Goal: Task Accomplishment & Management: Use online tool/utility

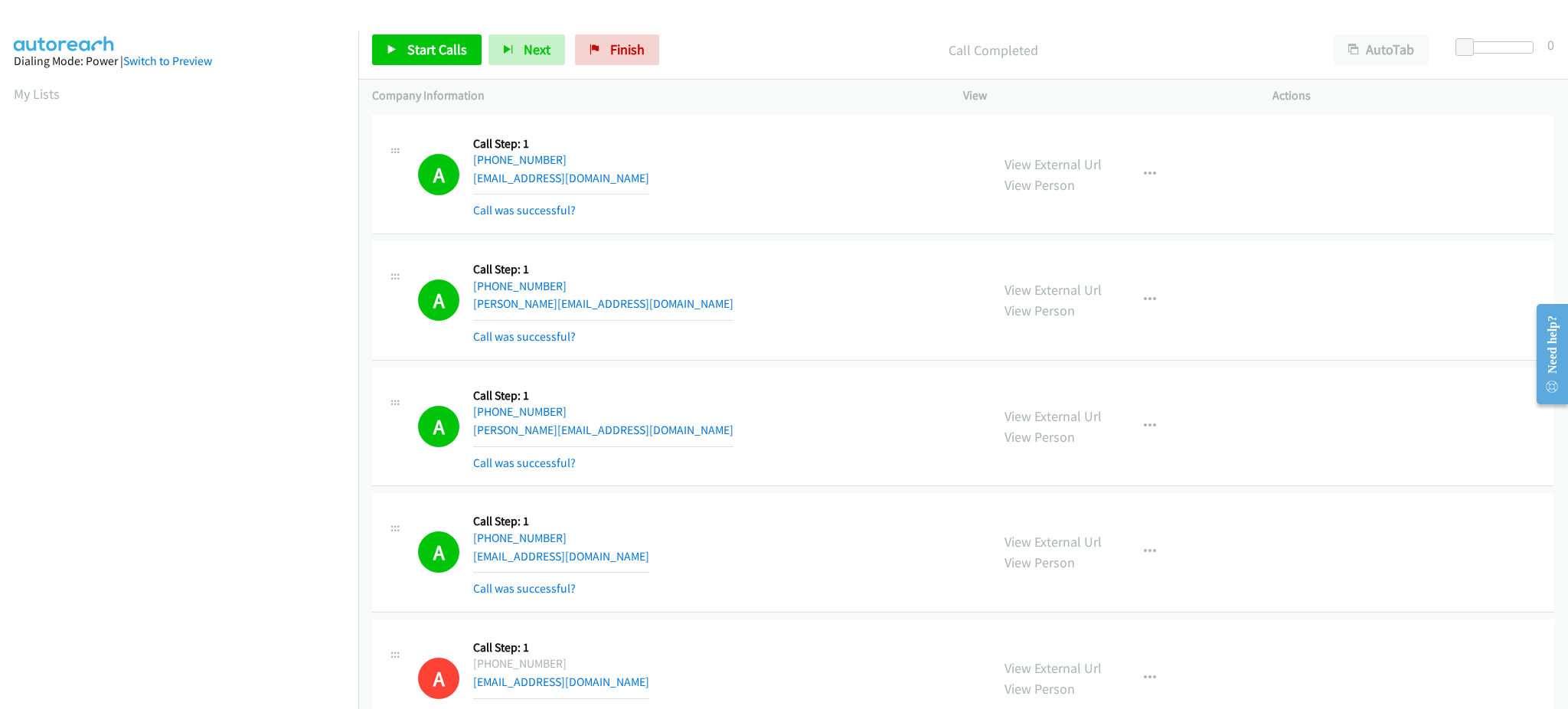
scroll to position [153, 4]
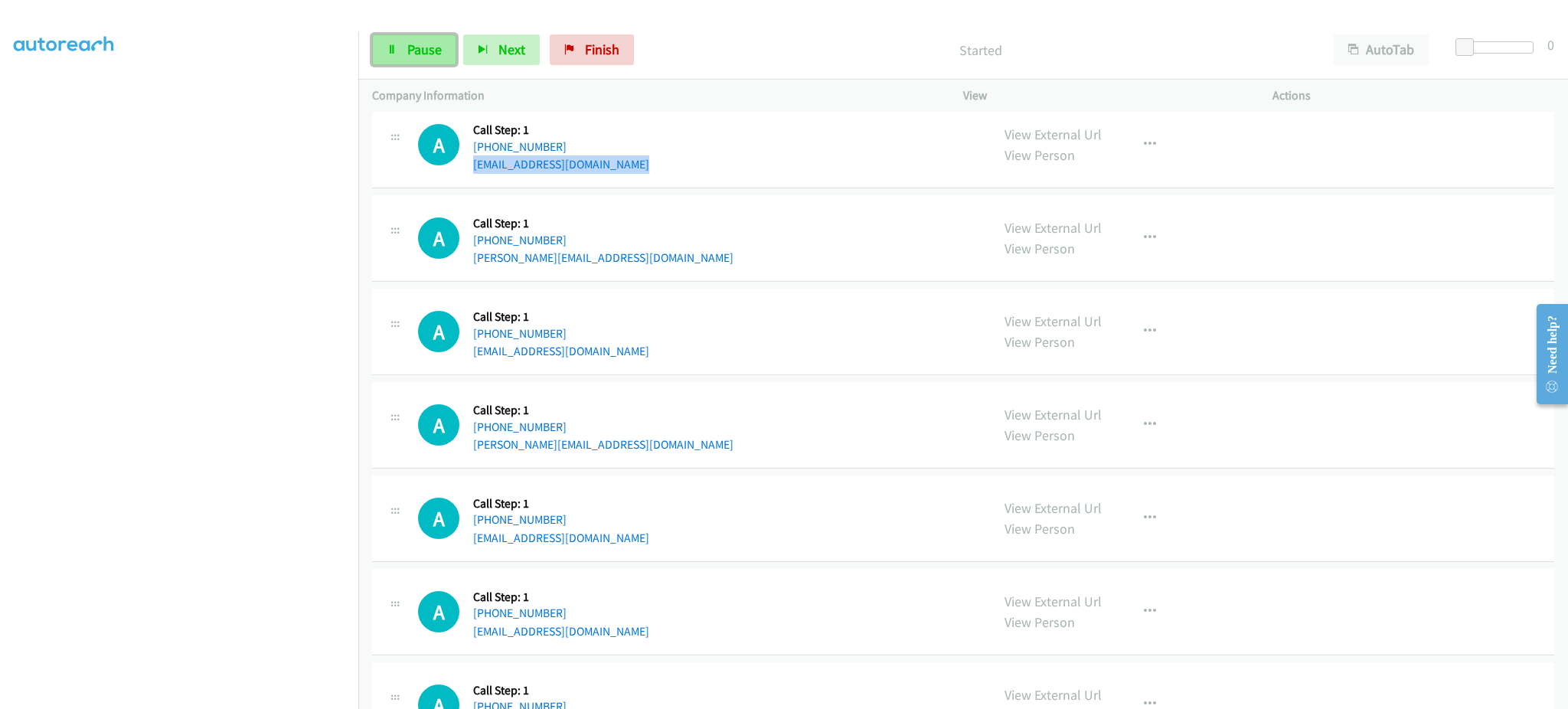
click at [418, 58] on span "Pause" at bounding box center [424, 49] width 35 height 17
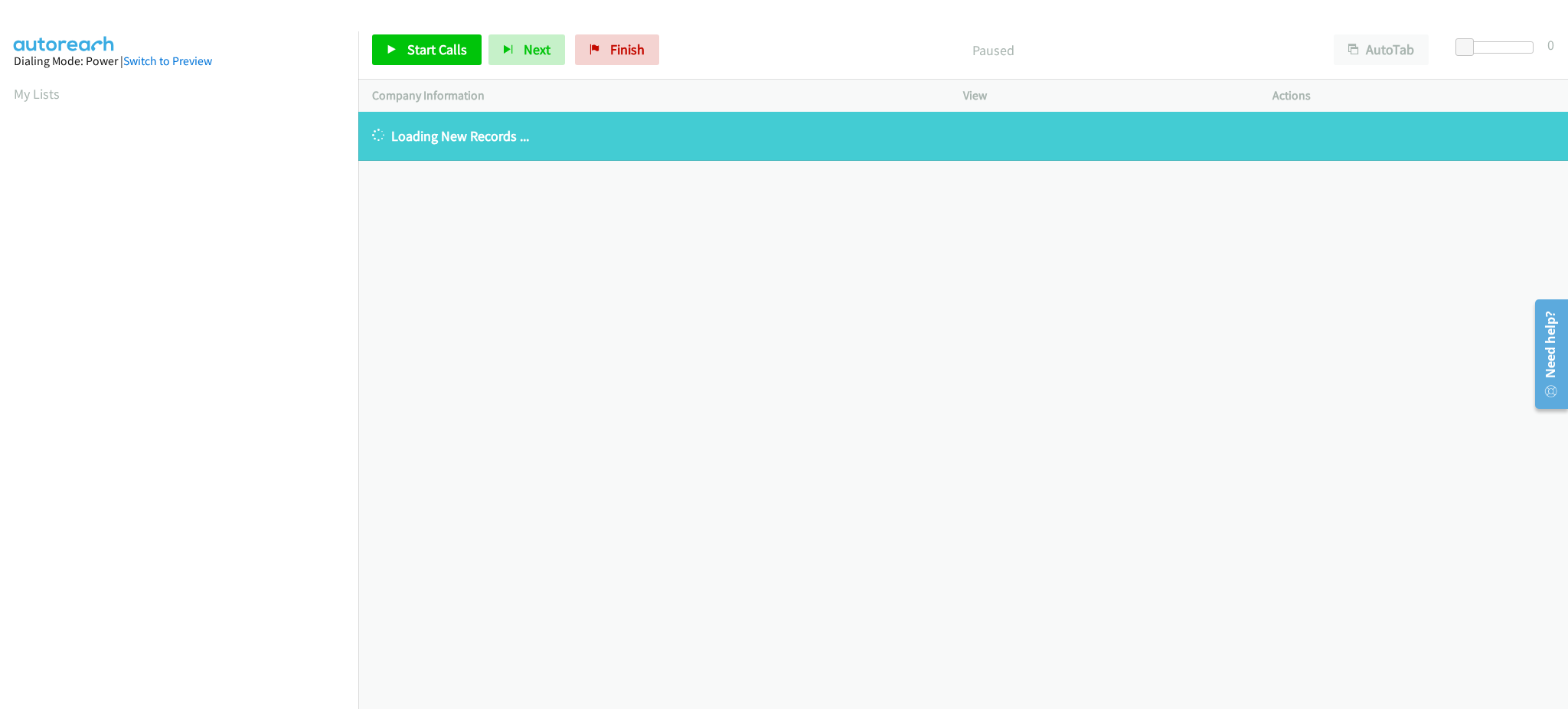
drag, startPoint x: 49, startPoint y: 94, endPoint x: 60, endPoint y: 101, distance: 13.0
click at [49, 94] on link "My Lists" at bounding box center [37, 93] width 46 height 17
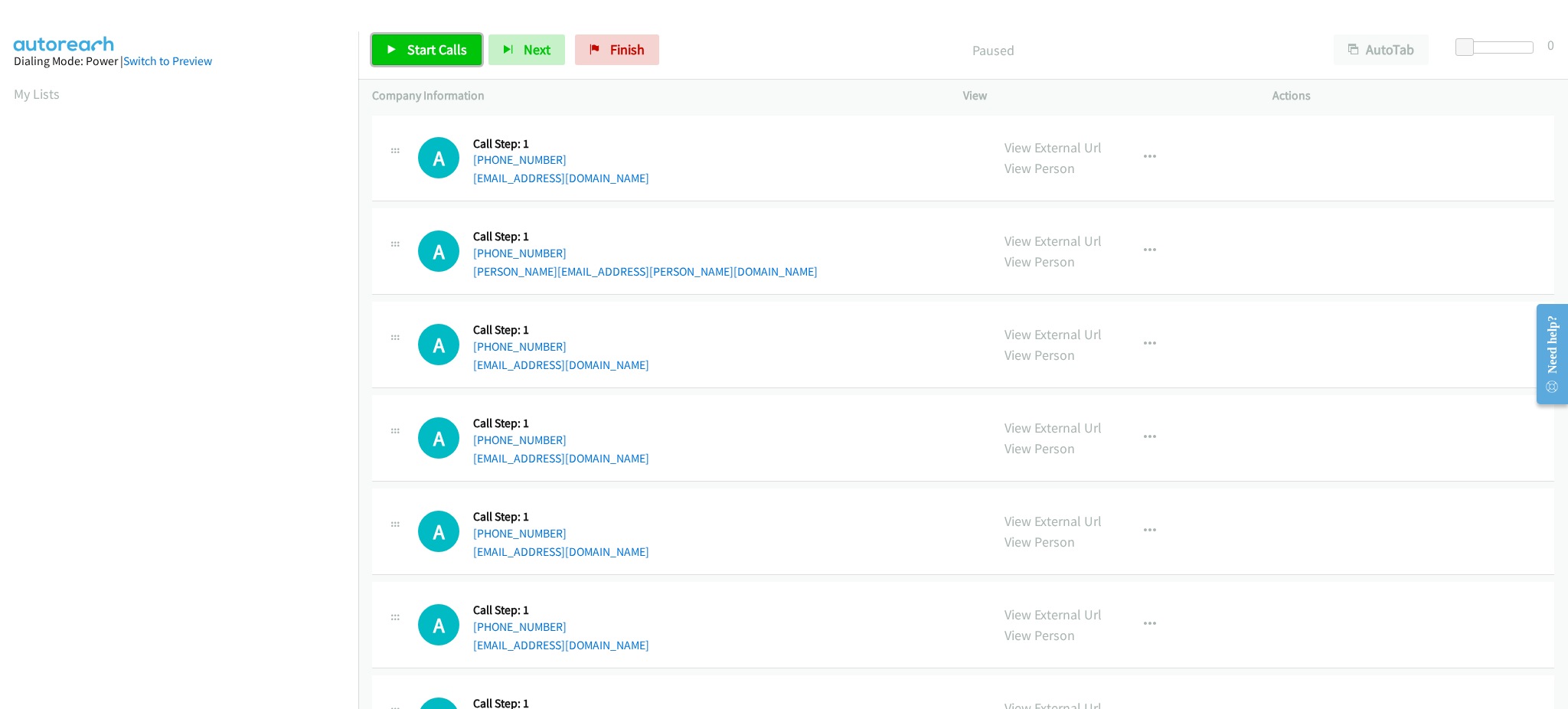
click at [431, 49] on span "Start Calls" at bounding box center [436, 49] width 60 height 17
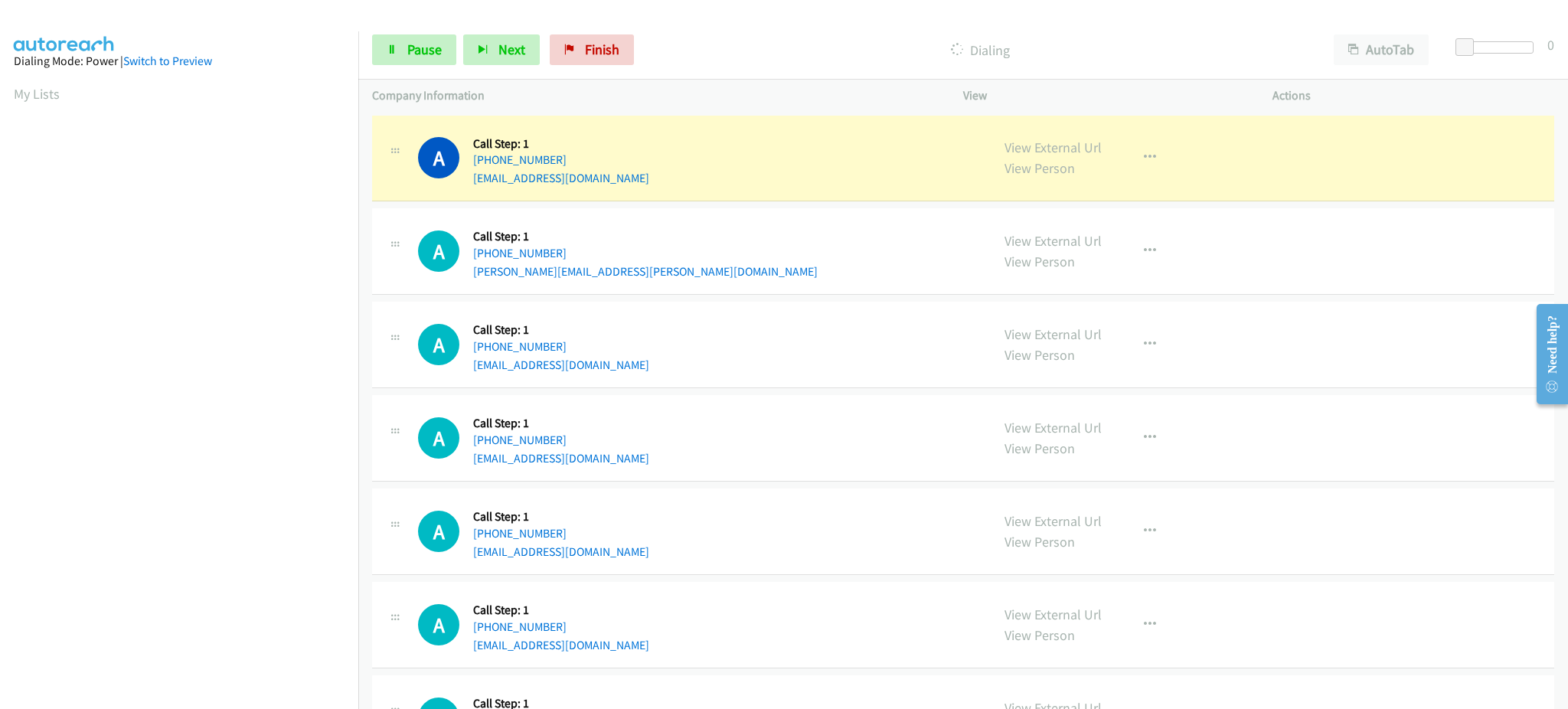
scroll to position [153, 0]
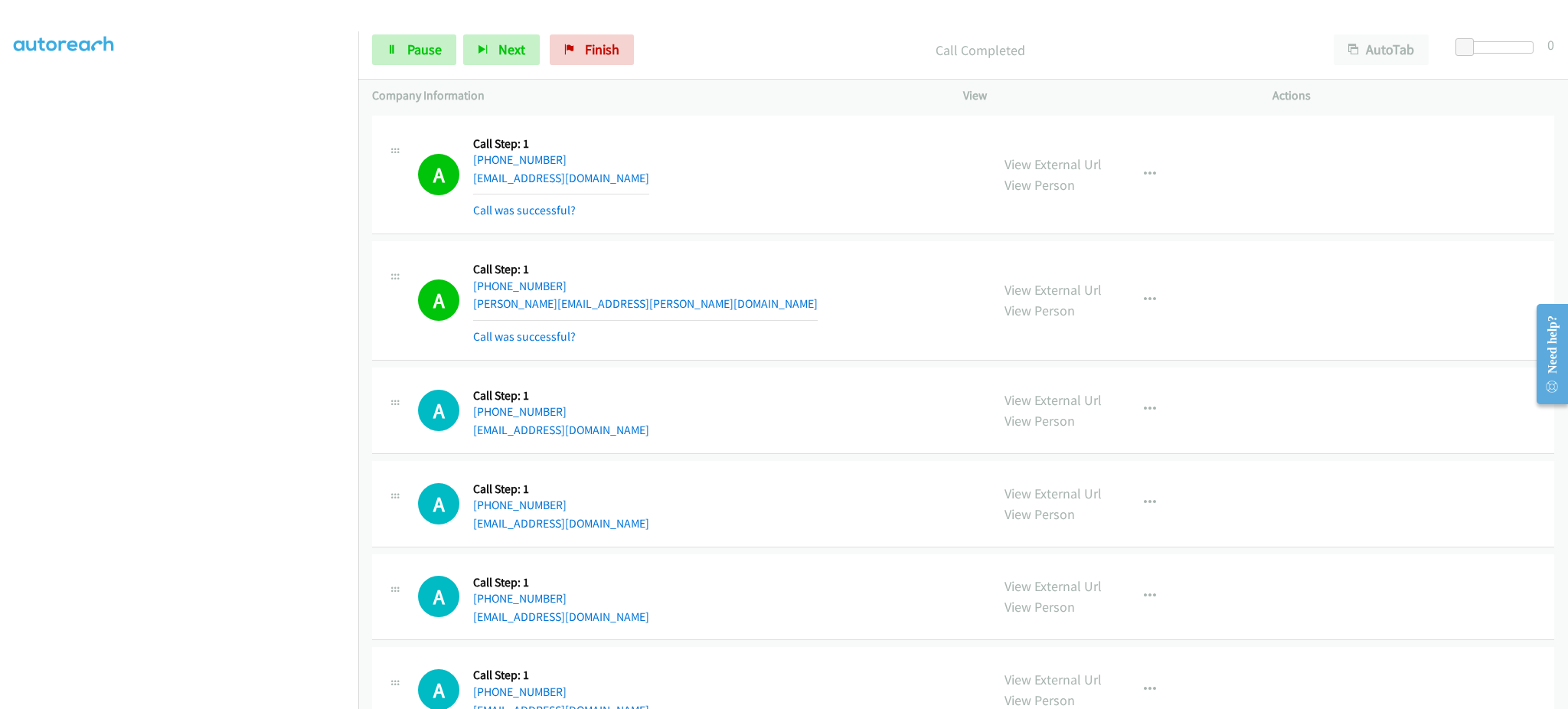
drag, startPoint x: 1118, startPoint y: 292, endPoint x: 1125, endPoint y: 301, distance: 11.4
click at [1117, 293] on div "View External Url View Person View External Url Email Schedule/Manage Callback …" at bounding box center [1152, 300] width 323 height 91
click at [1130, 302] on button "button" at bounding box center [1149, 300] width 41 height 30
click at [1119, 436] on link "Add to do not call list" at bounding box center [1068, 431] width 203 height 30
click at [585, 171] on link "dmsegreti@gmail.com" at bounding box center [561, 178] width 176 height 15
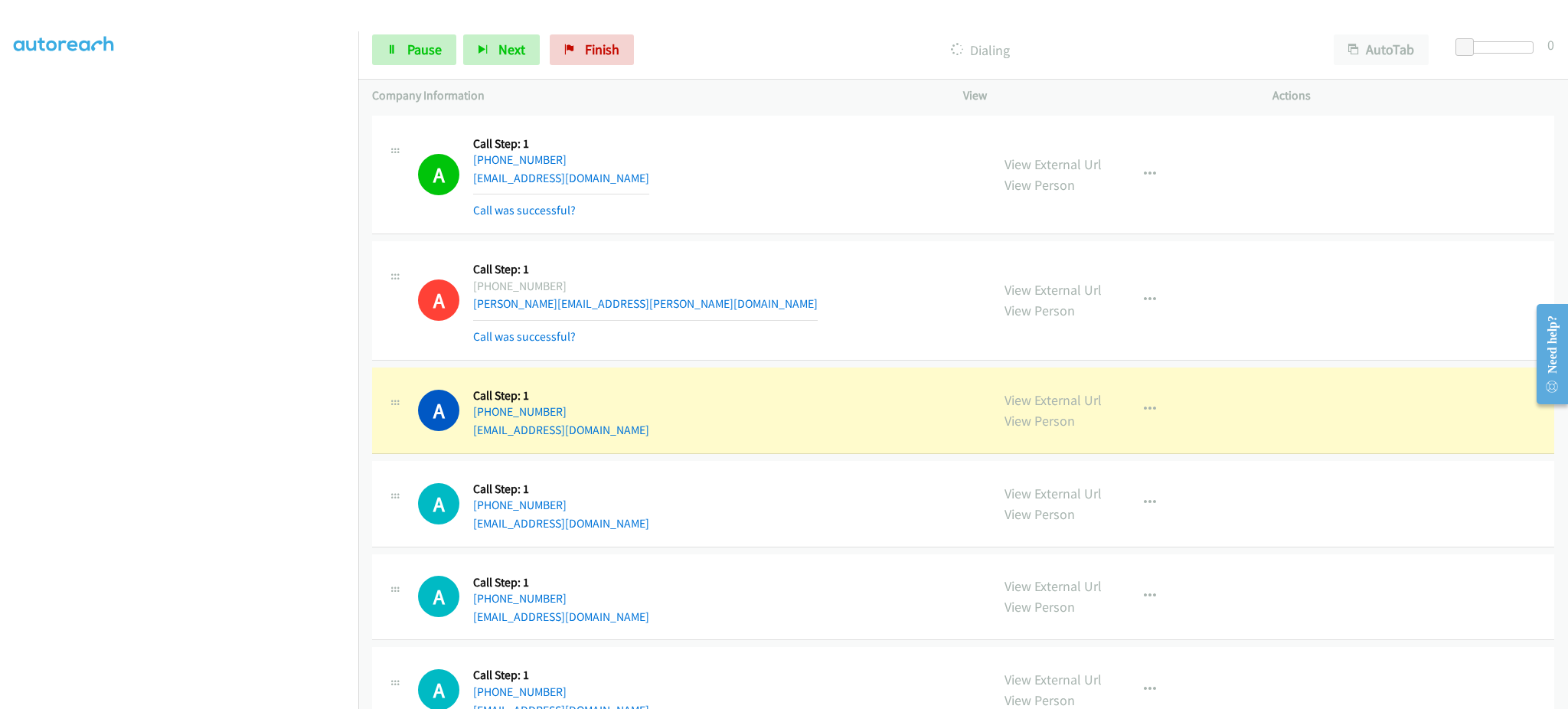
click at [630, 431] on div "A Callback Scheduled Call Step: 1 America/Chicago +1 708-307-3306 tobincady44@y…" at bounding box center [697, 409] width 559 height 58
copy div "tobincady44@yahoo.com"
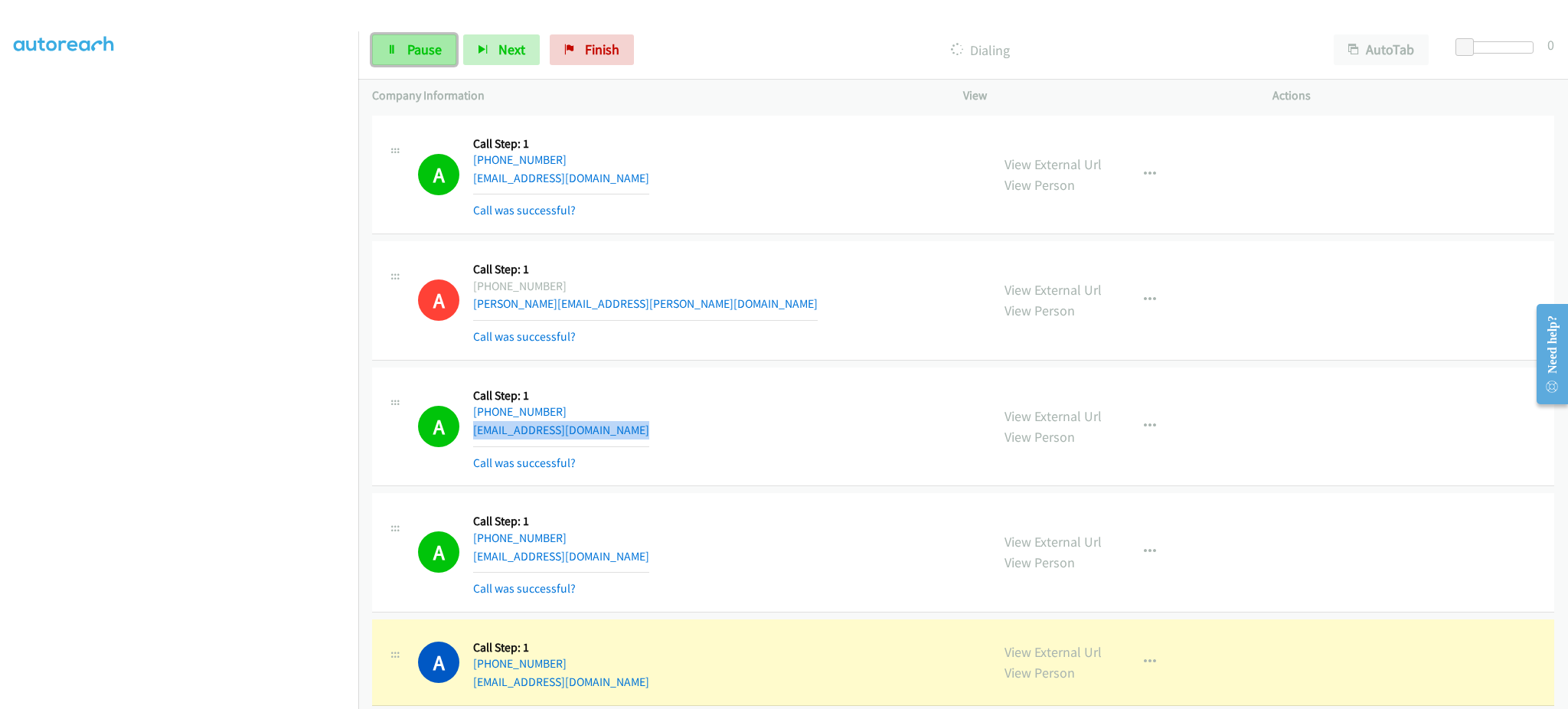
click at [422, 50] on span "Pause" at bounding box center [424, 49] width 35 height 17
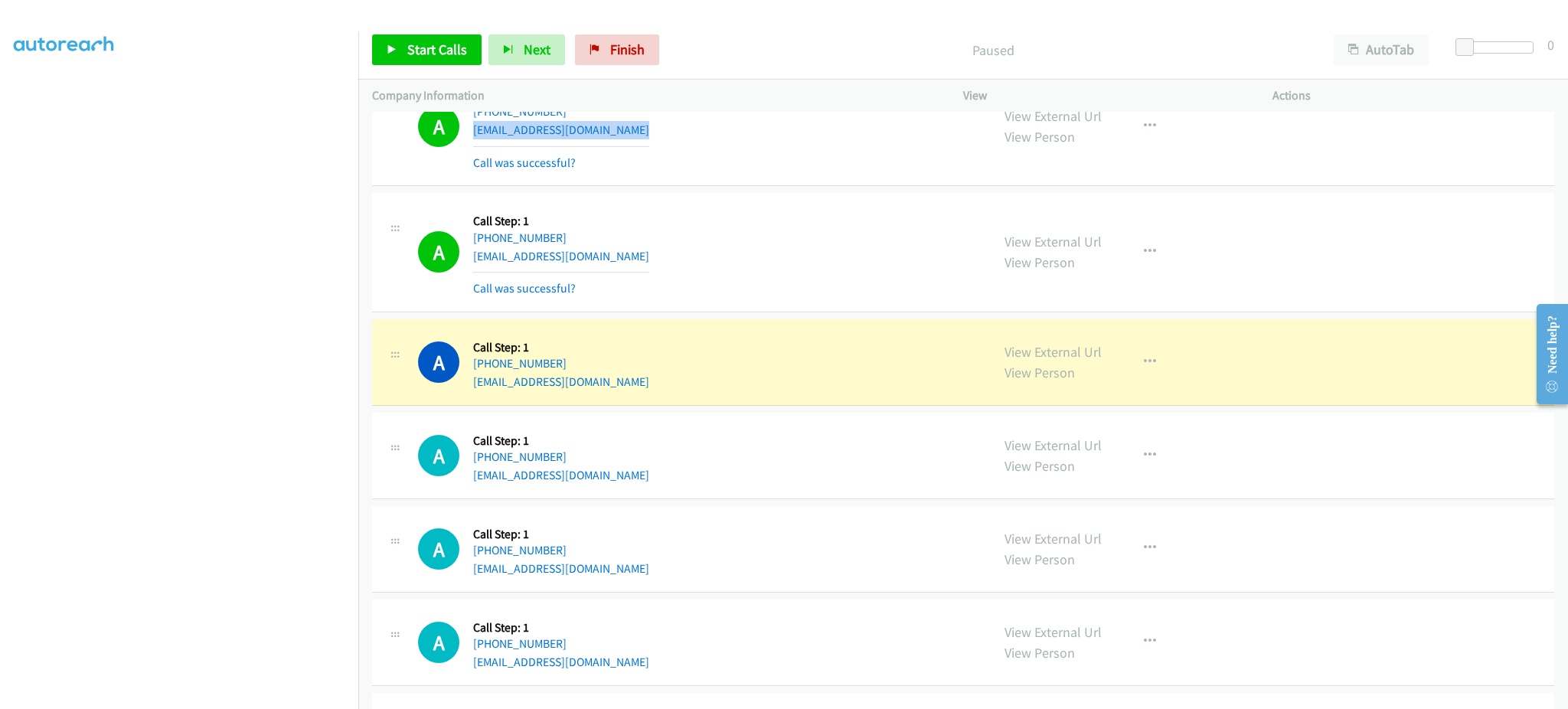
scroll to position [306, 0]
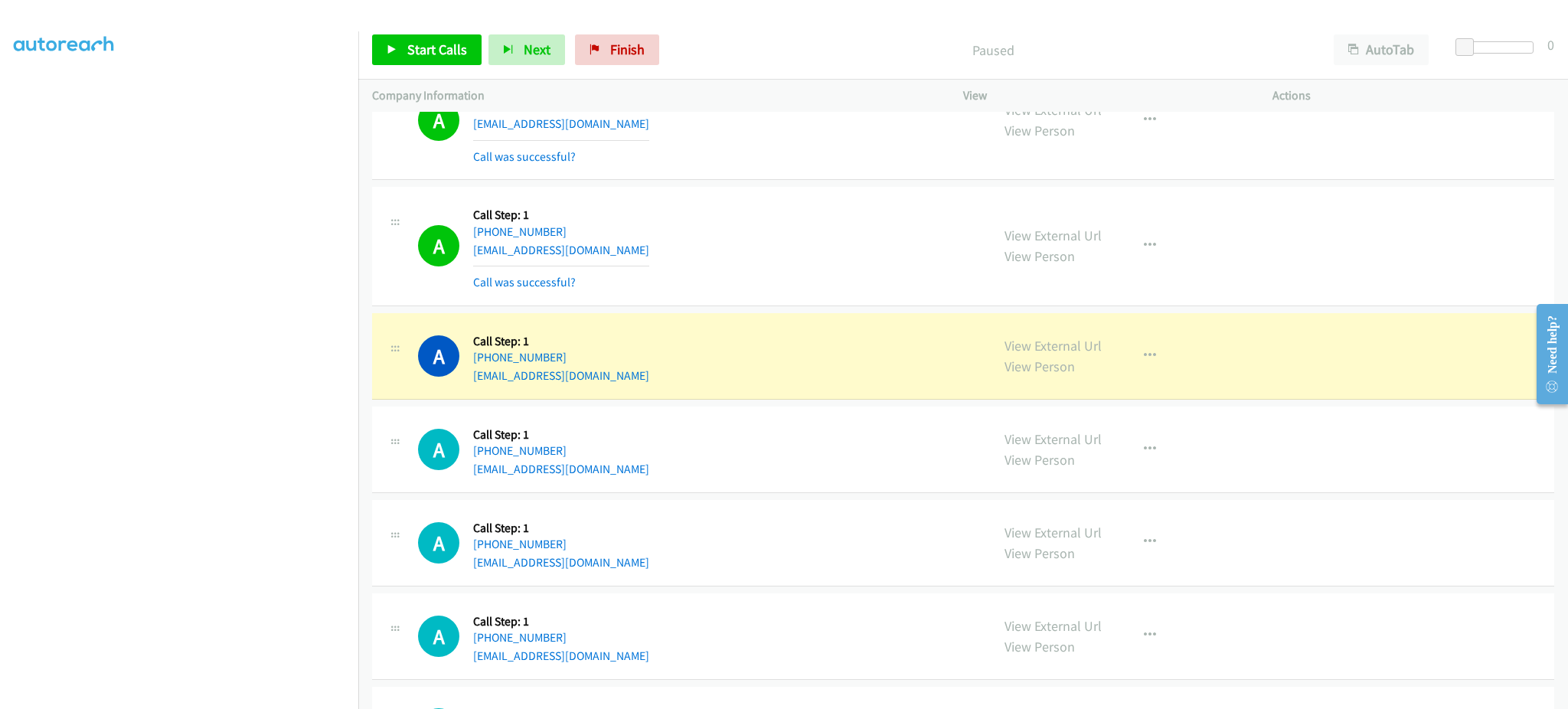
click at [591, 379] on div "A Callback Scheduled Call Step: 1 America/New_York +1 315-247-2216 dabjrb11@aol…" at bounding box center [697, 355] width 559 height 58
copy div "dabjrb11@aol.com"
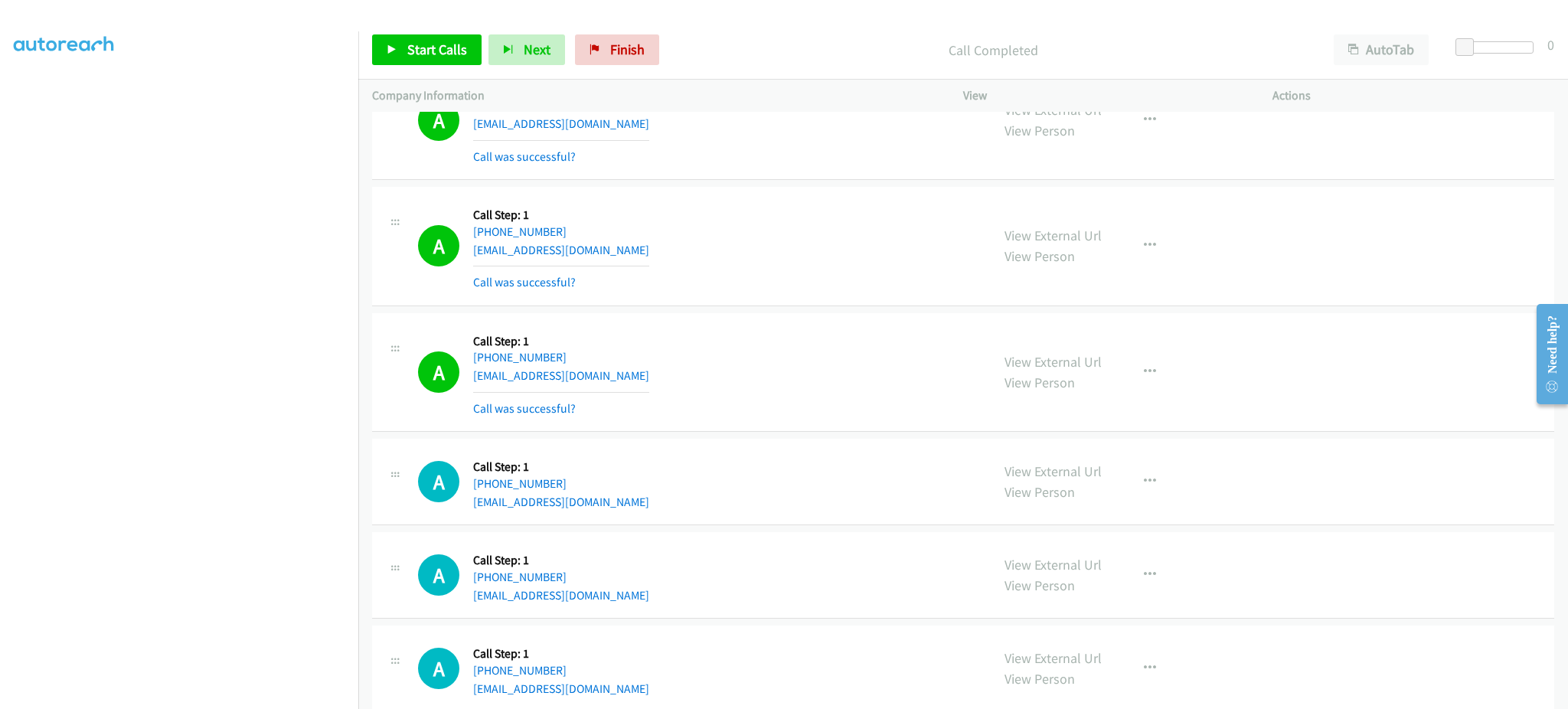
click at [630, 243] on div "A Callback Scheduled Call Step: 1 America/New_York +1 919-699-5264 malik.pinto1…" at bounding box center [697, 245] width 559 height 91
click at [630, 242] on div "A Callback Scheduled Call Step: 1 America/New_York +1 919-699-5264 malik.pinto1…" at bounding box center [697, 245] width 559 height 91
click at [628, 375] on div "A Callback Scheduled Call Step: 1 America/New_York +1 315-247-2216 dabjrb11@aol…" at bounding box center [697, 372] width 559 height 91
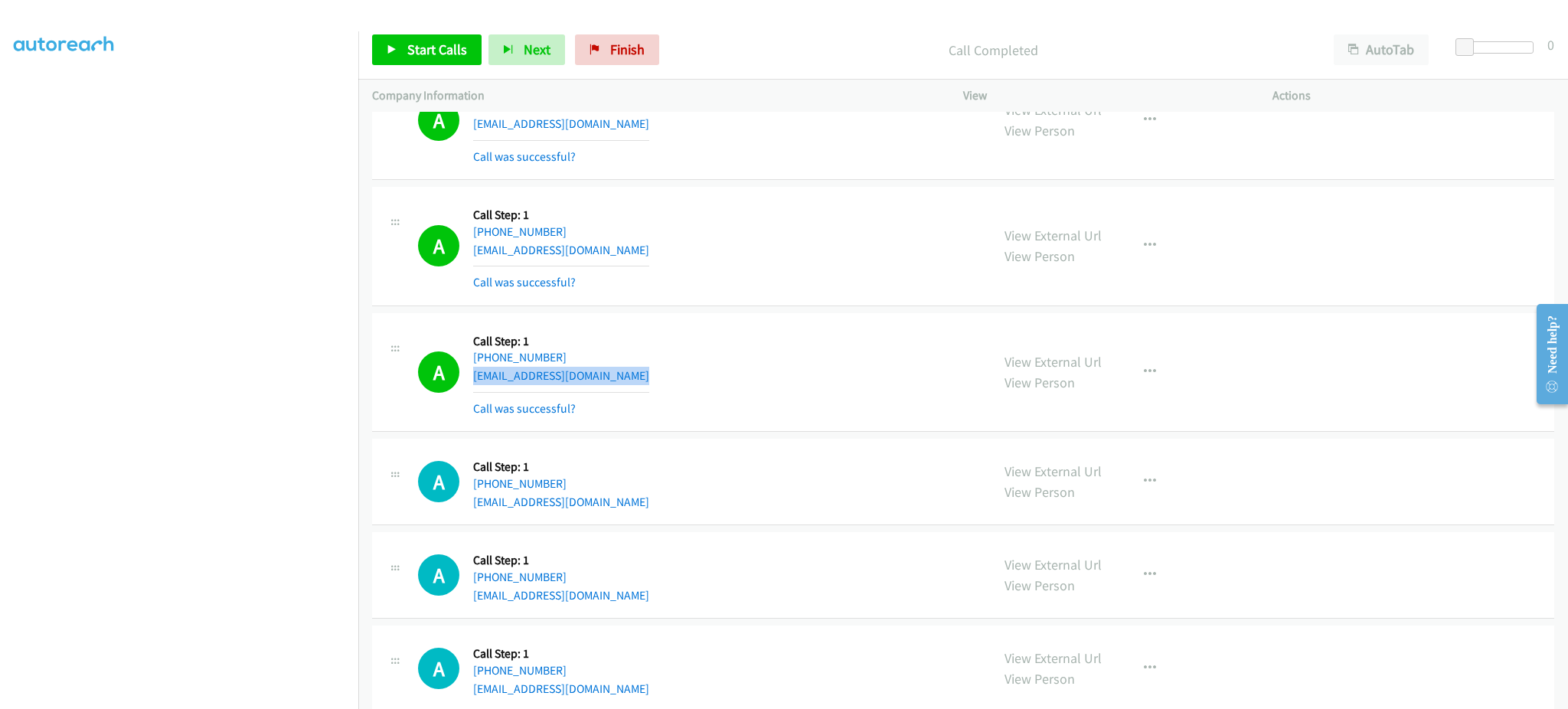
click at [628, 375] on div "A Callback Scheduled Call Step: 1 America/New_York +1 315-247-2216 dabjrb11@aol…" at bounding box center [697, 372] width 559 height 91
copy div "dabjrb11@aol.com"
click at [1132, 365] on button "button" at bounding box center [1149, 371] width 41 height 30
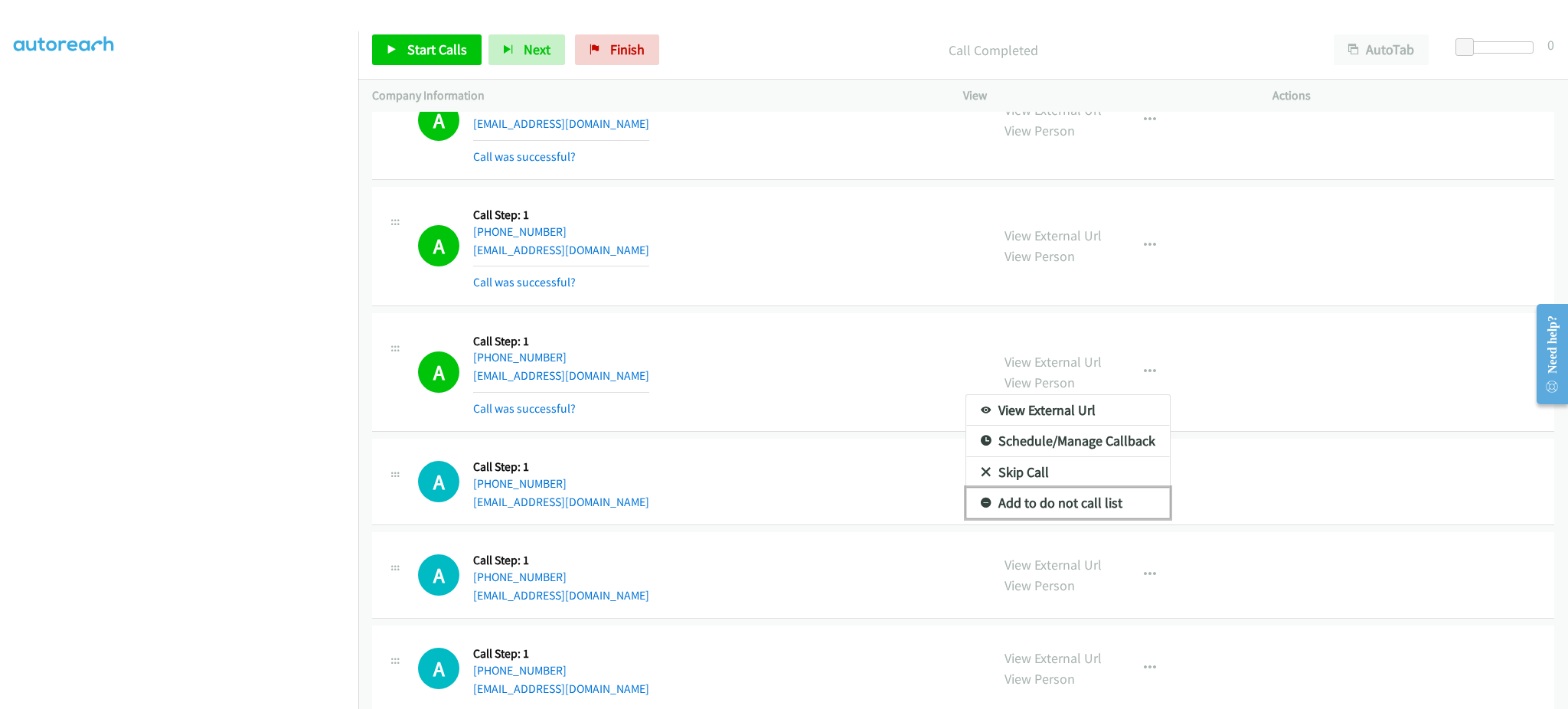
drag, startPoint x: 1092, startPoint y: 496, endPoint x: 1081, endPoint y: 577, distance: 81.7
click at [1092, 496] on link "Add to do not call list" at bounding box center [1068, 502] width 203 height 30
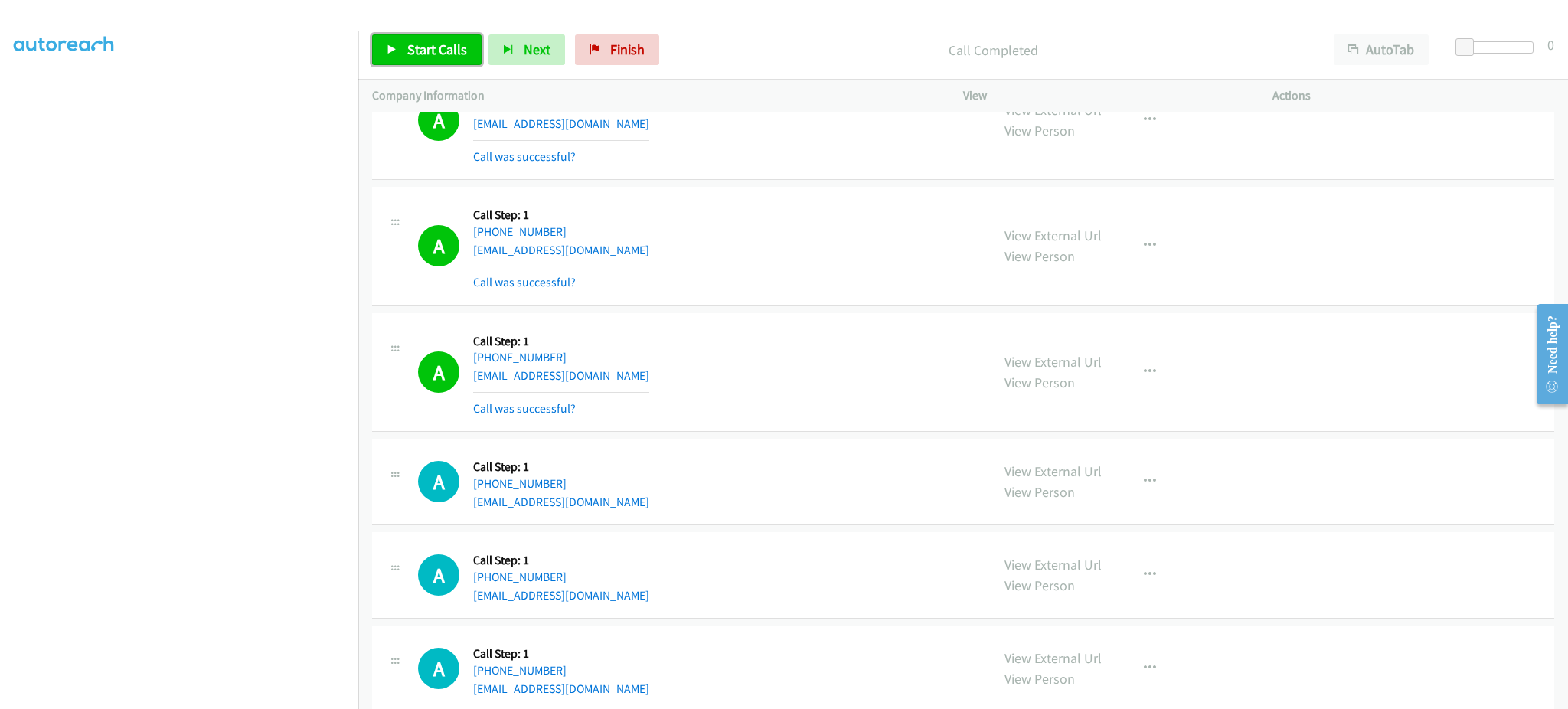
click at [430, 60] on link "Start Calls" at bounding box center [426, 49] width 109 height 30
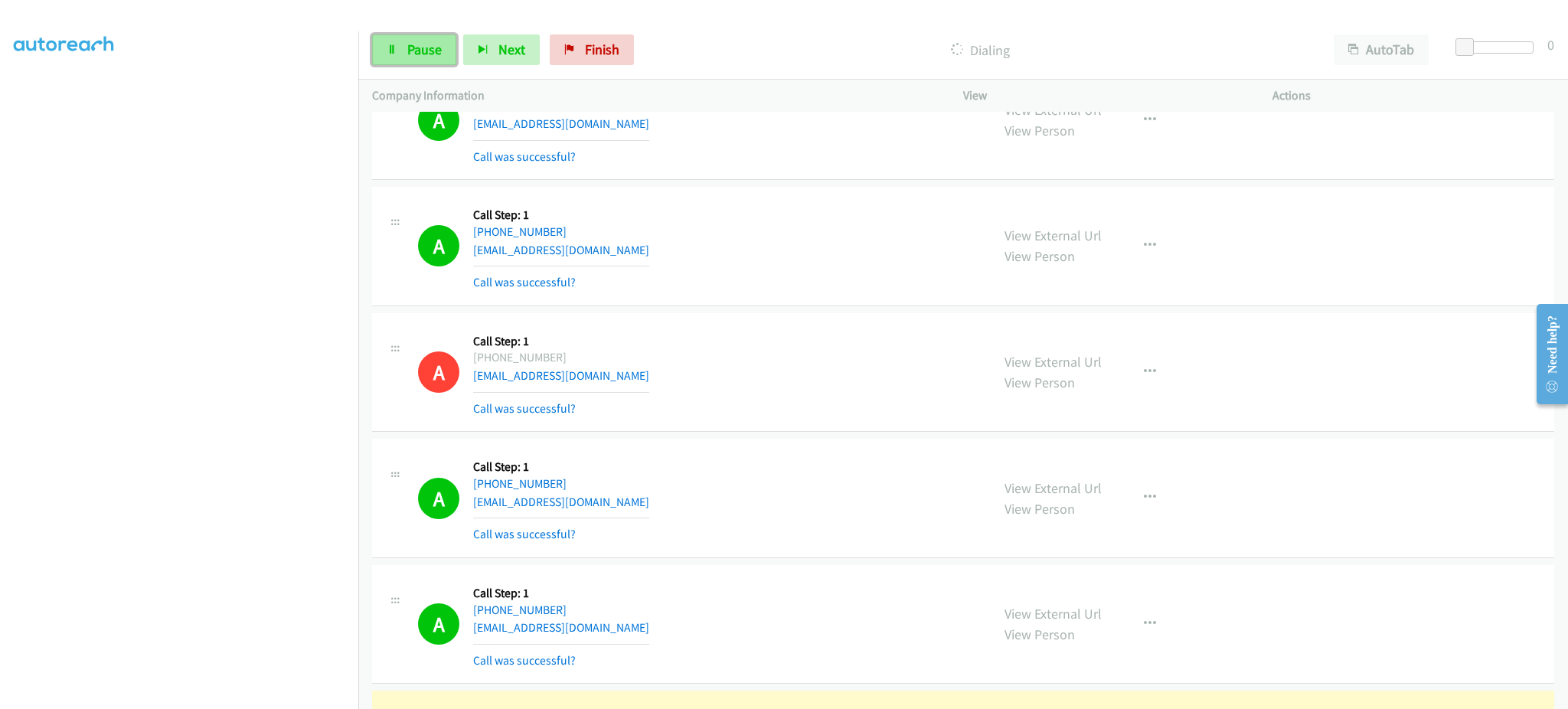
click at [407, 38] on link "Pause" at bounding box center [414, 49] width 84 height 30
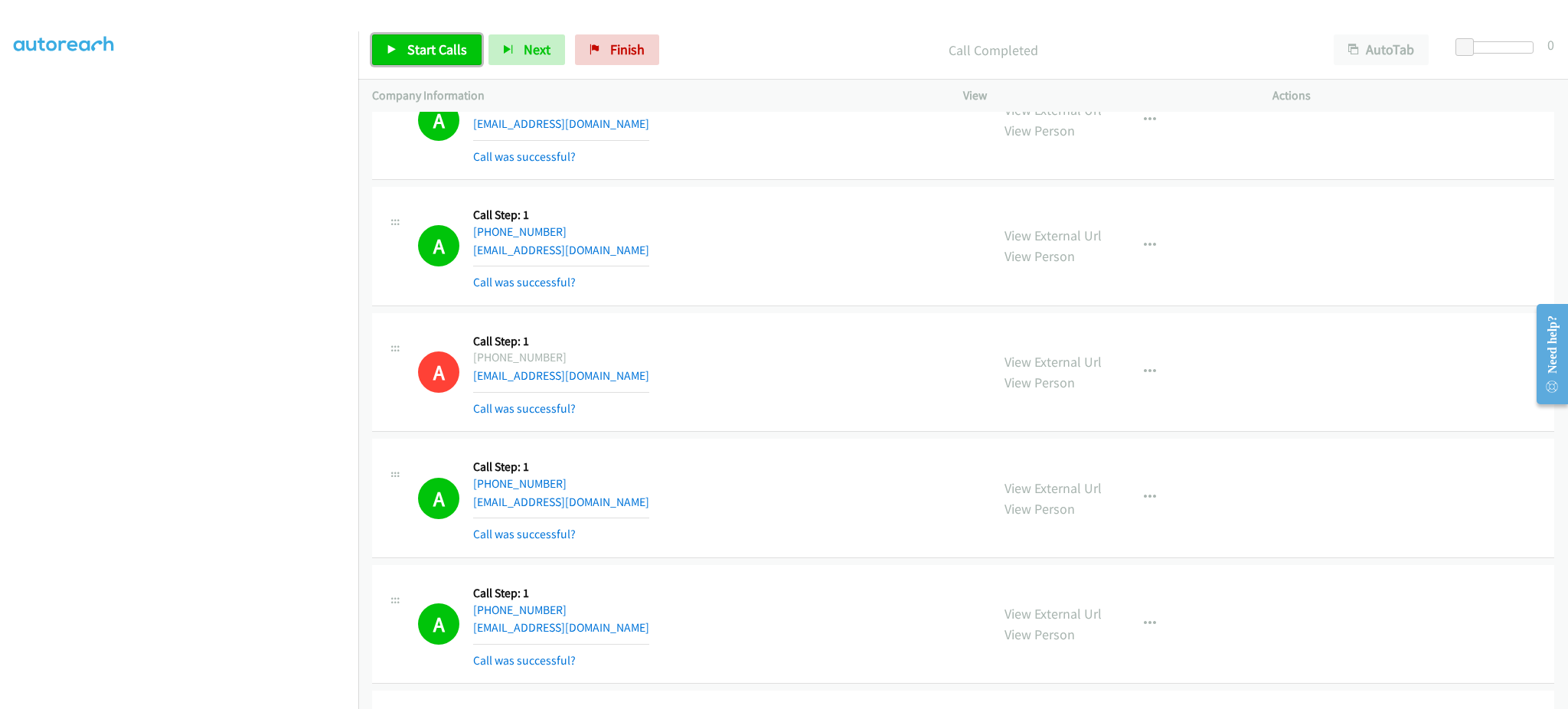
click at [385, 44] on link "Start Calls" at bounding box center [426, 49] width 109 height 30
click at [389, 36] on link "Pause" at bounding box center [414, 49] width 84 height 30
click at [455, 58] on link "Start Calls" at bounding box center [426, 49] width 109 height 30
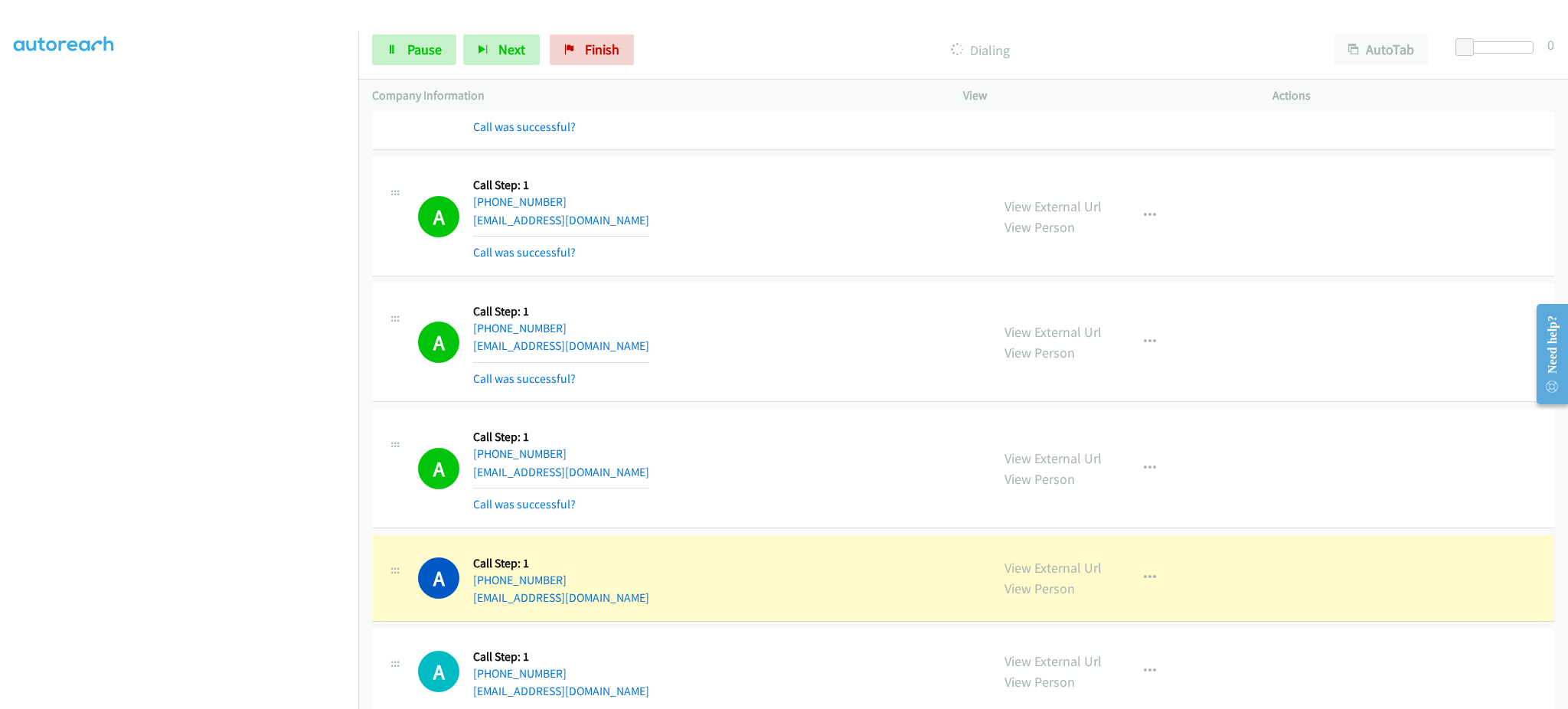
scroll to position [1531, 0]
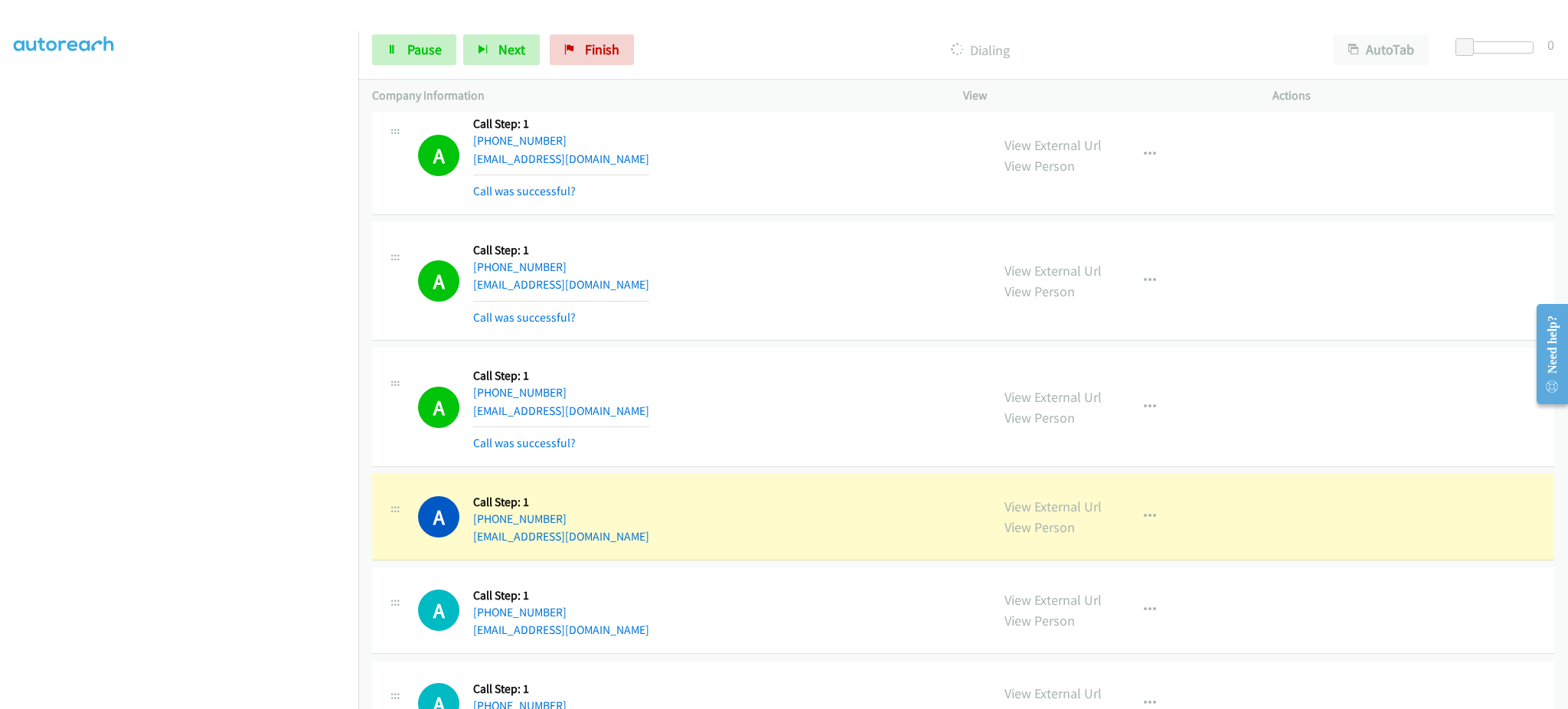
click at [640, 411] on div "A Callback Scheduled Call Step: 1 America/New_York +1 301-920-4421 newlife4ca@y…" at bounding box center [697, 406] width 559 height 91
copy div "newlife4ca@yahoo.com"
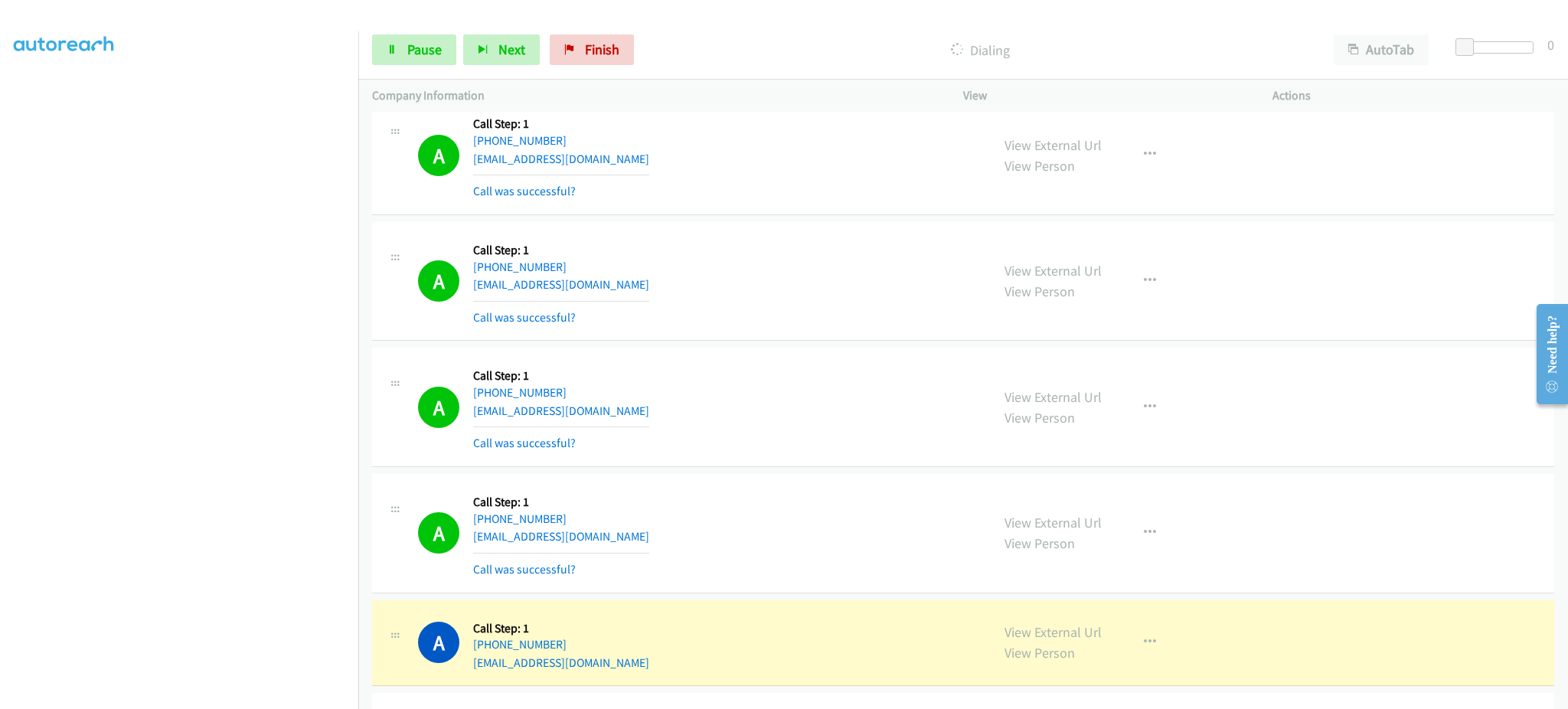
click at [657, 535] on div "A Callback Scheduled Call Step: 1 America/New_York +1 252-259-1517 ma.wood64@ya…" at bounding box center [697, 532] width 559 height 91
copy div "ma.wood64@yahoo.com"
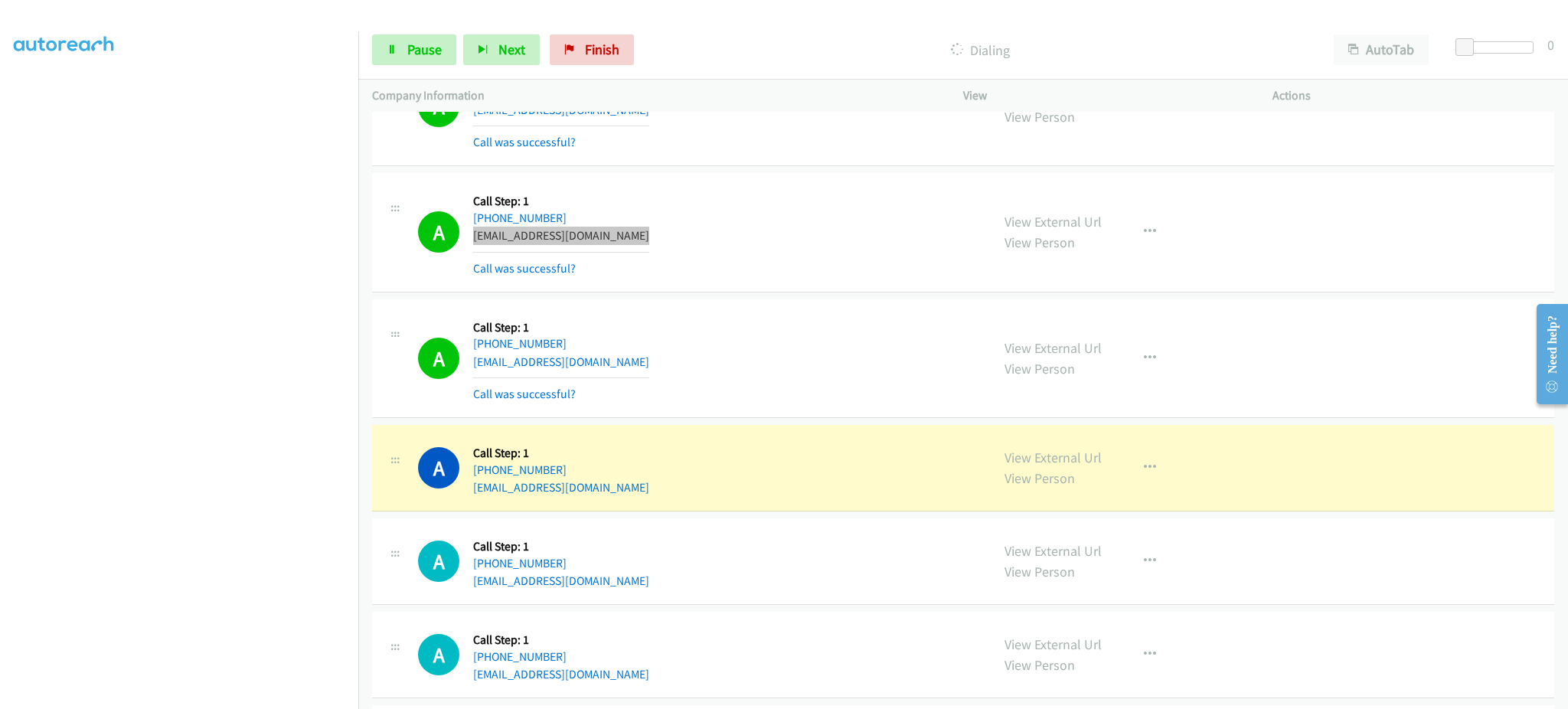
scroll to position [1837, 0]
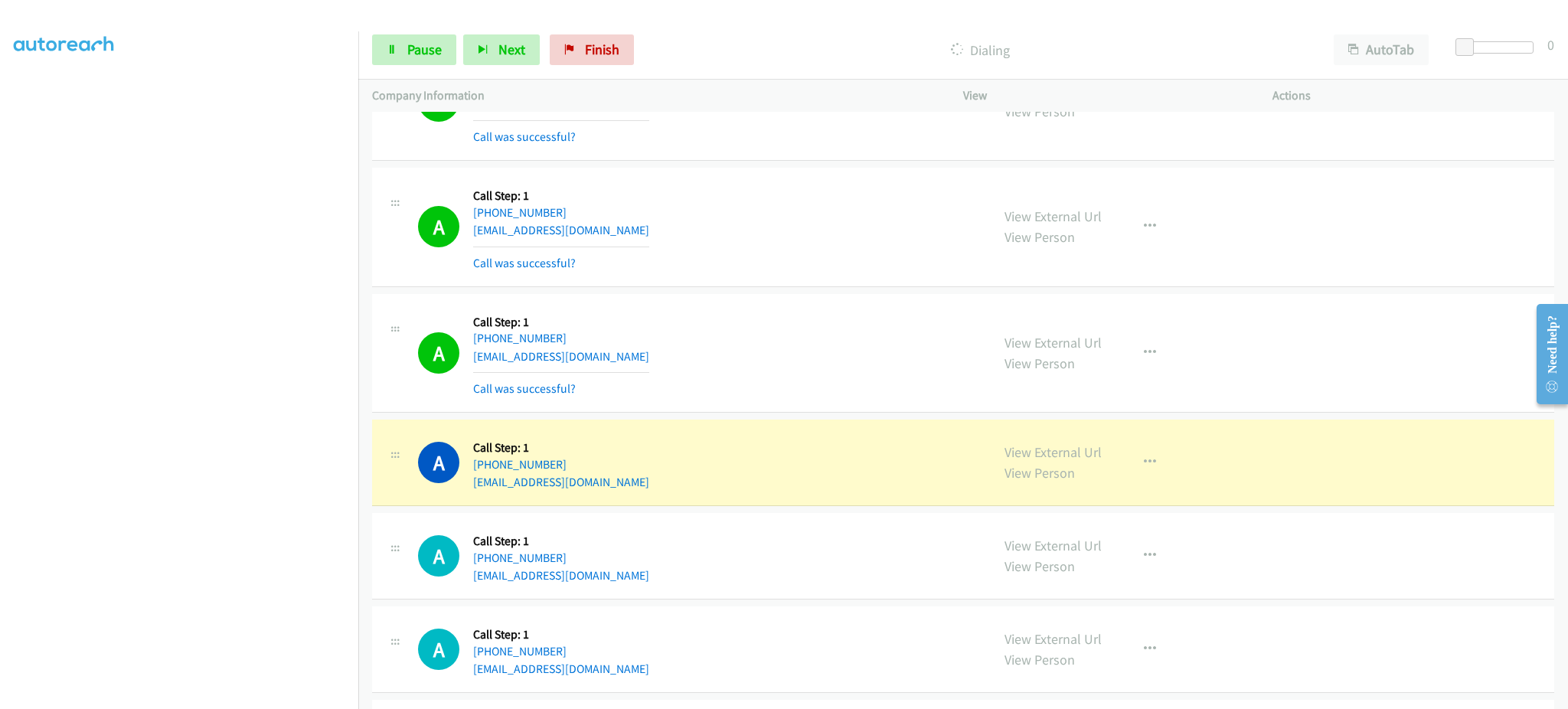
click at [656, 355] on div "A Callback Scheduled Call Step: 1 America/Chicago +1 515-230-2269 elkhoundacres…" at bounding box center [697, 353] width 559 height 91
copy div "elkhoundacres@gmail.com"
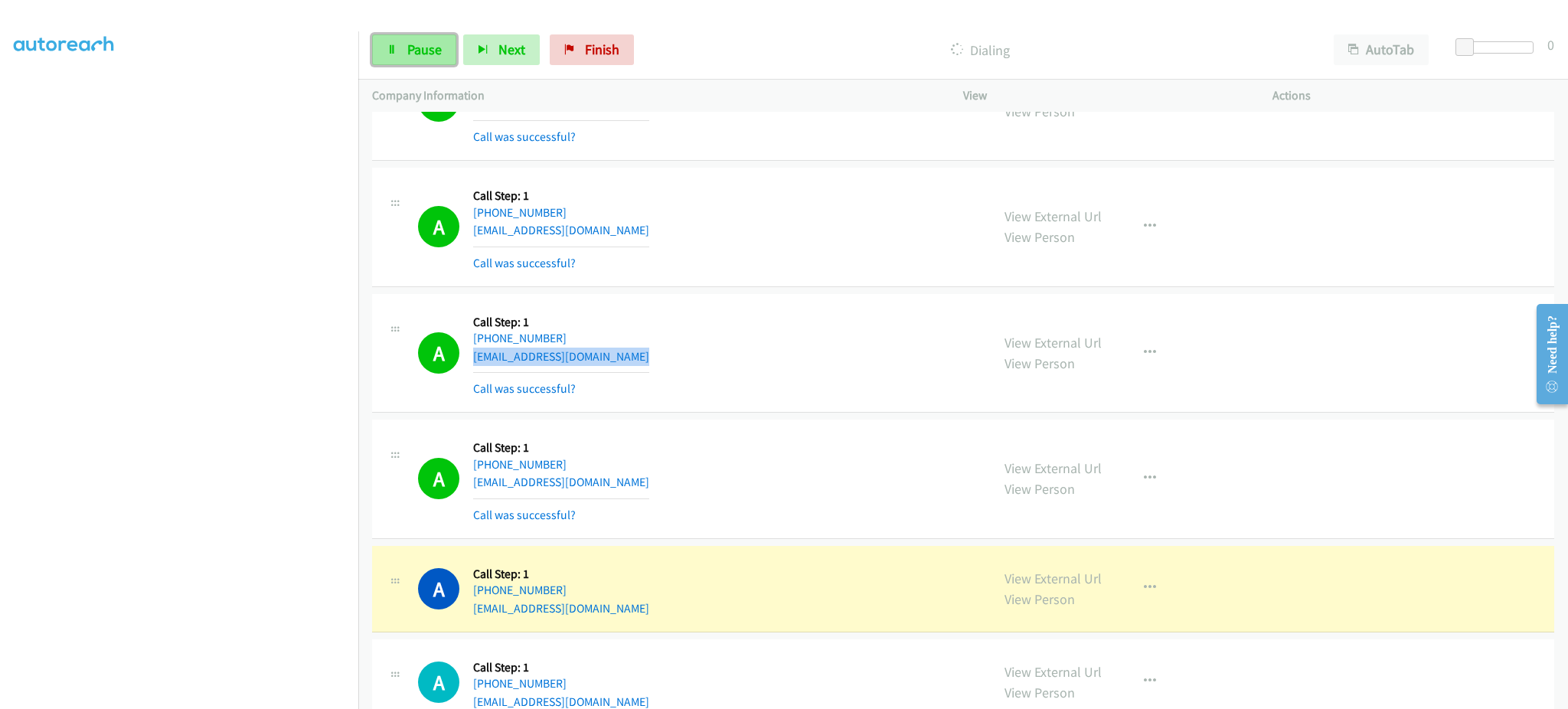
click at [419, 46] on span "Pause" at bounding box center [424, 49] width 35 height 17
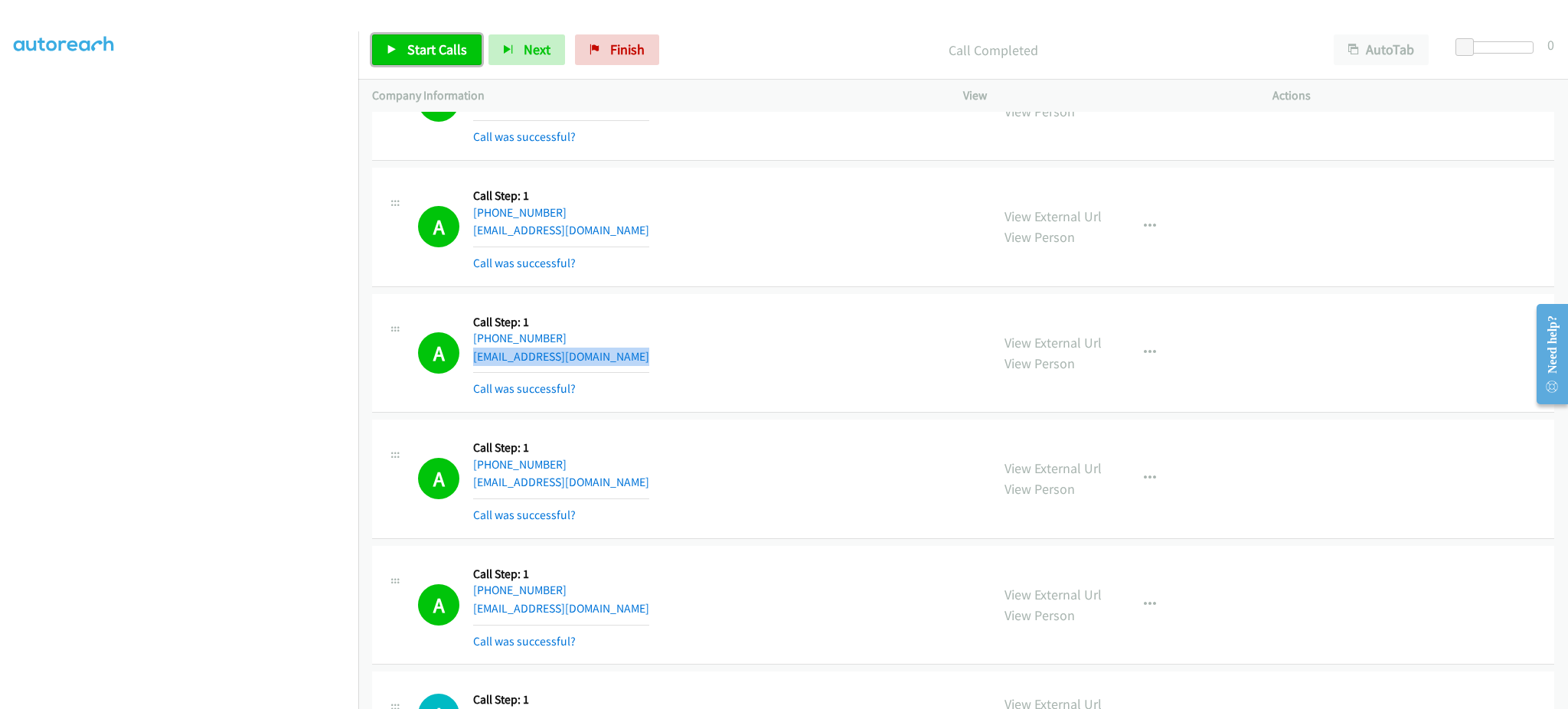
click at [425, 53] on span "Start Calls" at bounding box center [436, 49] width 60 height 17
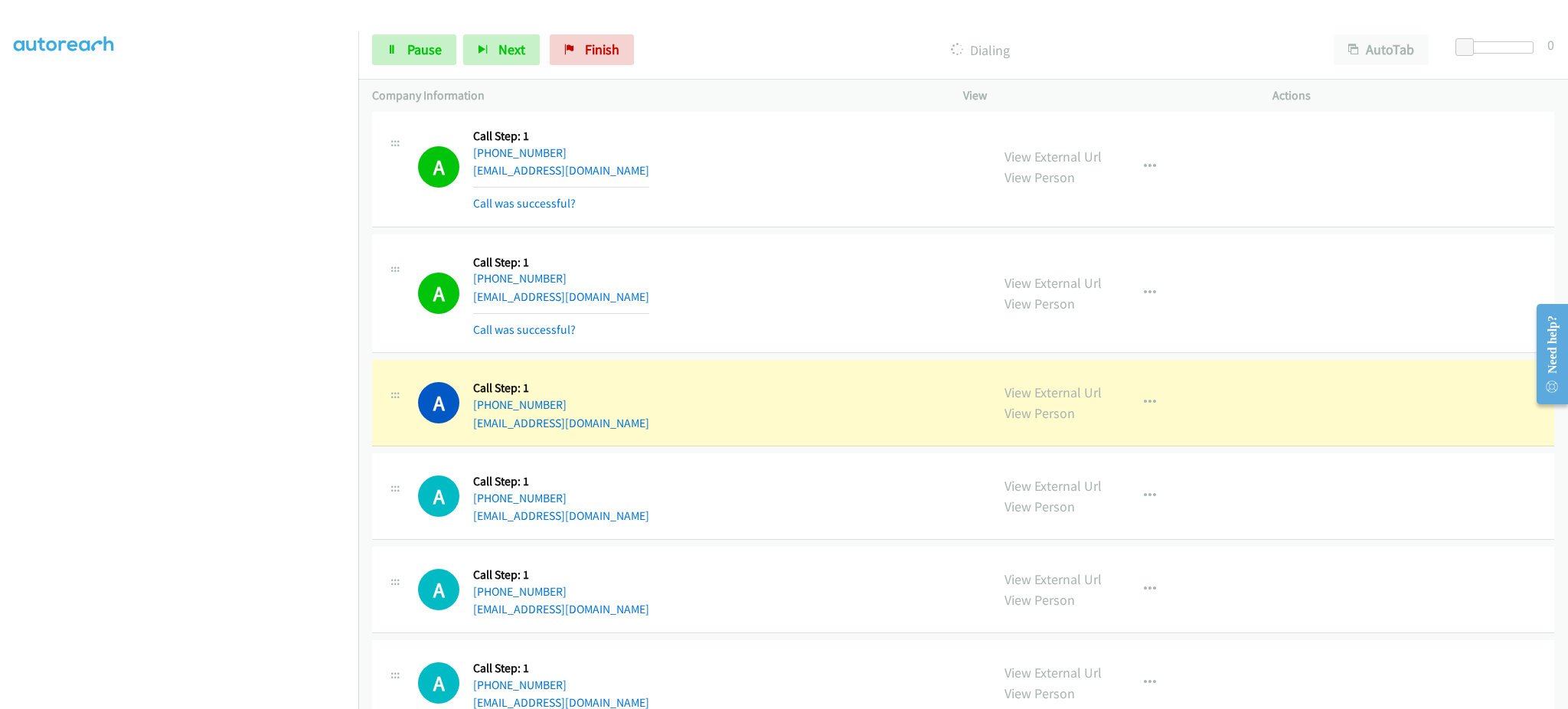
scroll to position [2143, 0]
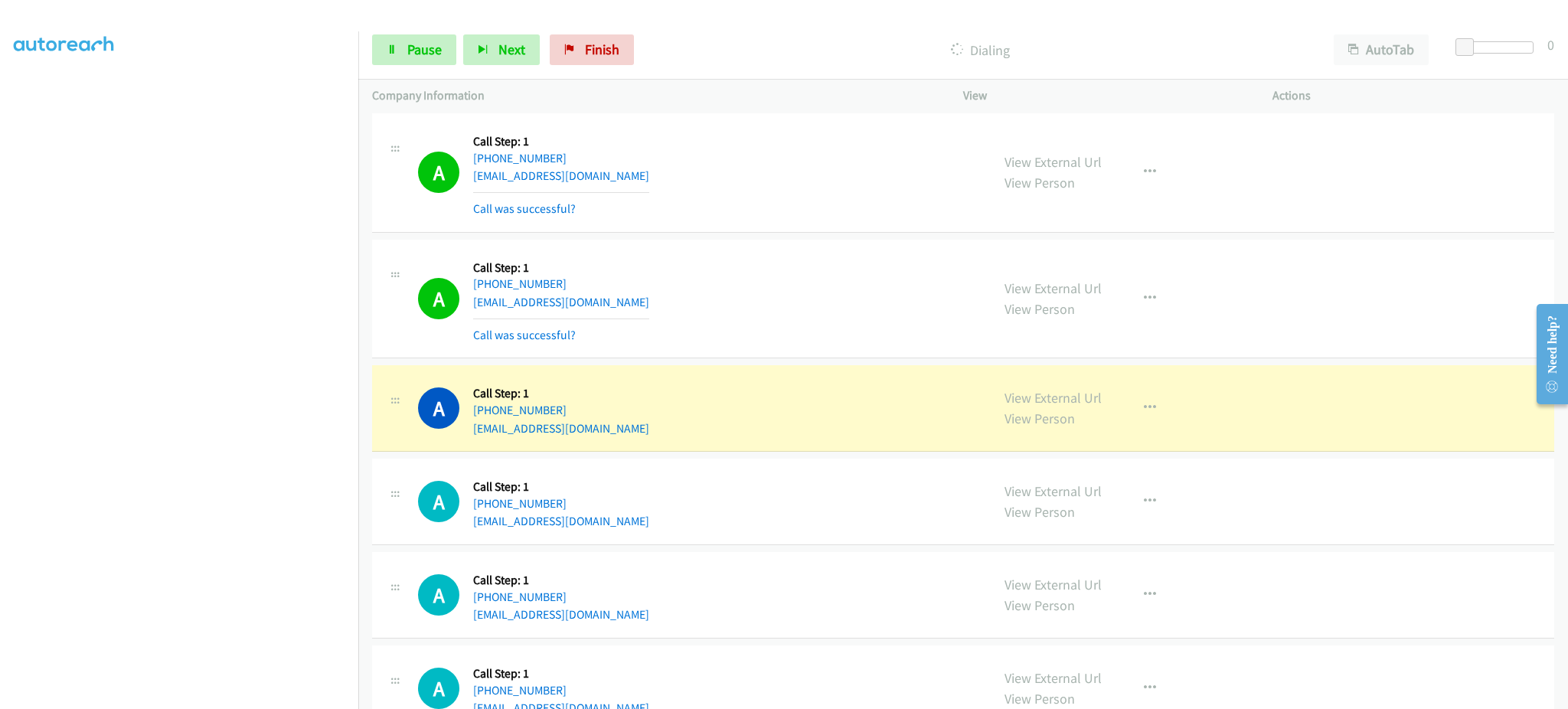
click at [670, 436] on div "A Callback Scheduled Call Step: 1 America/Chicago +1 901-692-4885 mariseals45@g…" at bounding box center [697, 408] width 559 height 58
copy div "mariseals45@gmail.com"
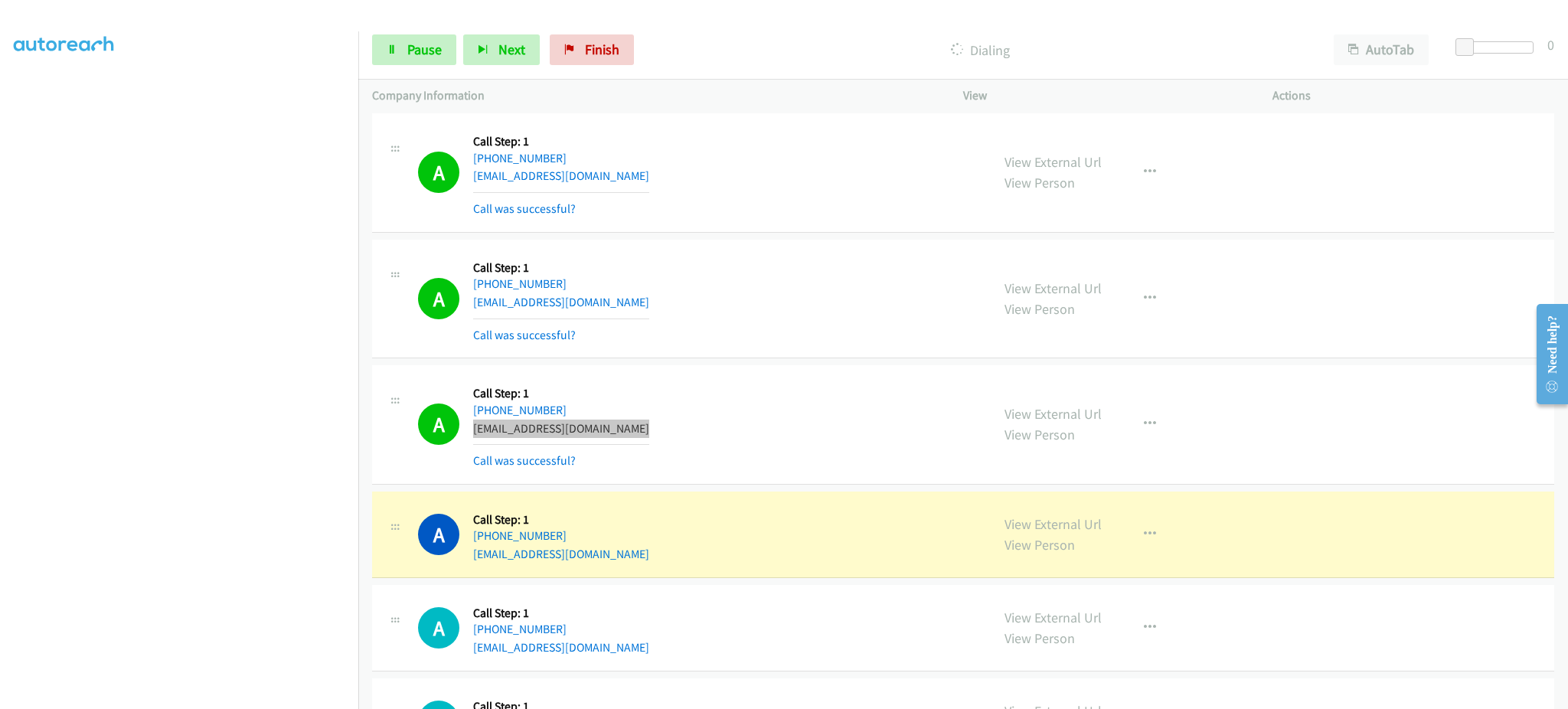
scroll to position [2449, 0]
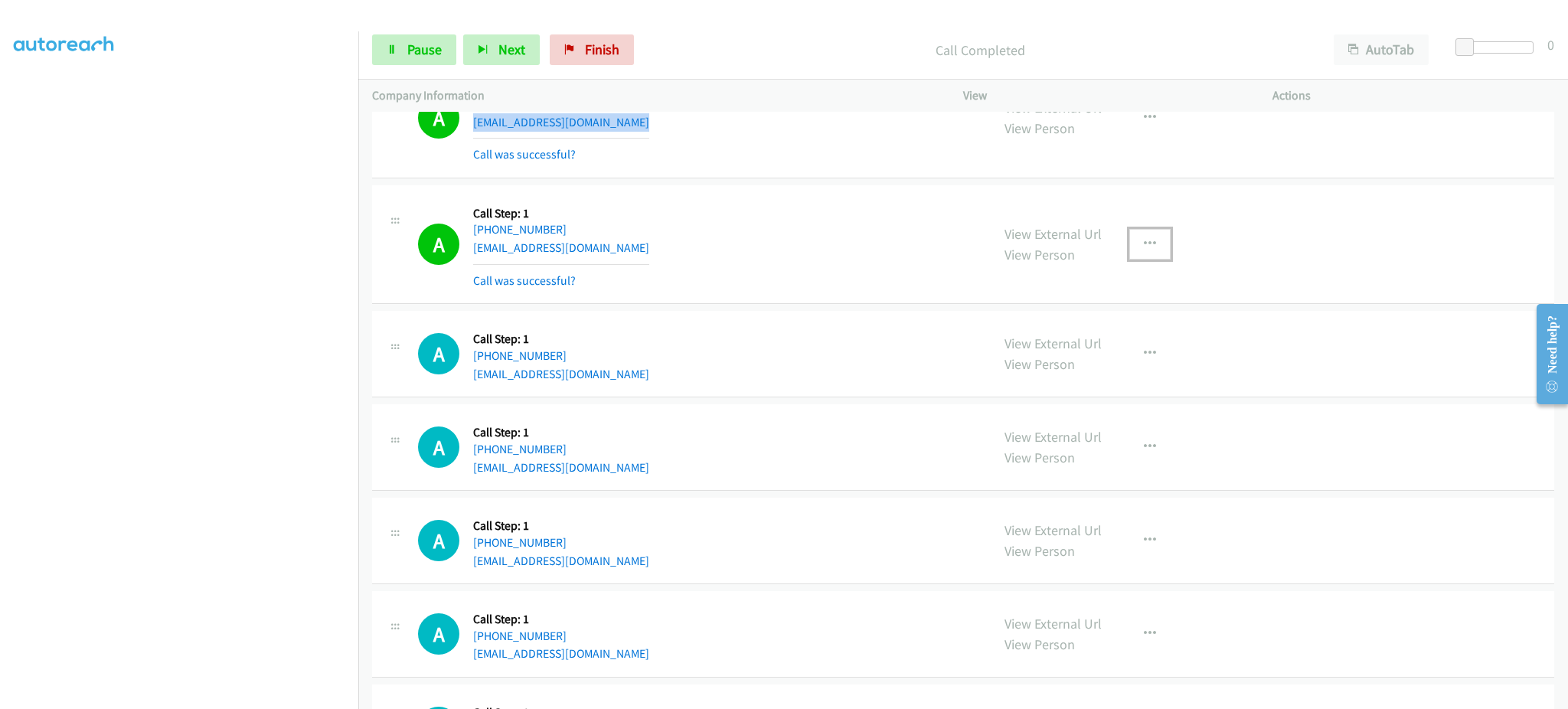
click at [1157, 254] on button "button" at bounding box center [1149, 244] width 41 height 30
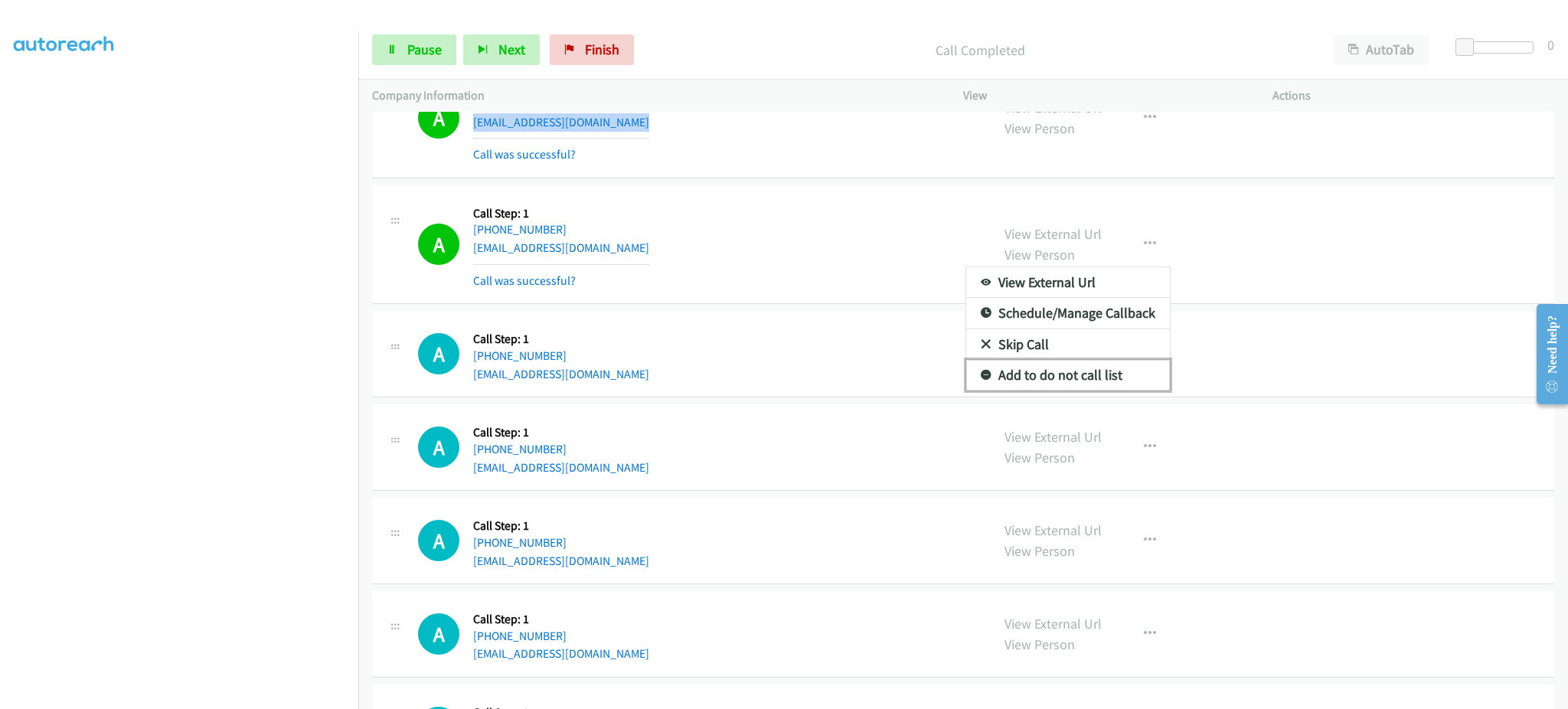
click at [1129, 387] on link "Add to do not call list" at bounding box center [1068, 375] width 203 height 30
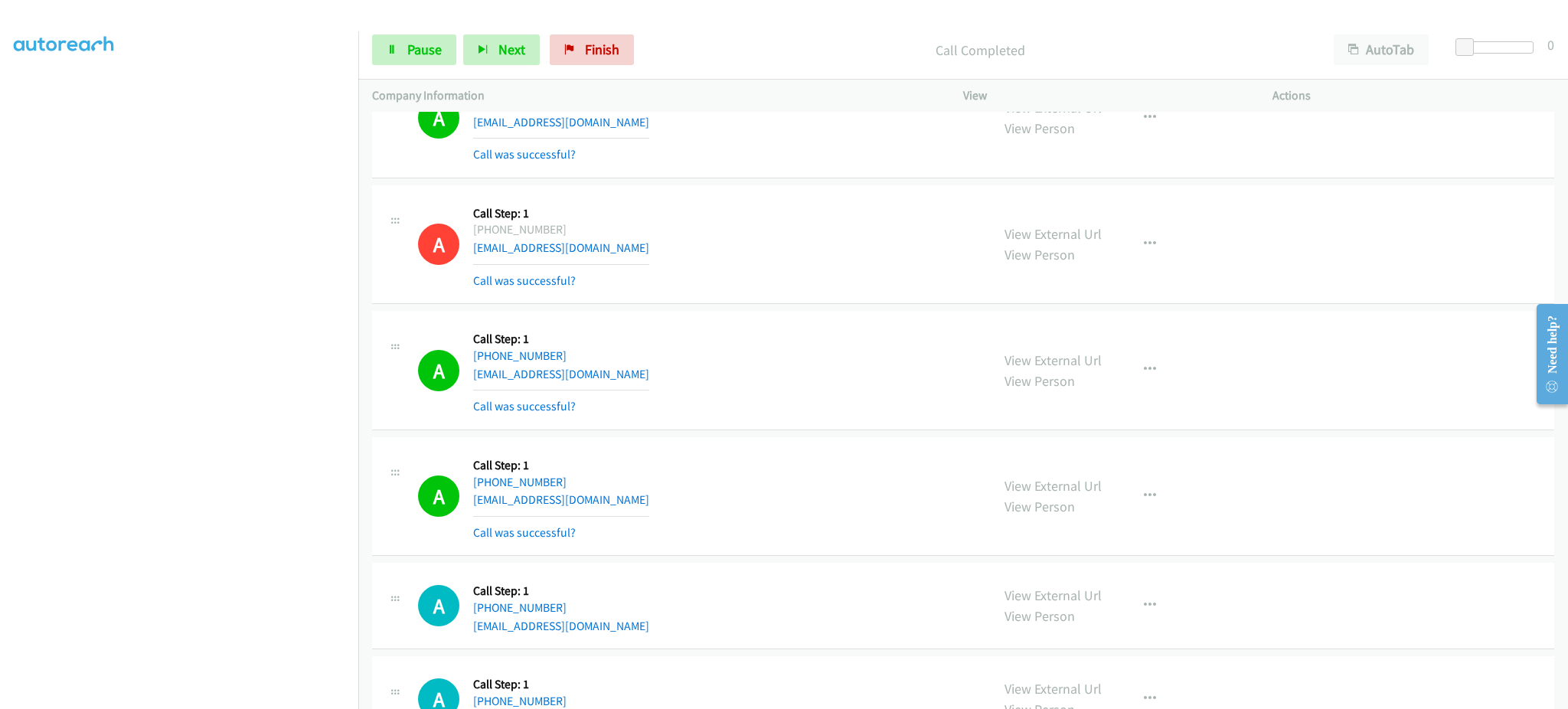
click at [628, 491] on div "A Callback Scheduled Call Step: 1 America/Los_Angeles +1 415-297-3806 jpbdubray…" at bounding box center [697, 496] width 559 height 91
click at [628, 507] on div "A Callback Scheduled Call Step: 1 America/Los_Angeles +1 415-297-3806 jpbdubray…" at bounding box center [697, 496] width 559 height 91
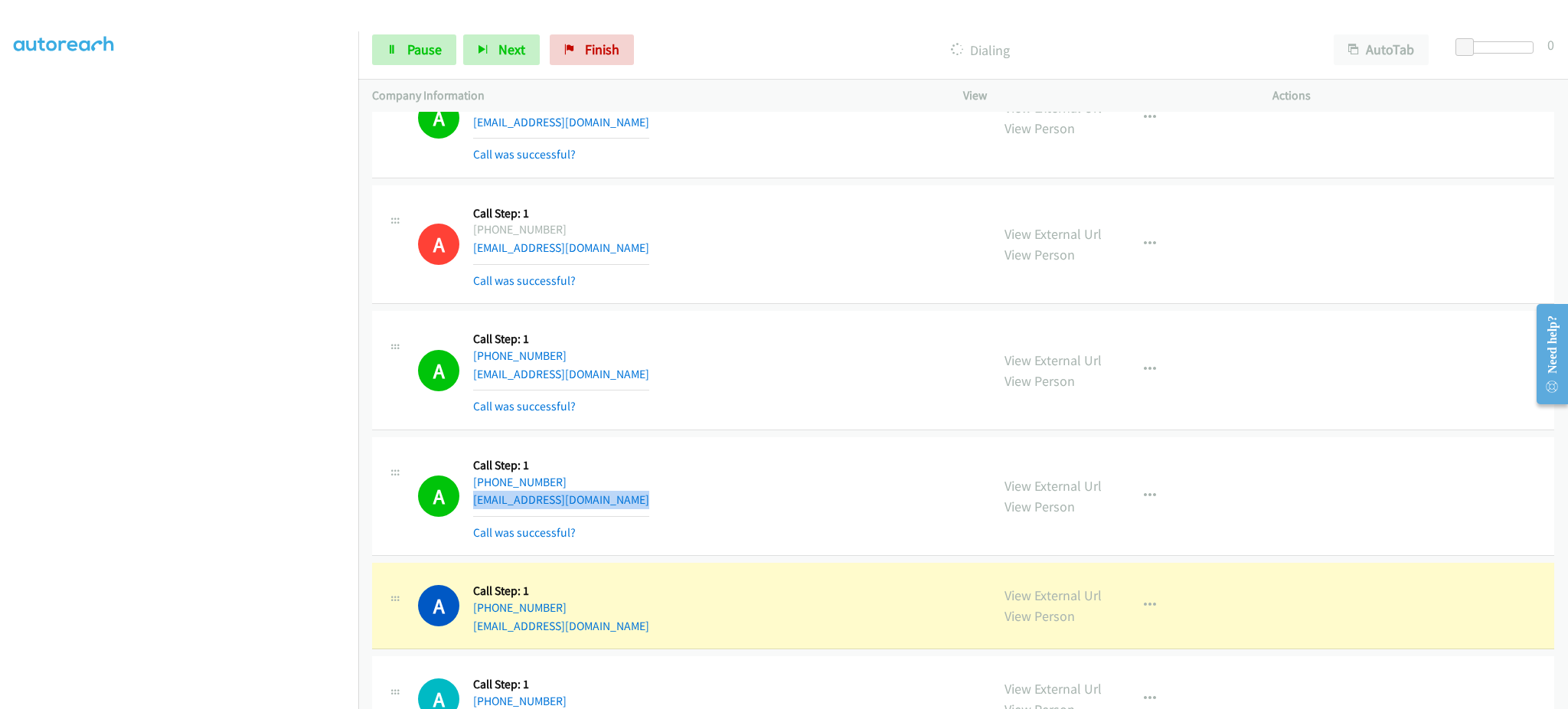
click at [628, 507] on div "A Callback Scheduled Call Step: 1 America/Los_Angeles +1 415-297-3806 jpbdubray…" at bounding box center [697, 496] width 559 height 91
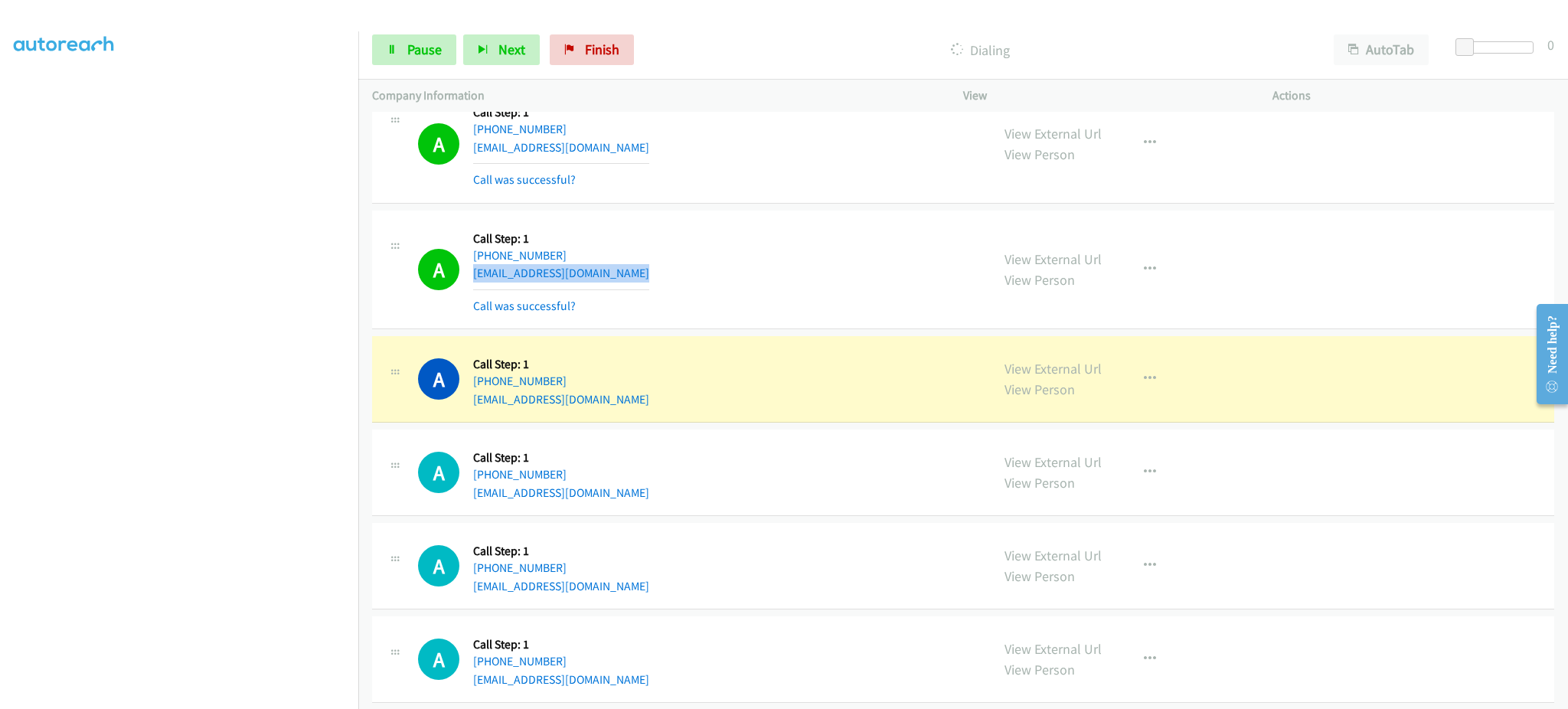
scroll to position [2755, 0]
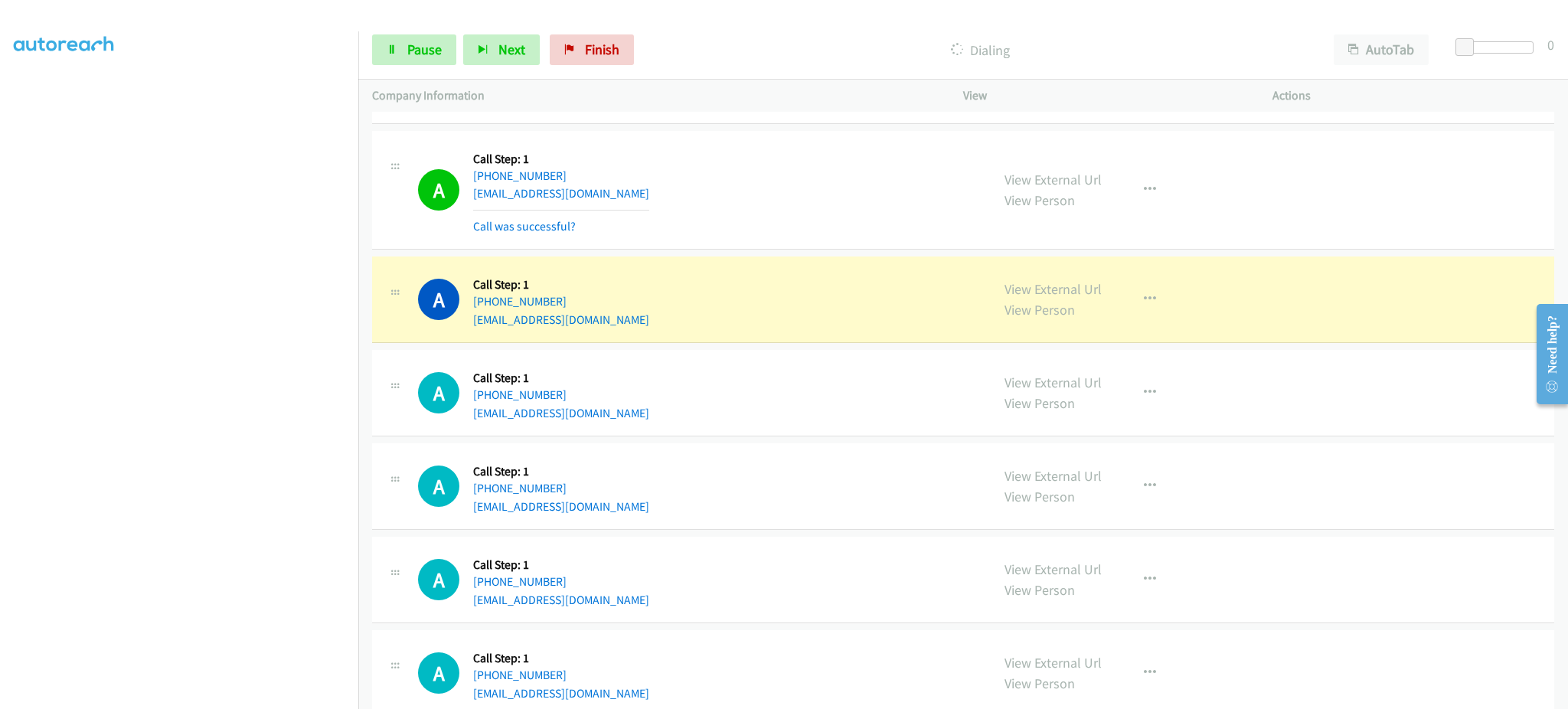
click at [638, 322] on div "A Callback Scheduled Call Step: 1 America/Los_Angeles +1 442-365-9465 lizziesot…" at bounding box center [697, 299] width 559 height 58
copy div "lizziesoto2003@gmail.com"
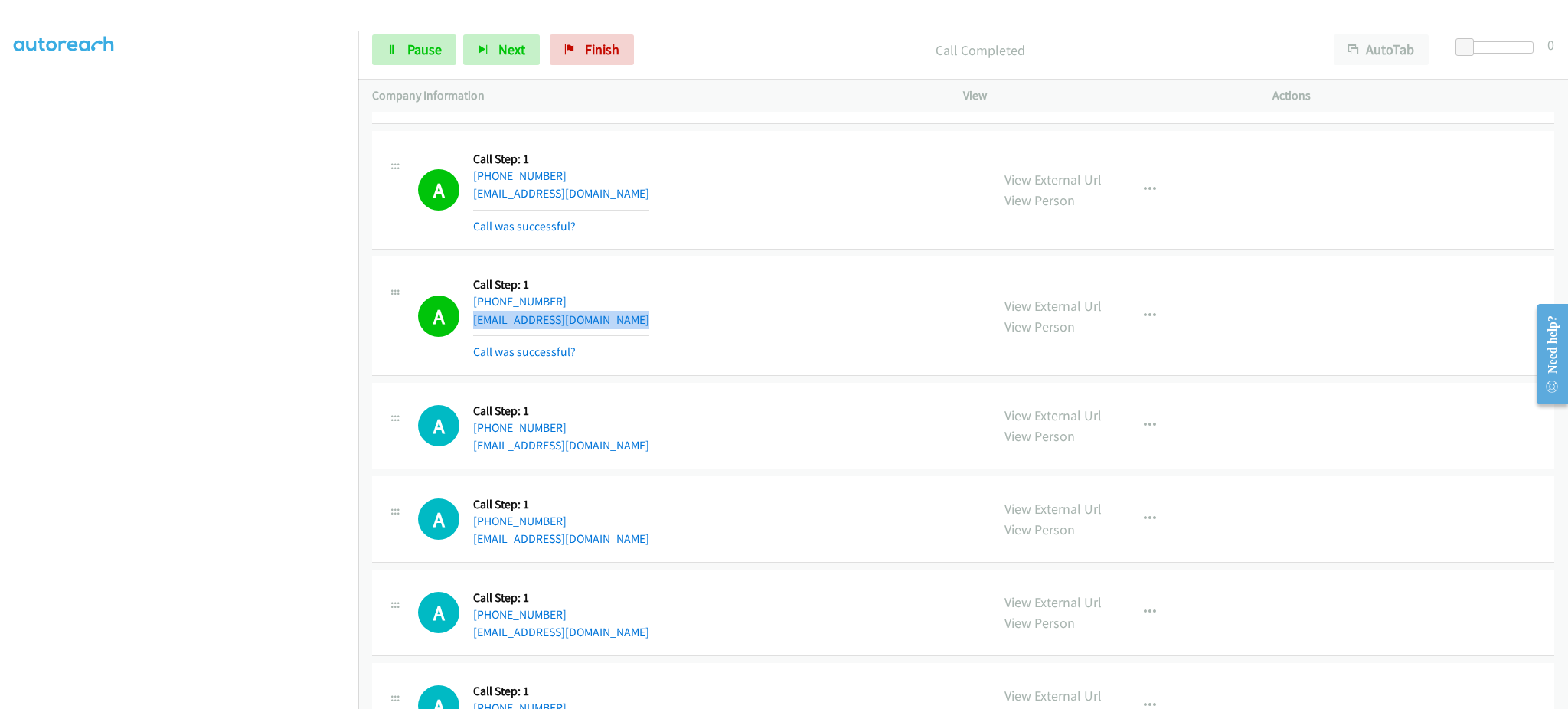
click at [658, 316] on div "A Callback Scheduled Call Step: 1 America/Los_Angeles +1 442-365-9465 lizziesot…" at bounding box center [697, 315] width 559 height 91
copy div "lizziesoto2003@gmail.com"
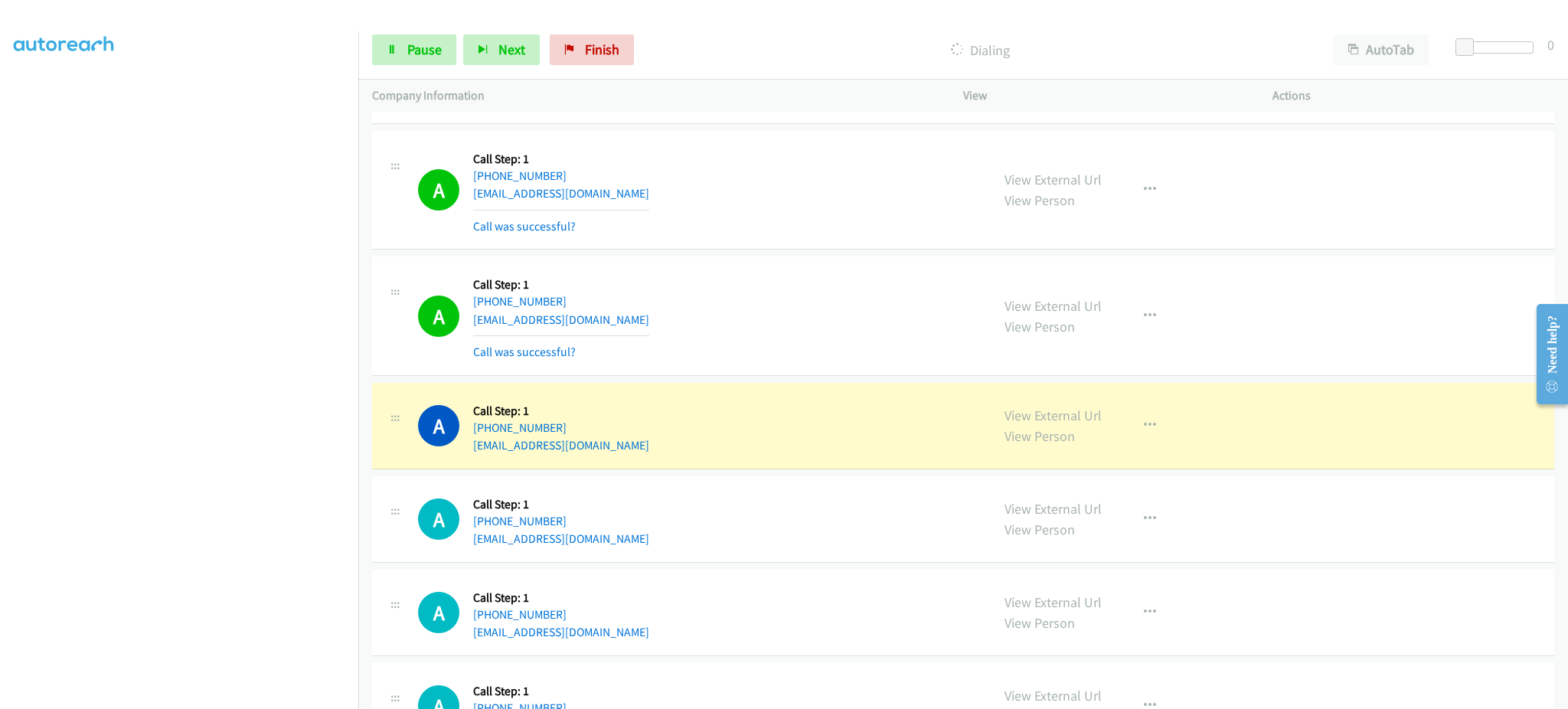
click at [641, 462] on div "A Callback Scheduled Call Step: 1 America/Los_Angeles +1 323-314-2724 edylc99@g…" at bounding box center [963, 426] width 1182 height 86
copy div "edylc99@gmail.com"
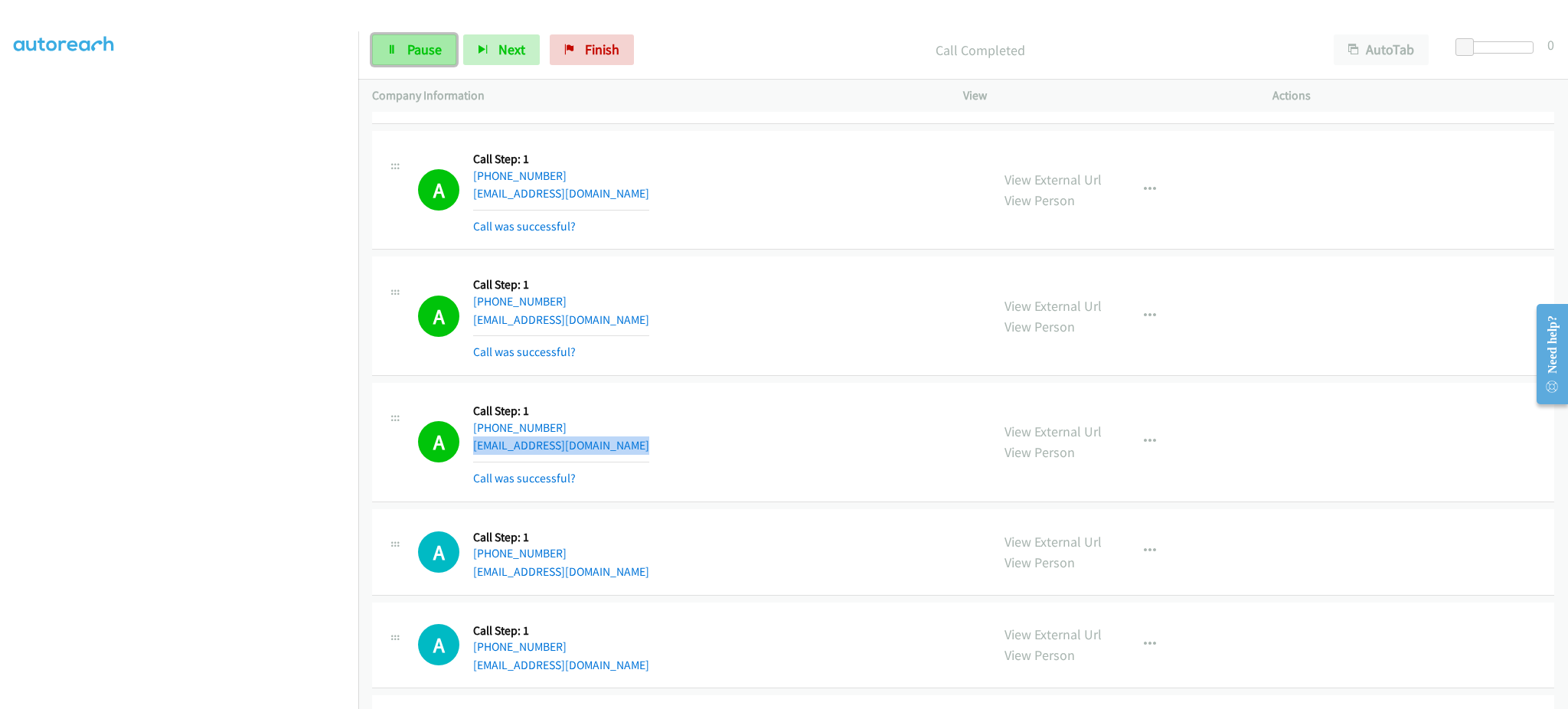
click at [433, 46] on span "Pause" at bounding box center [424, 49] width 35 height 17
click at [436, 46] on span "Start Calls" at bounding box center [436, 49] width 60 height 17
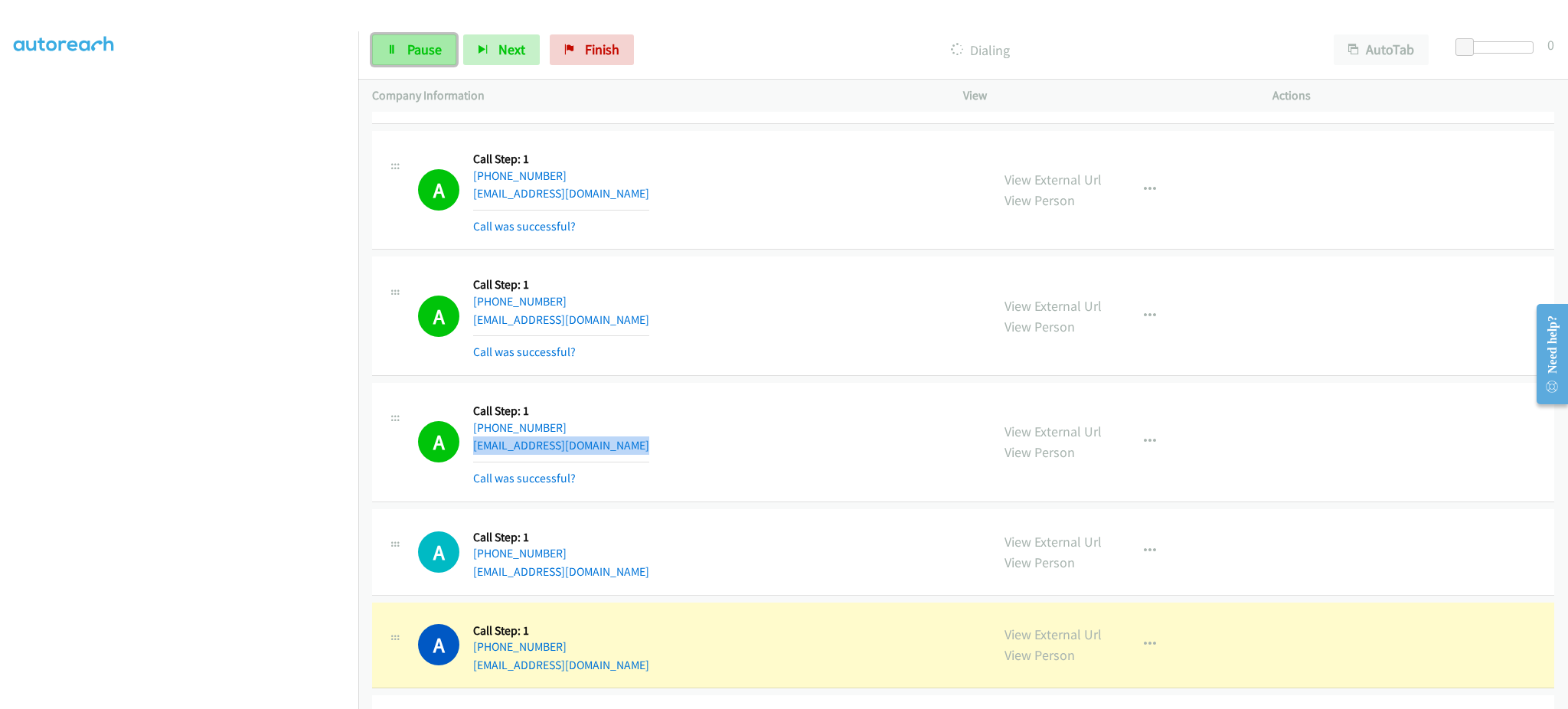
click at [384, 44] on link "Pause" at bounding box center [414, 49] width 84 height 30
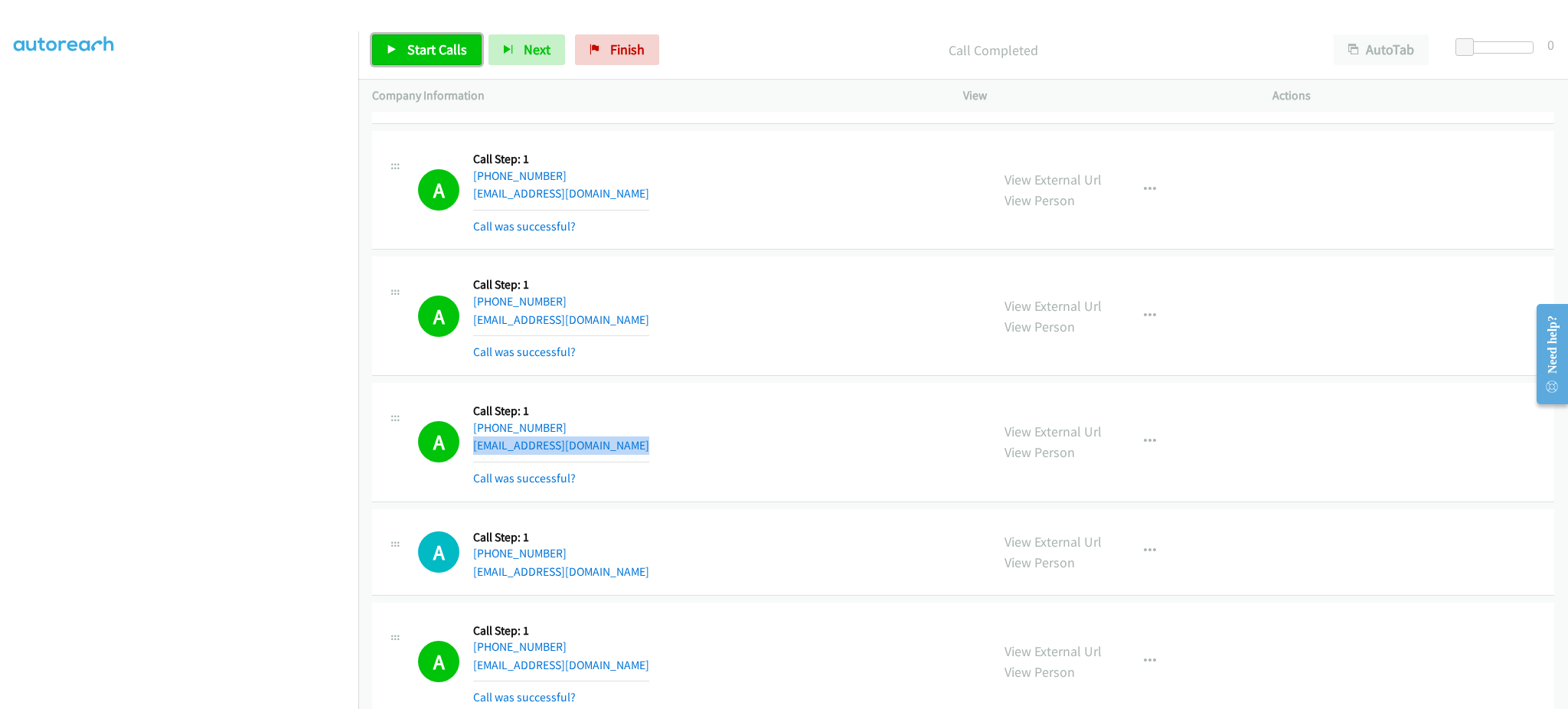
click at [452, 52] on span "Start Calls" at bounding box center [436, 49] width 60 height 17
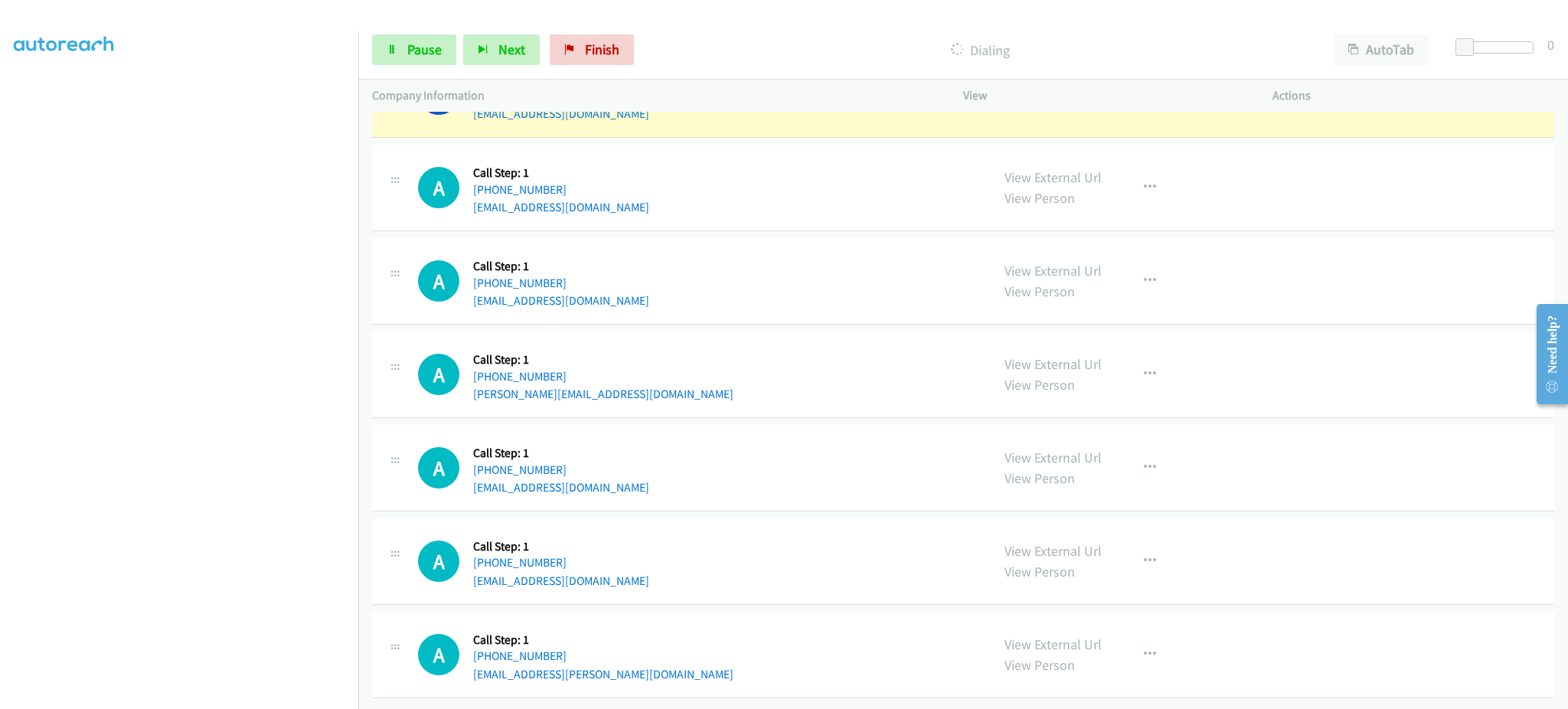
scroll to position [3142, 0]
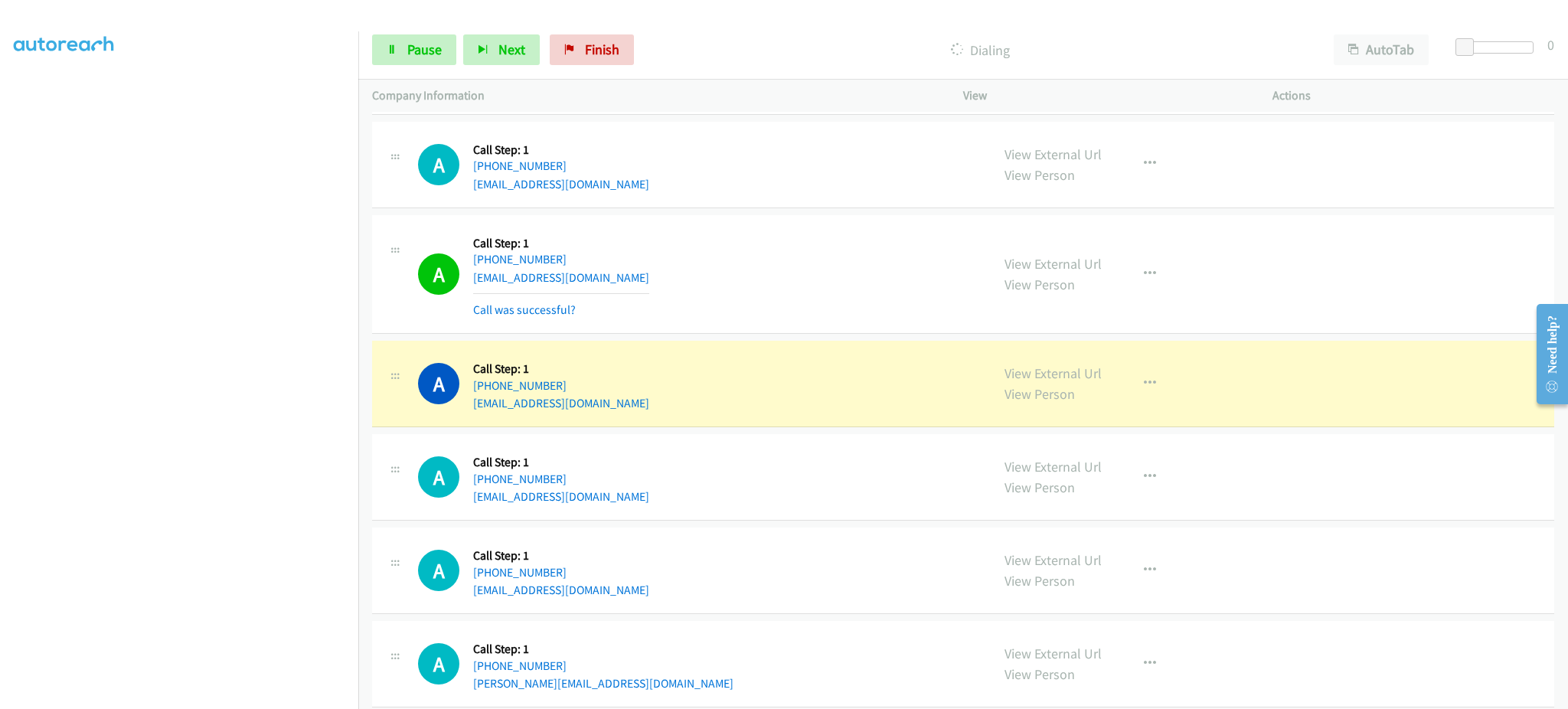
click at [670, 405] on div "A Callback Scheduled Call Step: 1 America/New_York +1 617-935-6570 blairbisher@…" at bounding box center [697, 383] width 559 height 58
click at [438, 46] on span "Pause" at bounding box center [424, 49] width 35 height 17
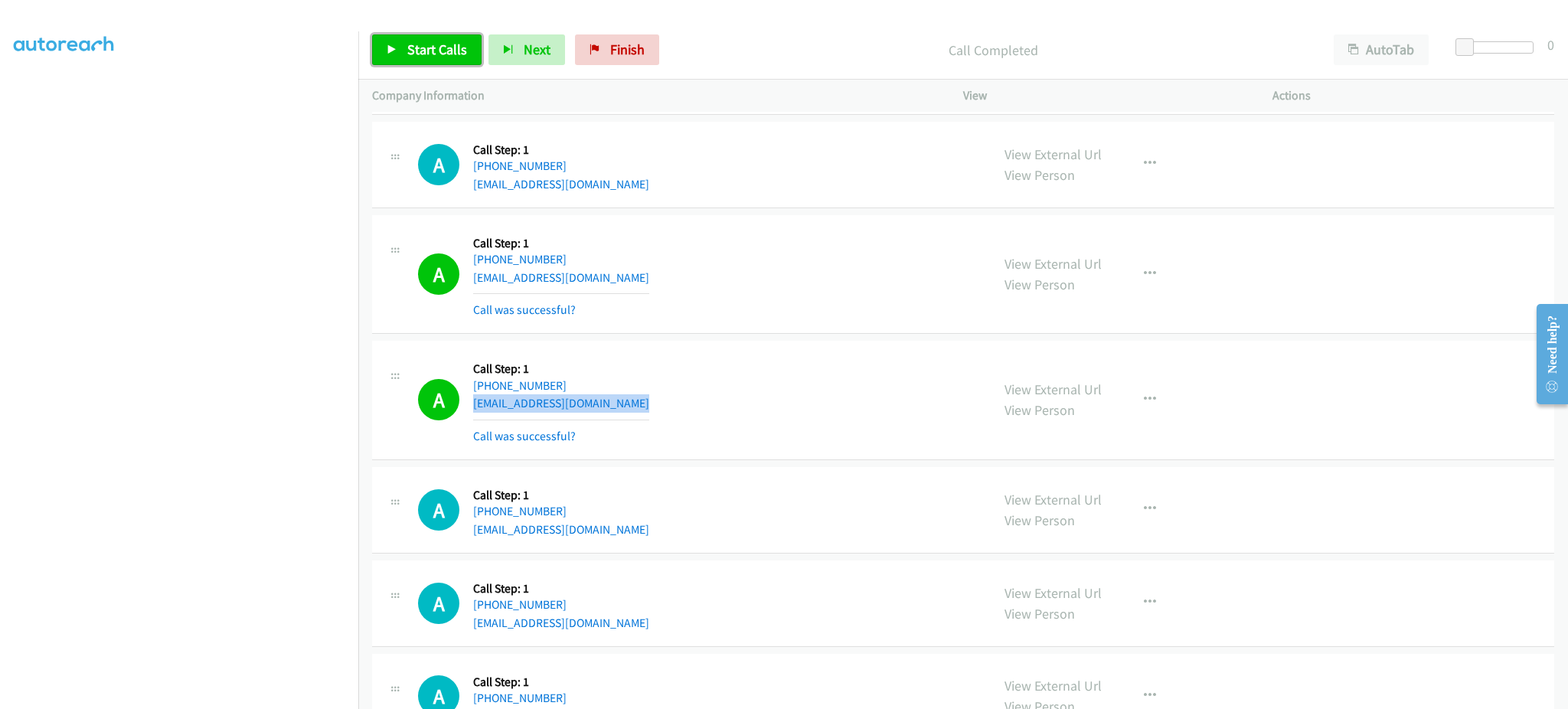
click at [421, 50] on span "Start Calls" at bounding box center [436, 49] width 60 height 17
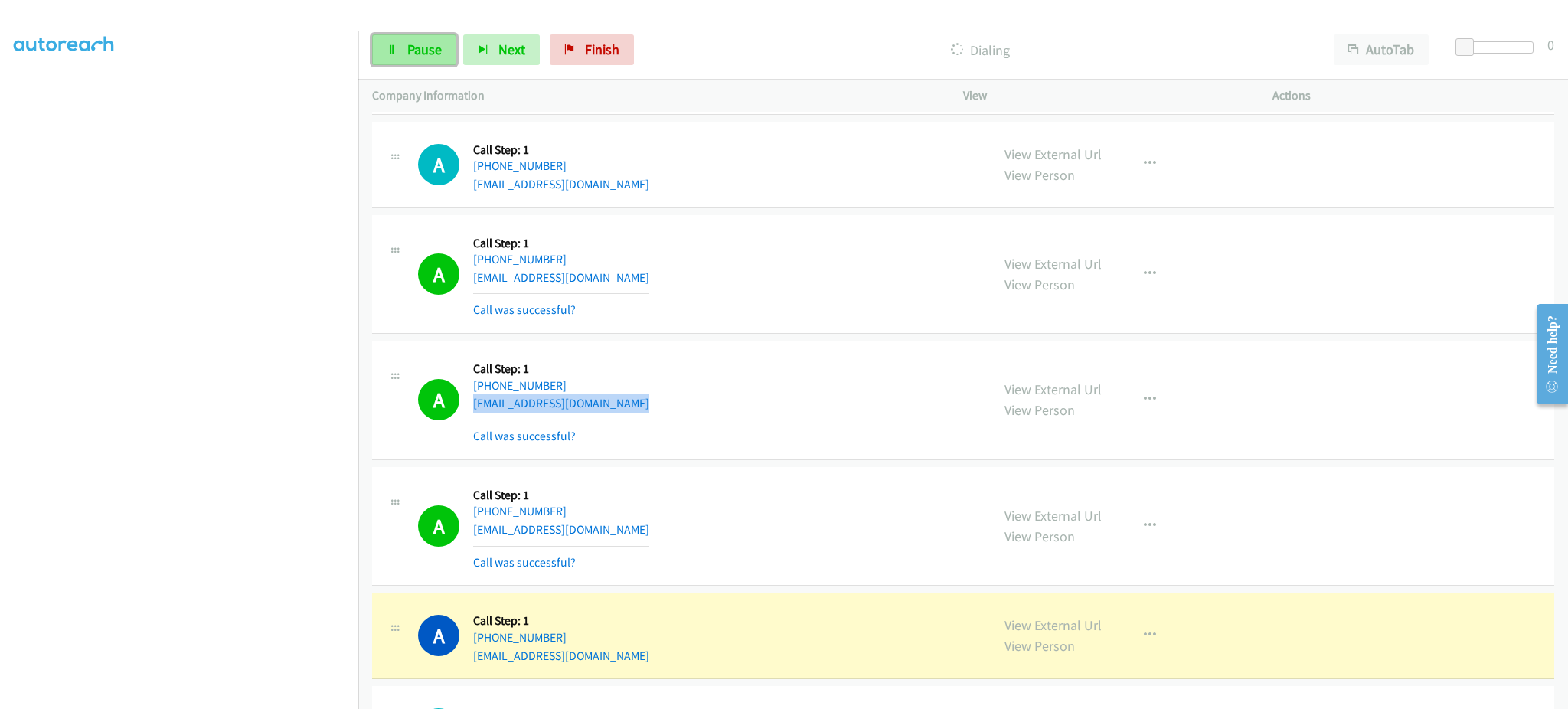
click at [419, 55] on span "Pause" at bounding box center [424, 49] width 35 height 17
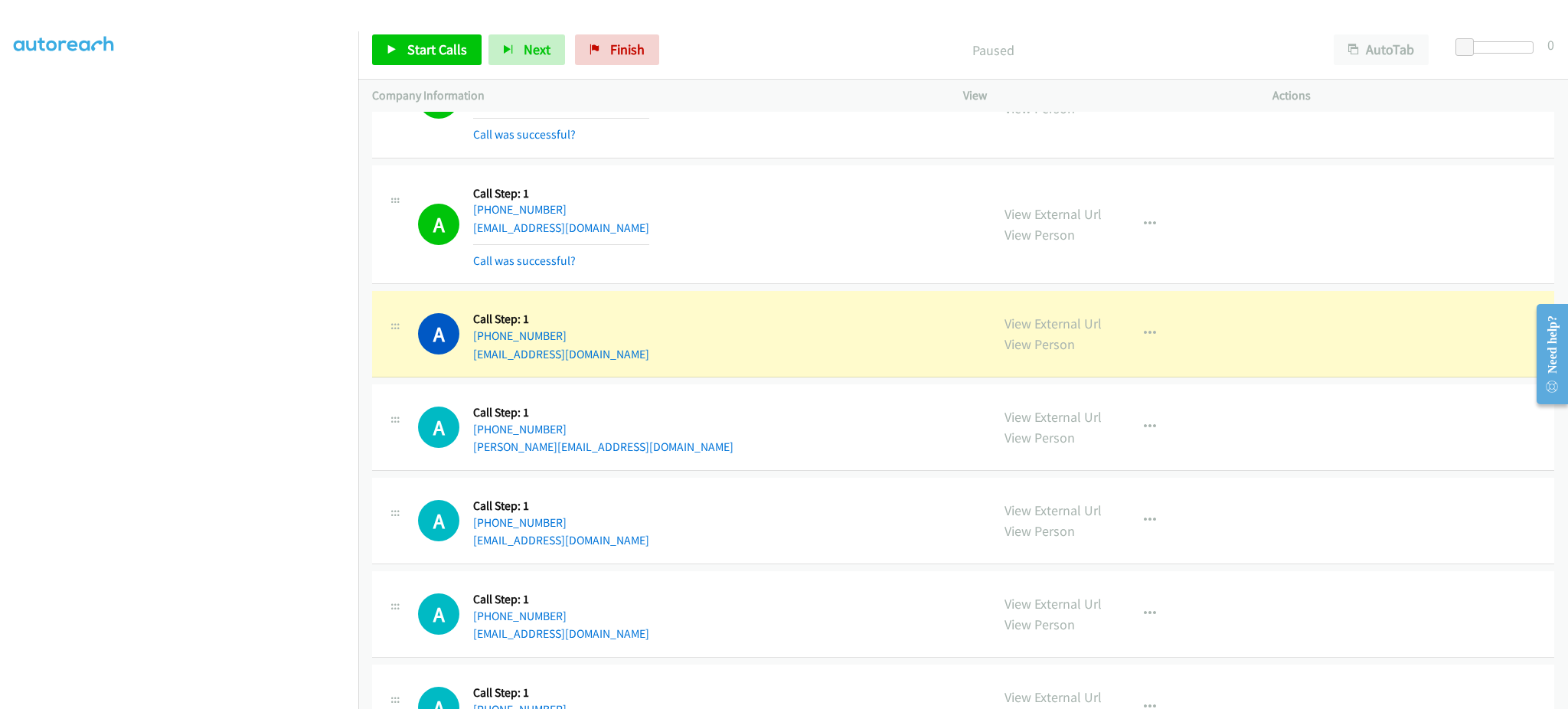
scroll to position [3449, 0]
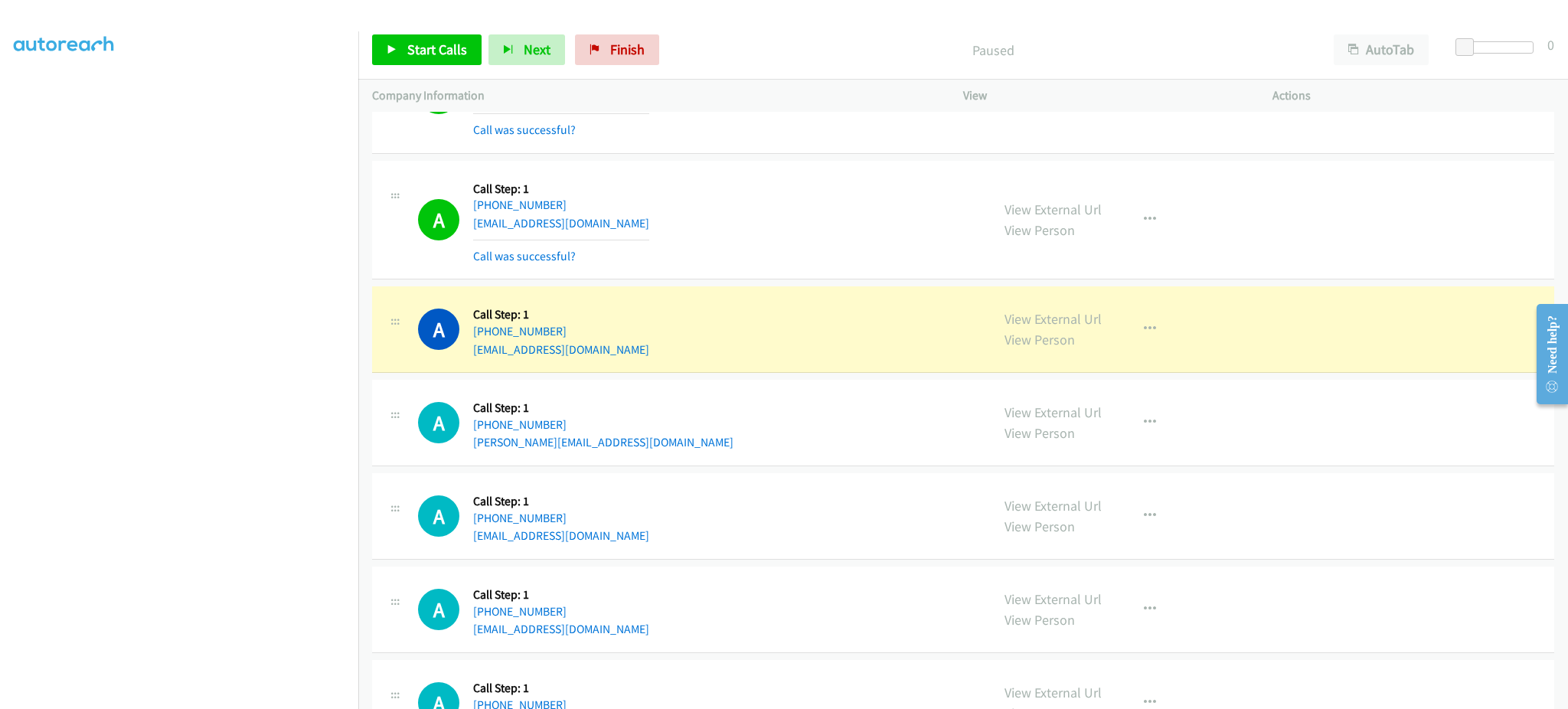
click at [646, 353] on div "A Callback Scheduled Call Step: 1 America/Chicago +1 850-516-9701 alyssaaudiffr…" at bounding box center [697, 328] width 559 height 58
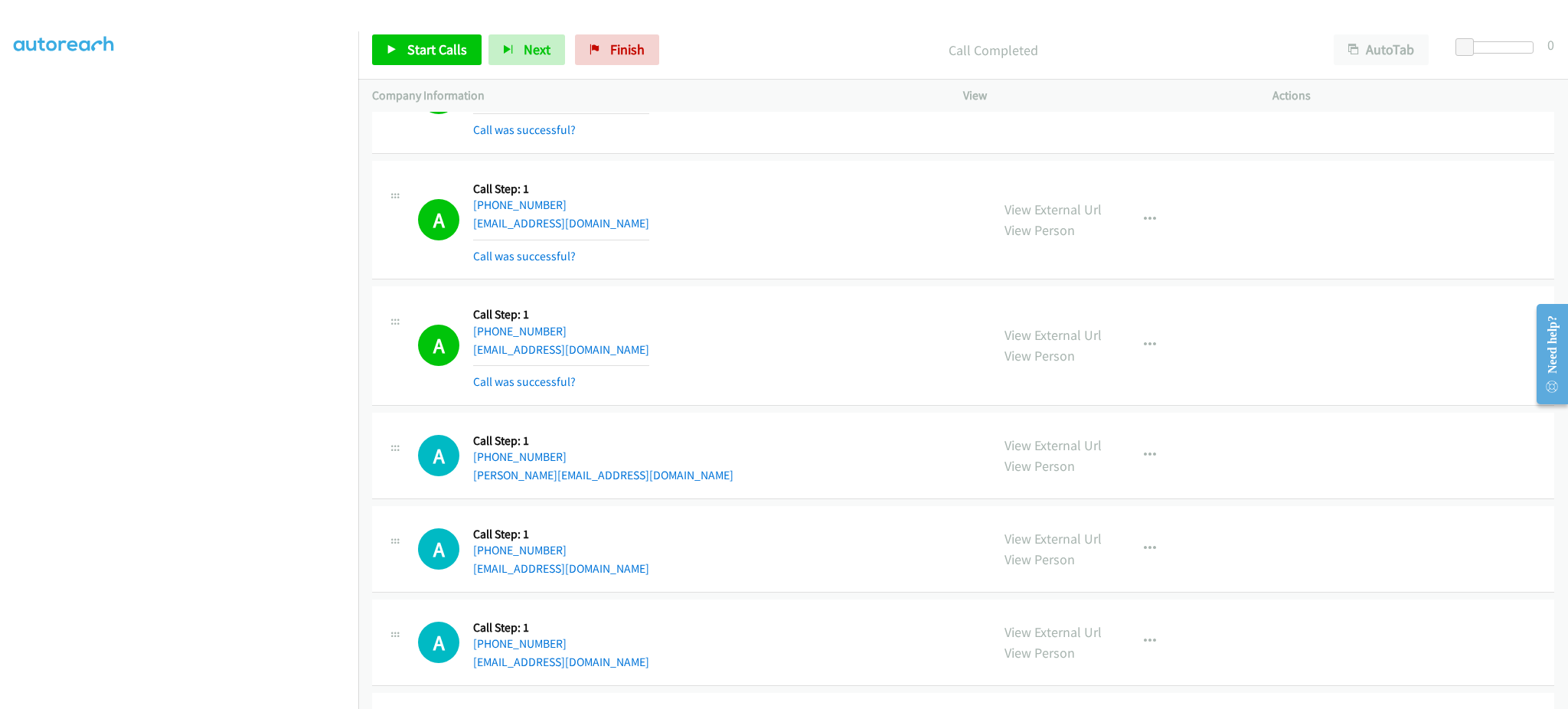
click at [444, 66] on div "Start Calls Pause Next Finish Call Completed AutoTab AutoTab 0" at bounding box center [963, 50] width 1210 height 59
click at [443, 60] on link "Start Calls" at bounding box center [426, 49] width 109 height 30
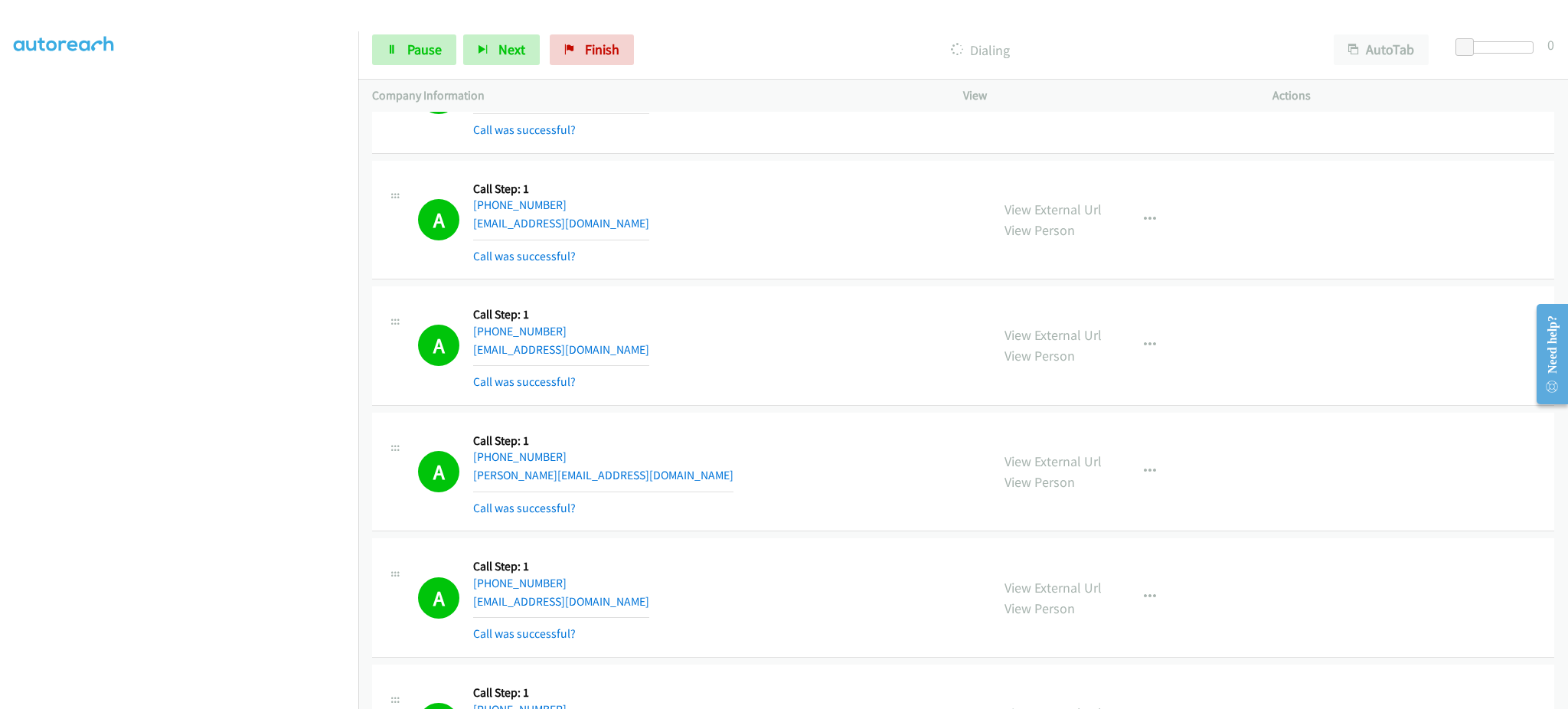
click at [218, 693] on section at bounding box center [179, 345] width 331 height 733
click at [398, 48] on link "Pause" at bounding box center [414, 49] width 84 height 30
click at [401, 36] on link "Start Calls" at bounding box center [426, 49] width 109 height 30
click at [411, 41] on span "Pause" at bounding box center [424, 49] width 35 height 17
click at [411, 44] on span "Start Calls" at bounding box center [436, 49] width 60 height 17
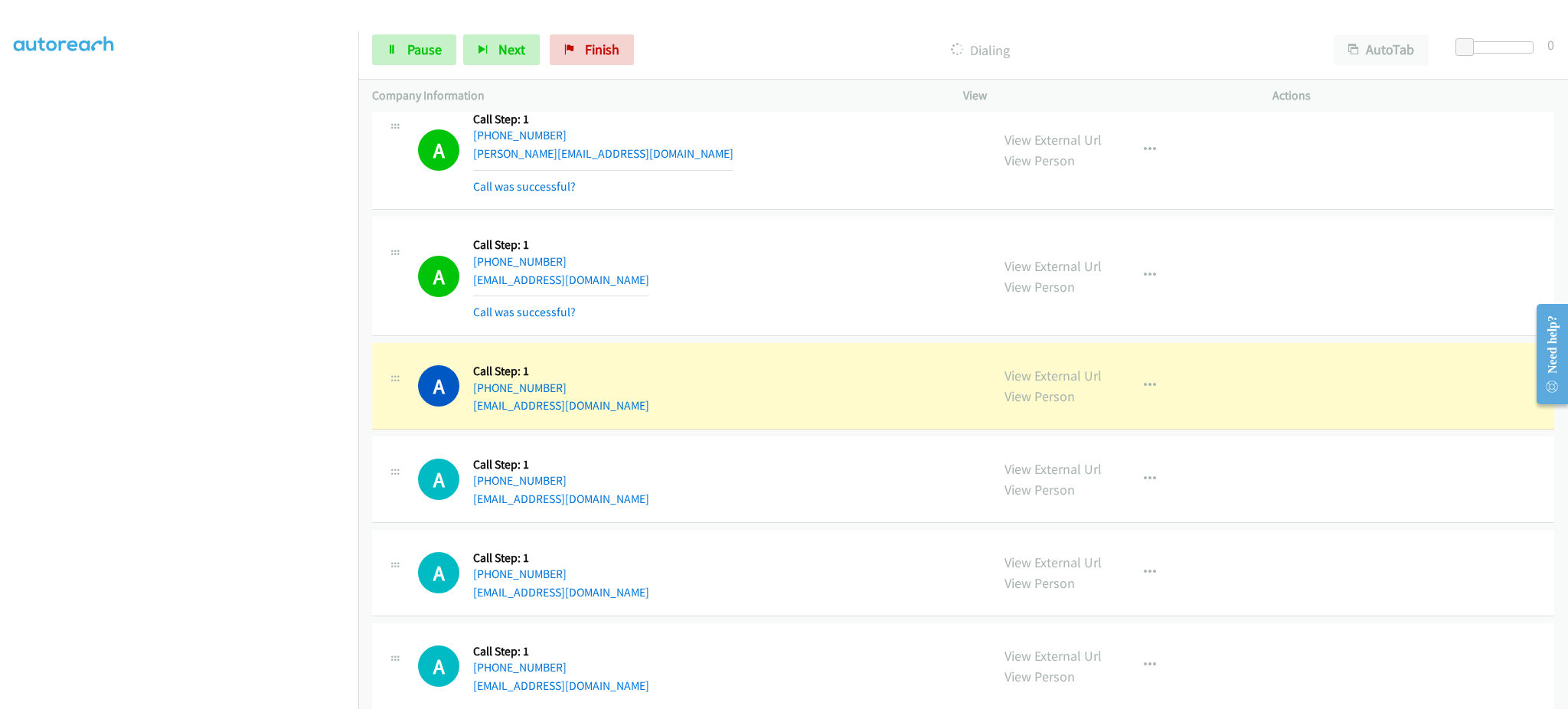
scroll to position [6509, 0]
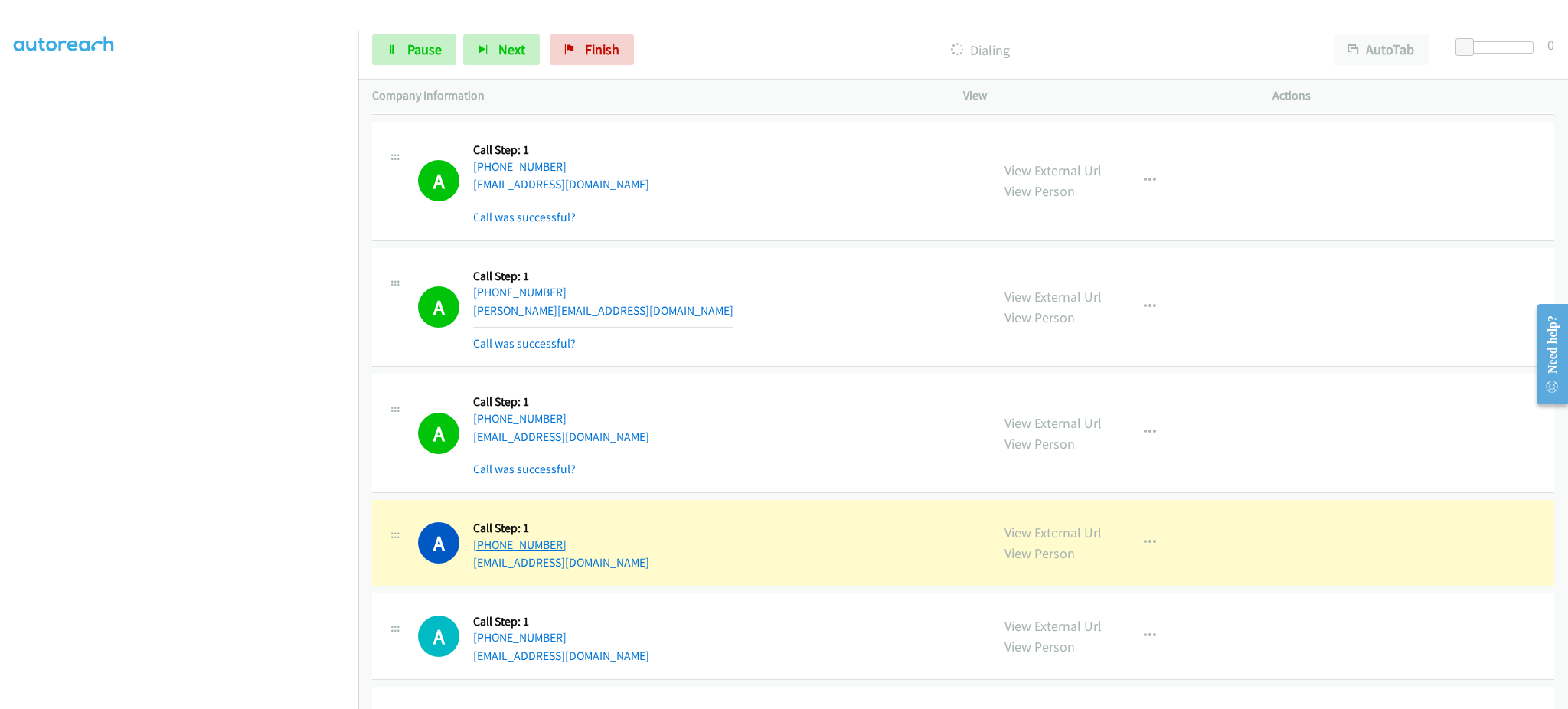
drag, startPoint x: 646, startPoint y: 545, endPoint x: 486, endPoint y: 552, distance: 160.2
click at [486, 552] on div "A Callback Scheduled Call Step: 1 America/Los_Angeles +1 562-821-4102 juancocho…" at bounding box center [697, 542] width 559 height 58
click at [396, 60] on link "Pause" at bounding box center [414, 49] width 84 height 30
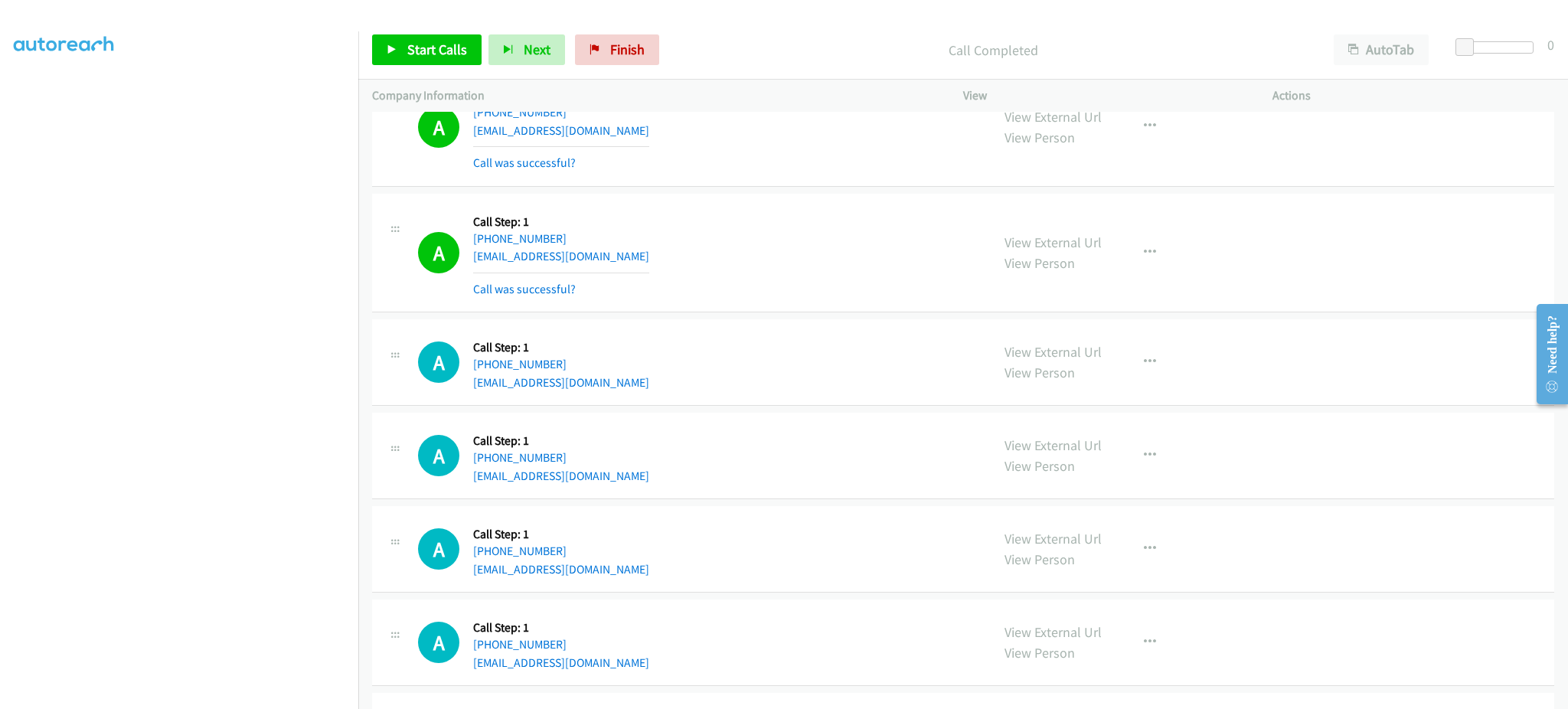
click at [1147, 239] on div "View External Url View Person View External Url Email Schedule/Manage Callback …" at bounding box center [1152, 252] width 323 height 91
click at [1146, 245] on button "button" at bounding box center [1149, 252] width 41 height 30
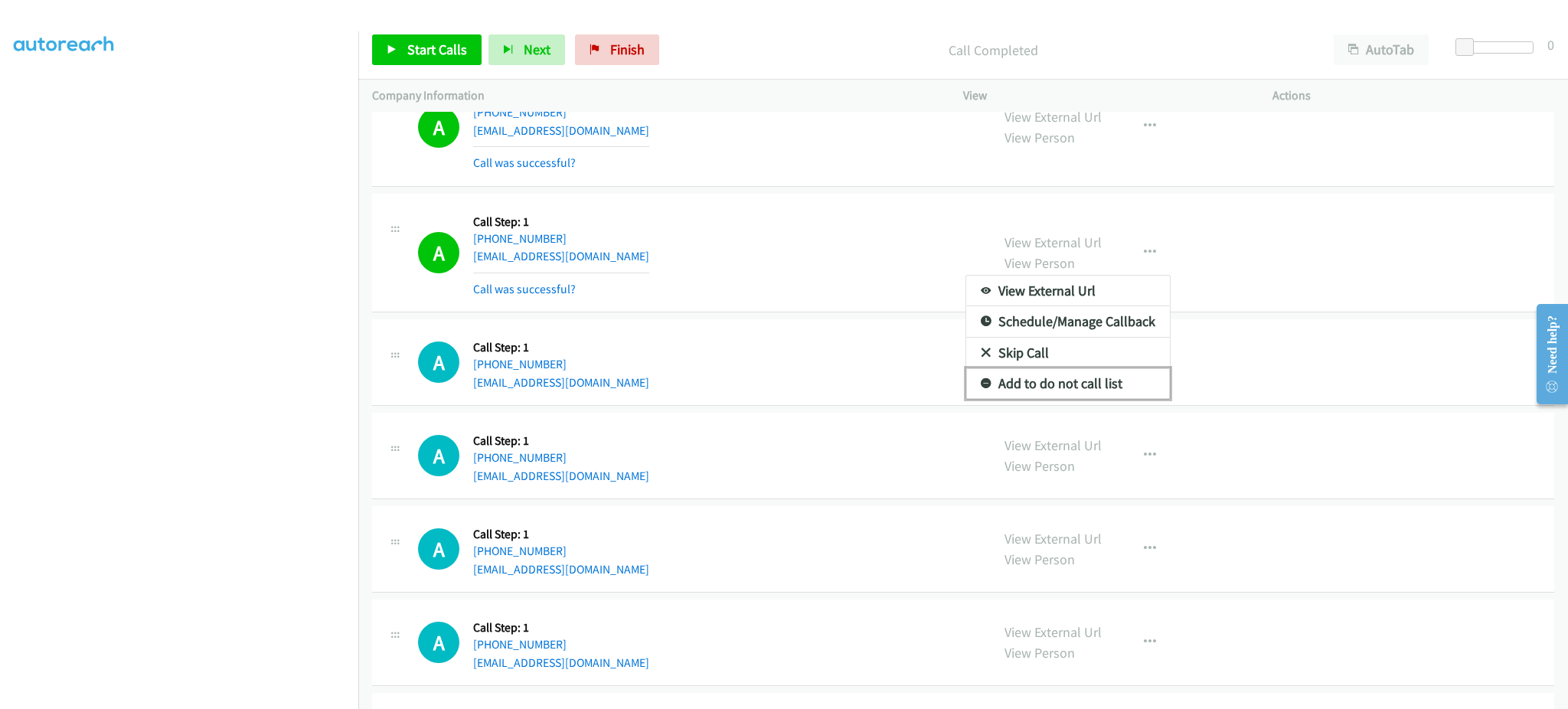
click at [1124, 388] on link "Add to do not call list" at bounding box center [1068, 383] width 203 height 30
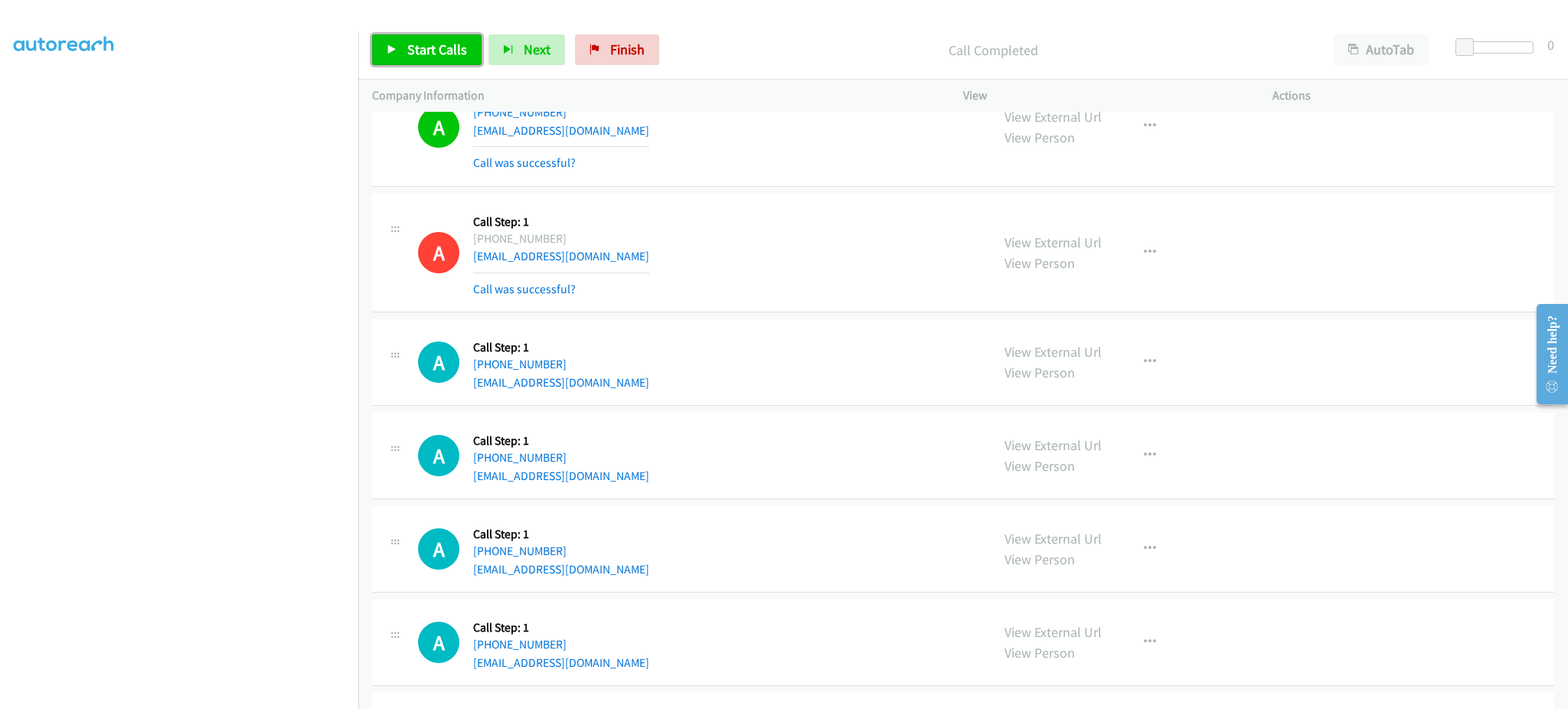
drag, startPoint x: 434, startPoint y: 64, endPoint x: 409, endPoint y: 0, distance: 68.7
click at [434, 64] on link "Start Calls" at bounding box center [426, 49] width 109 height 30
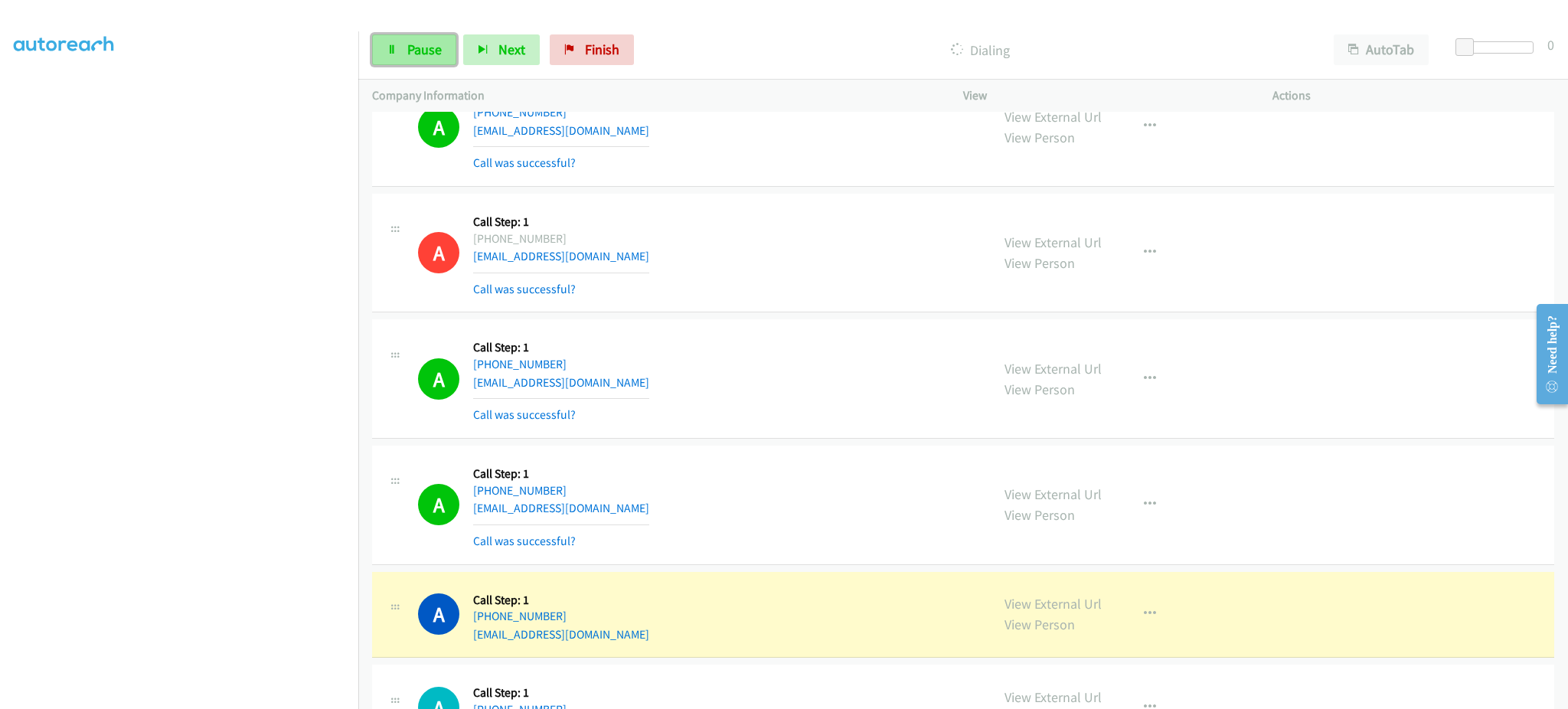
click at [409, 53] on span "Pause" at bounding box center [424, 49] width 35 height 17
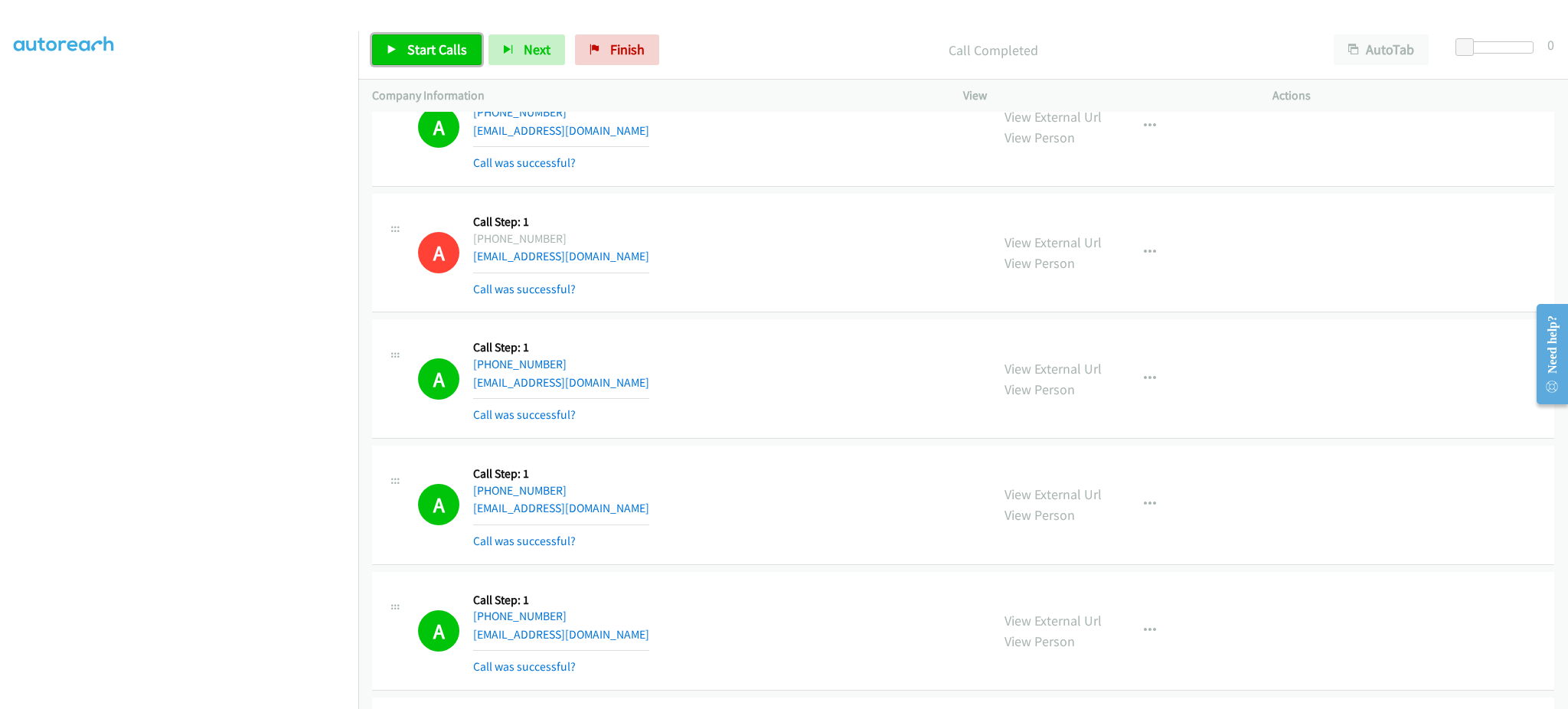
click at [450, 56] on span "Start Calls" at bounding box center [436, 49] width 60 height 17
click at [421, 68] on div "Start Calls Pause Next Finish Dialing AutoTab AutoTab 0" at bounding box center [963, 50] width 1210 height 59
click at [423, 49] on span "Pause" at bounding box center [424, 49] width 35 height 17
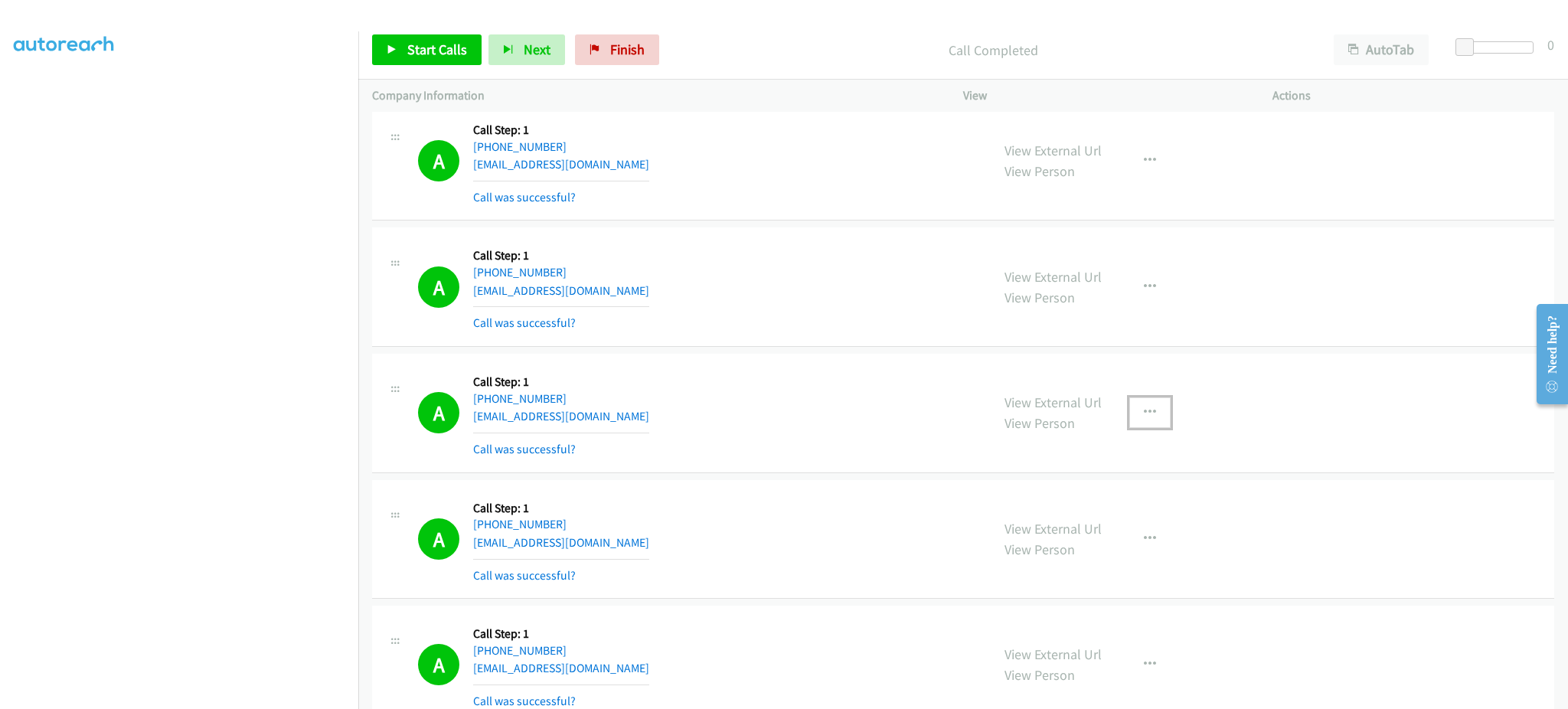
click at [1147, 419] on icon "button" at bounding box center [1149, 412] width 12 height 12
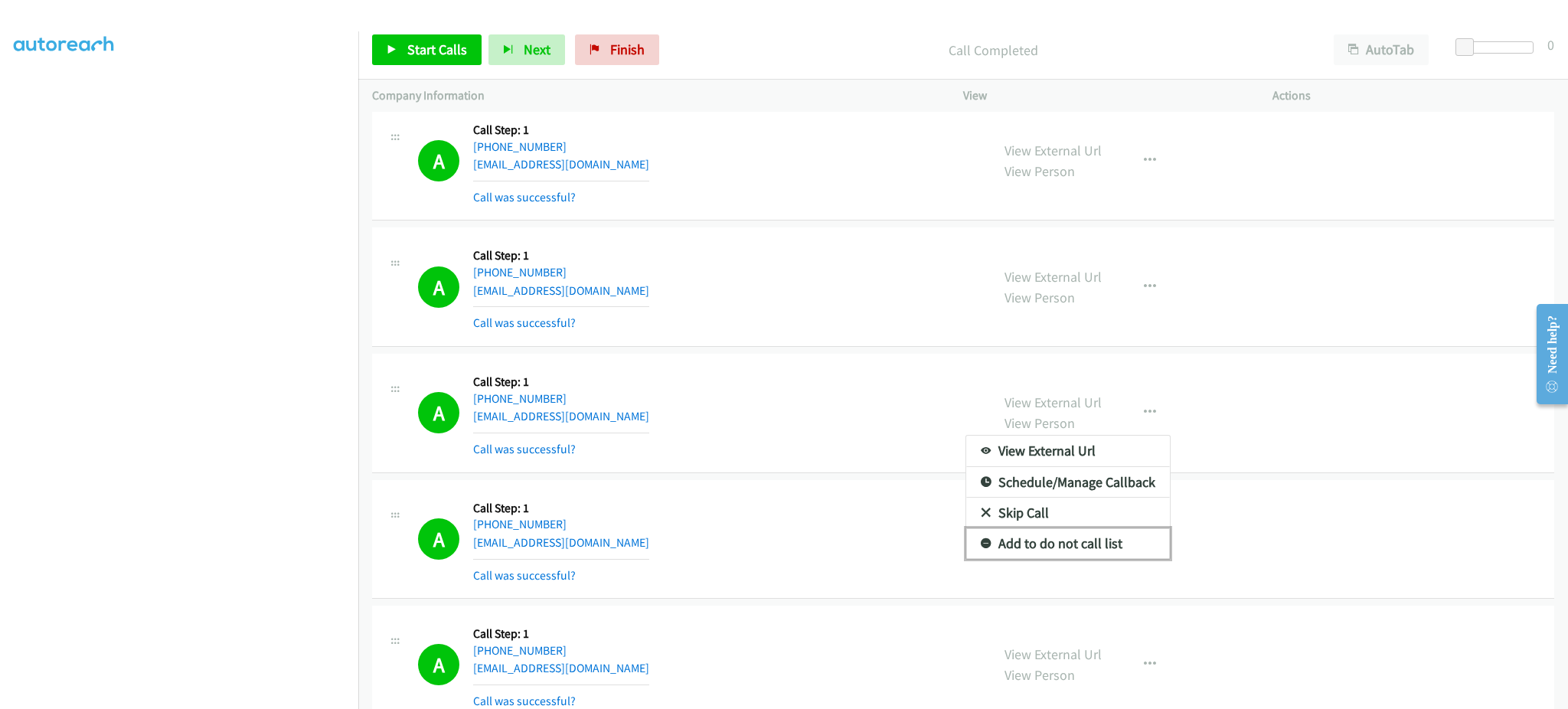
click at [1155, 546] on link "Add to do not call list" at bounding box center [1068, 542] width 203 height 30
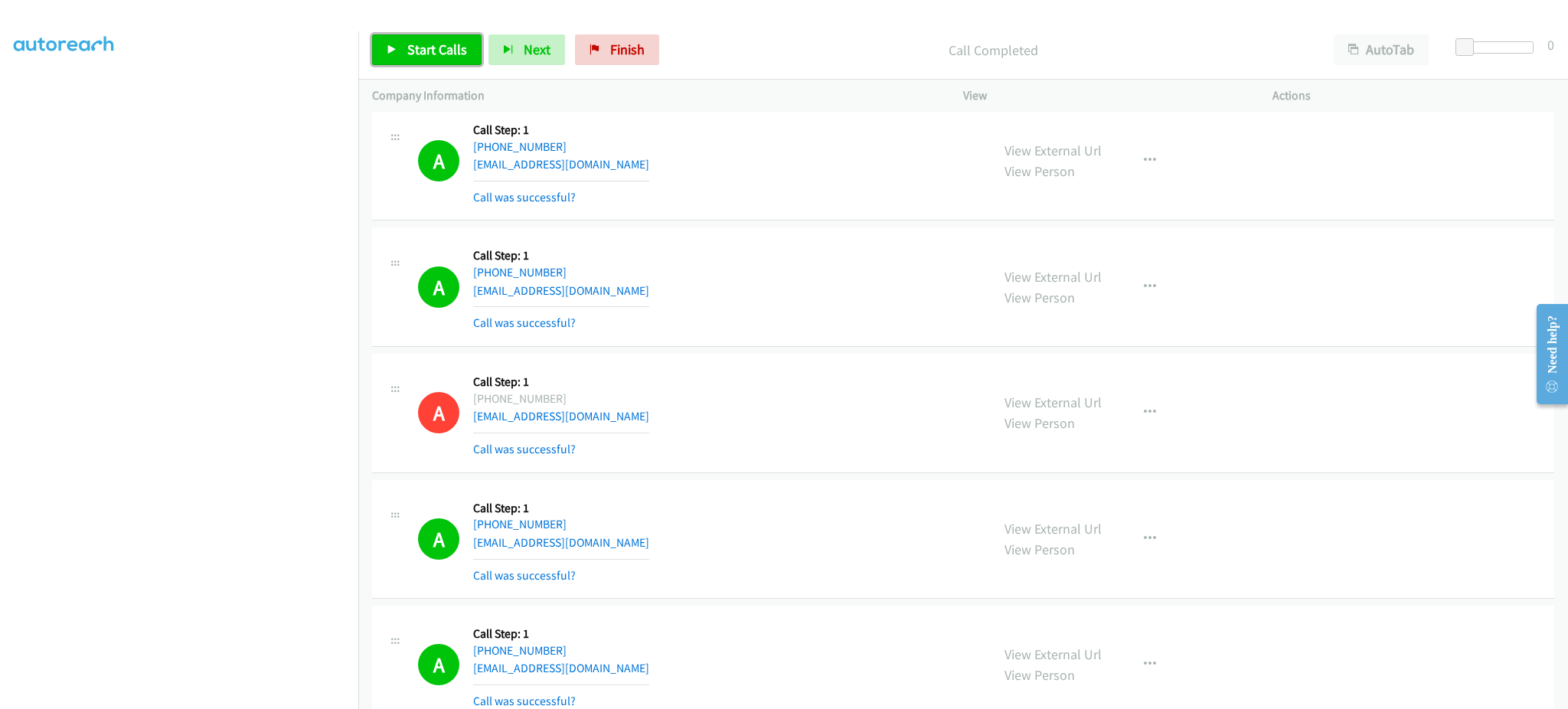
click at [445, 50] on span "Start Calls" at bounding box center [436, 49] width 60 height 17
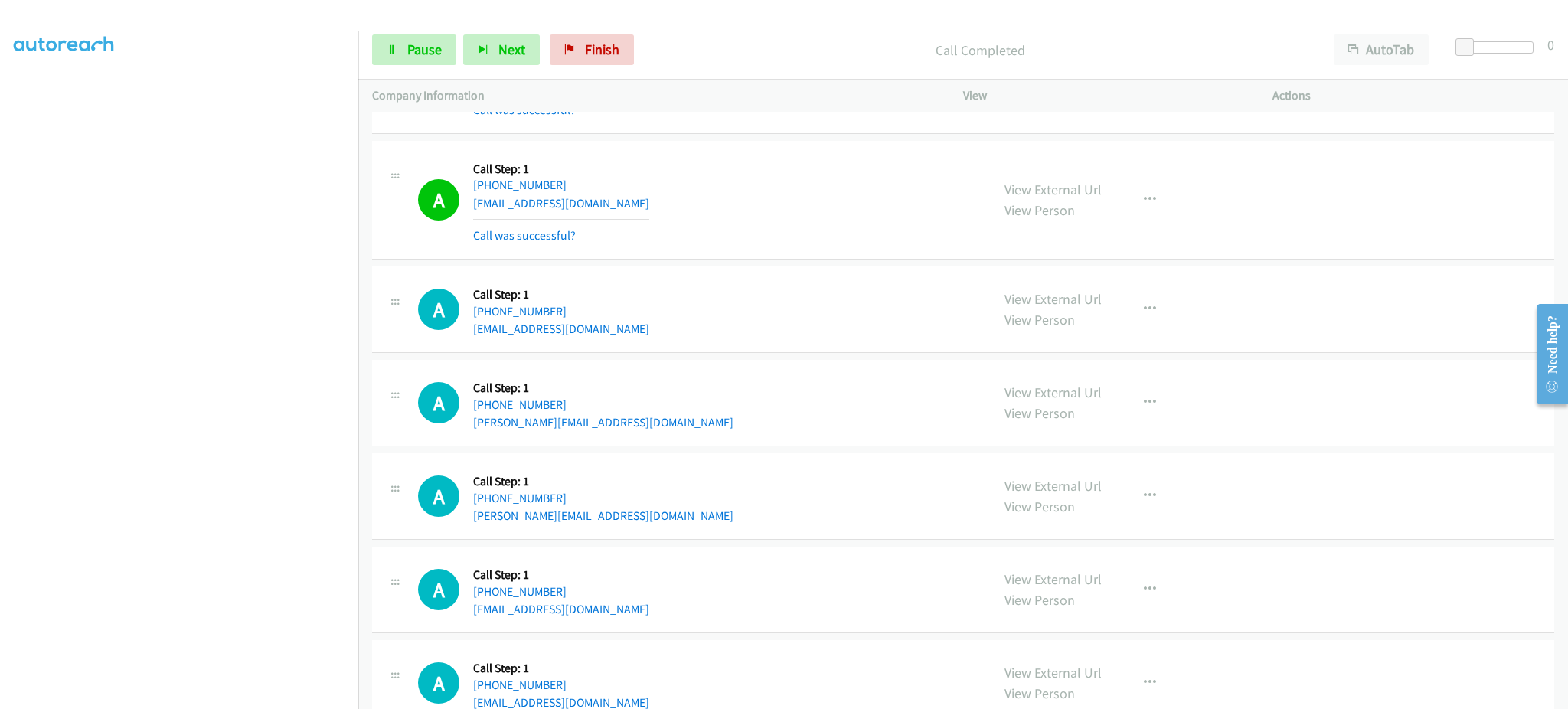
scroll to position [9266, 0]
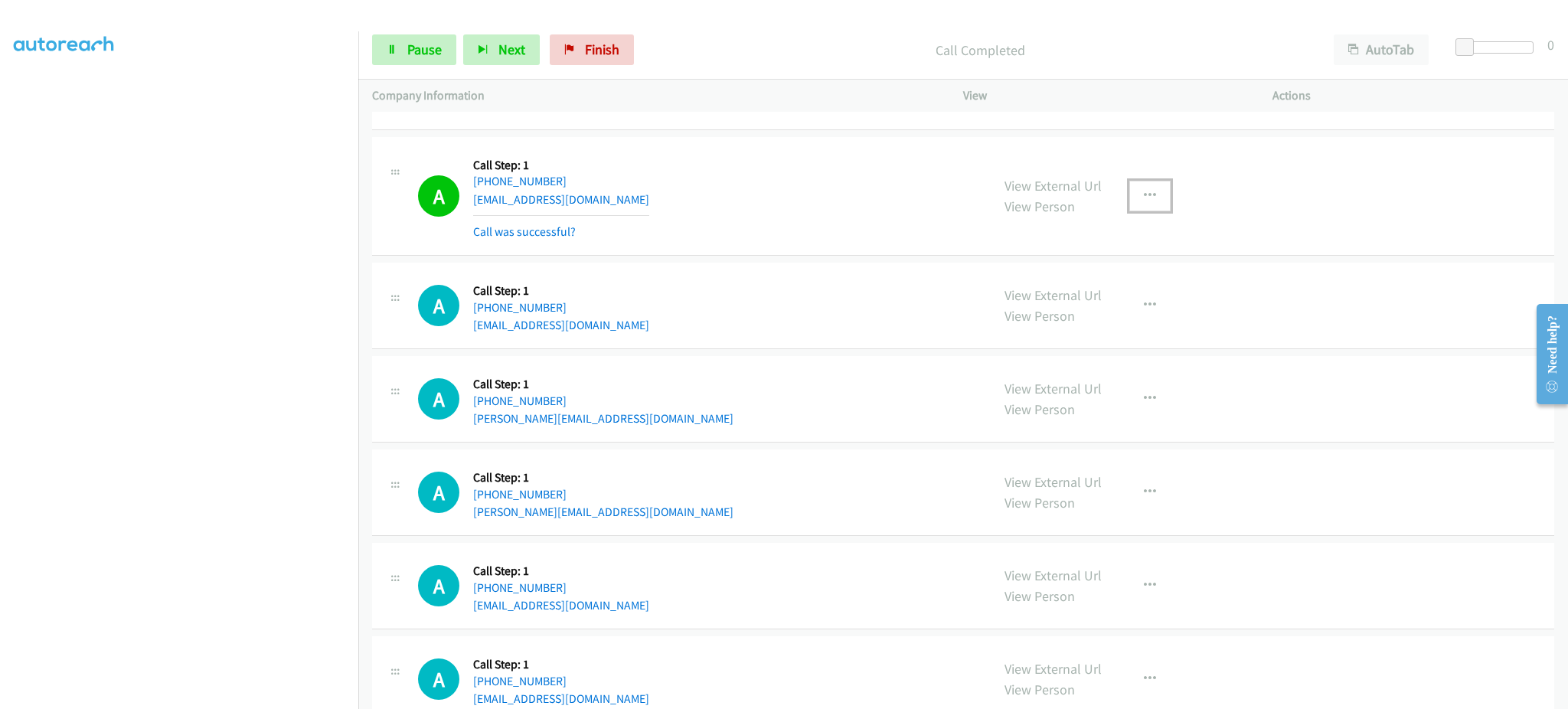
click at [1144, 202] on icon "button" at bounding box center [1149, 195] width 12 height 12
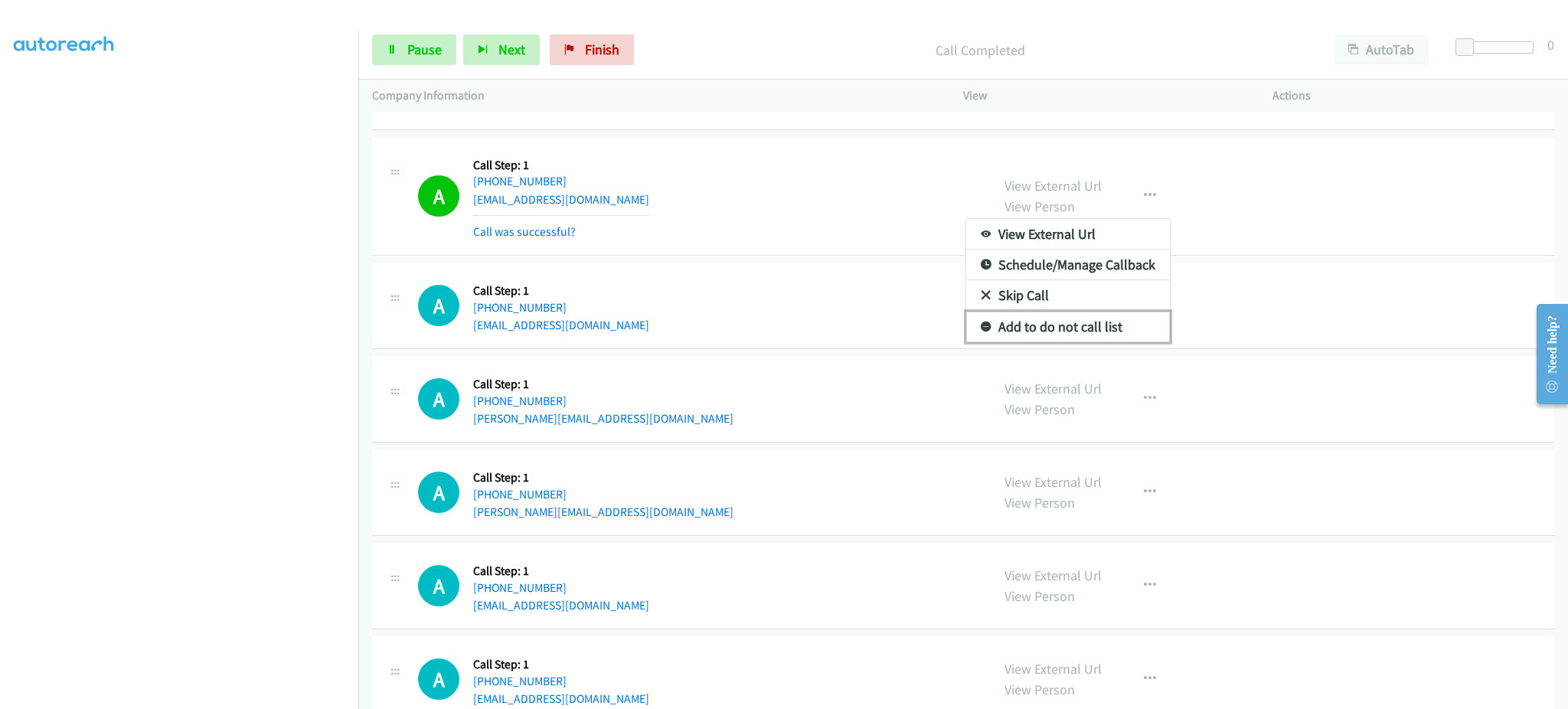
click at [1093, 329] on link "Add to do not call list" at bounding box center [1068, 326] width 203 height 30
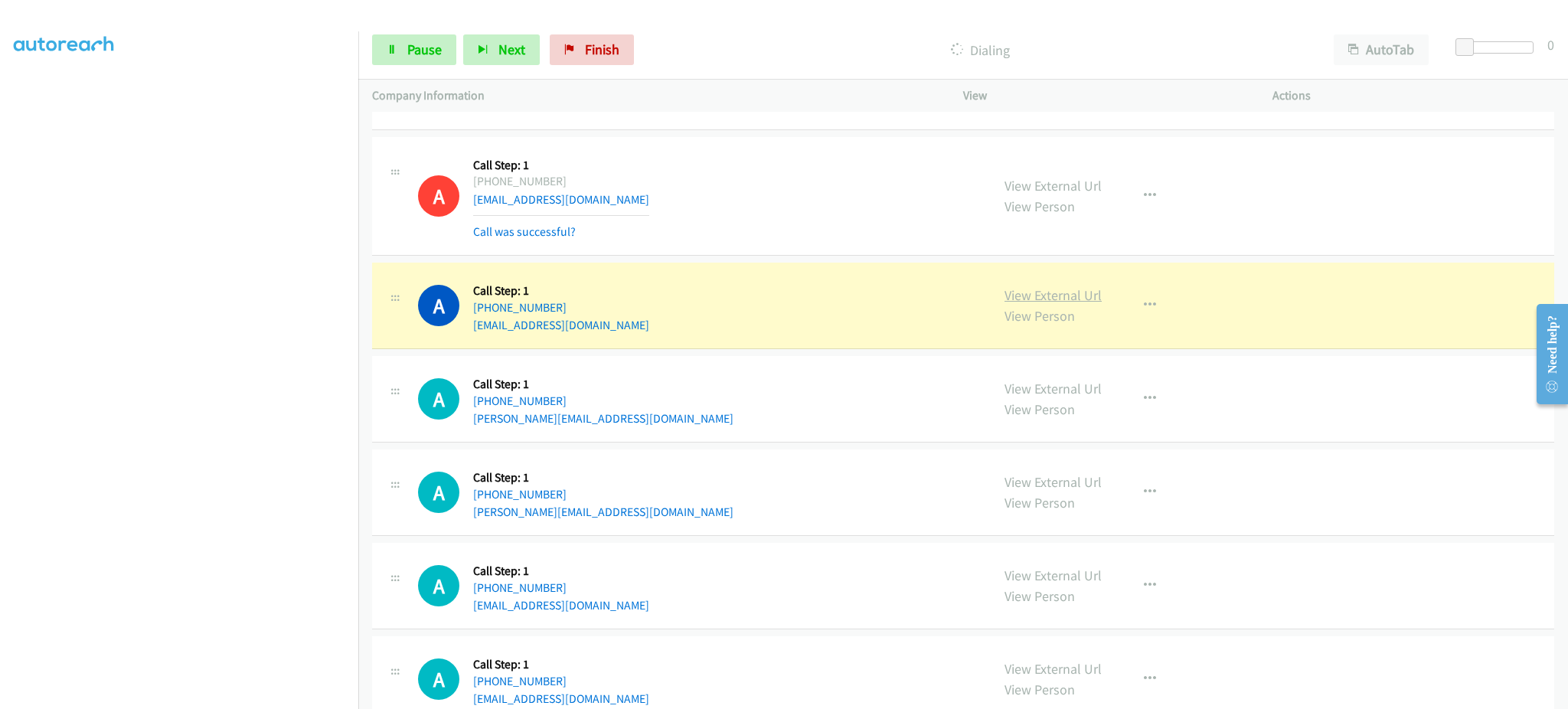
click at [1094, 305] on div "View External Url View Person View External Url Email Schedule/Manage Callback …" at bounding box center [1152, 305] width 323 height 58
click at [1087, 300] on link "View External Url" at bounding box center [1053, 294] width 97 height 17
click at [263, 694] on section at bounding box center [179, 345] width 331 height 733
click at [416, 41] on span "Pause" at bounding box center [424, 49] width 35 height 17
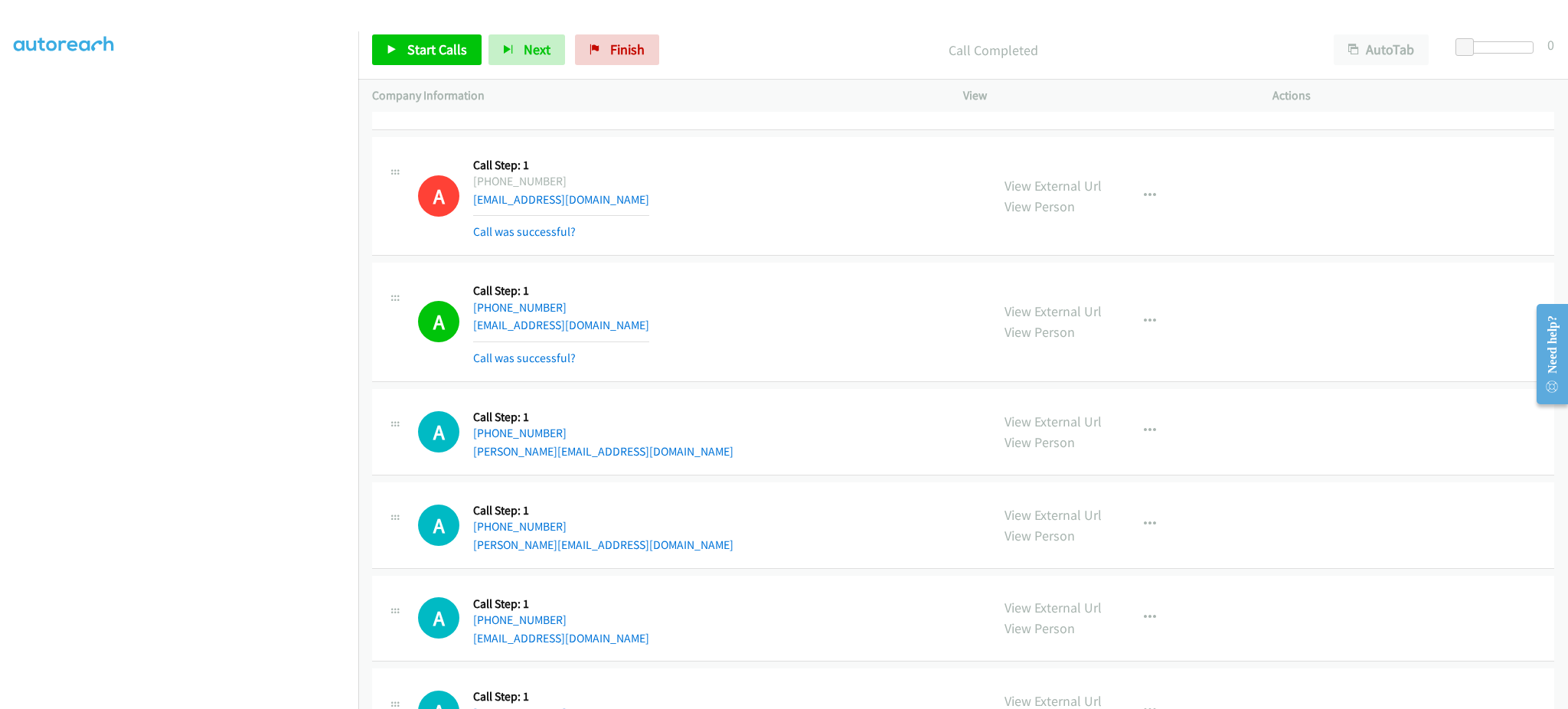
click at [1117, 312] on div "View External Url View Person View External Url Email Schedule/Manage Callback …" at bounding box center [1152, 322] width 323 height 91
click at [1144, 323] on icon "button" at bounding box center [1149, 321] width 12 height 12
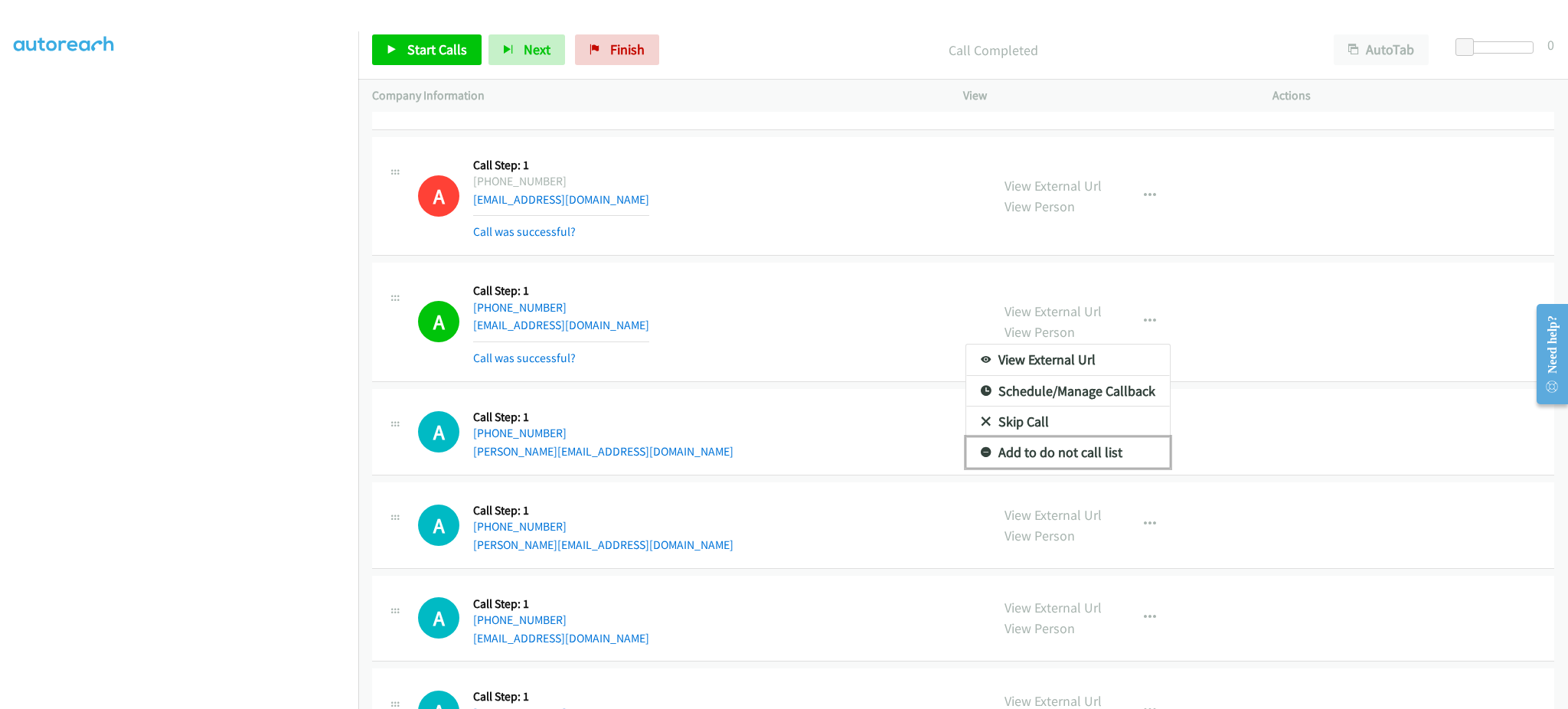
click at [1071, 454] on link "Add to do not call list" at bounding box center [1068, 452] width 203 height 30
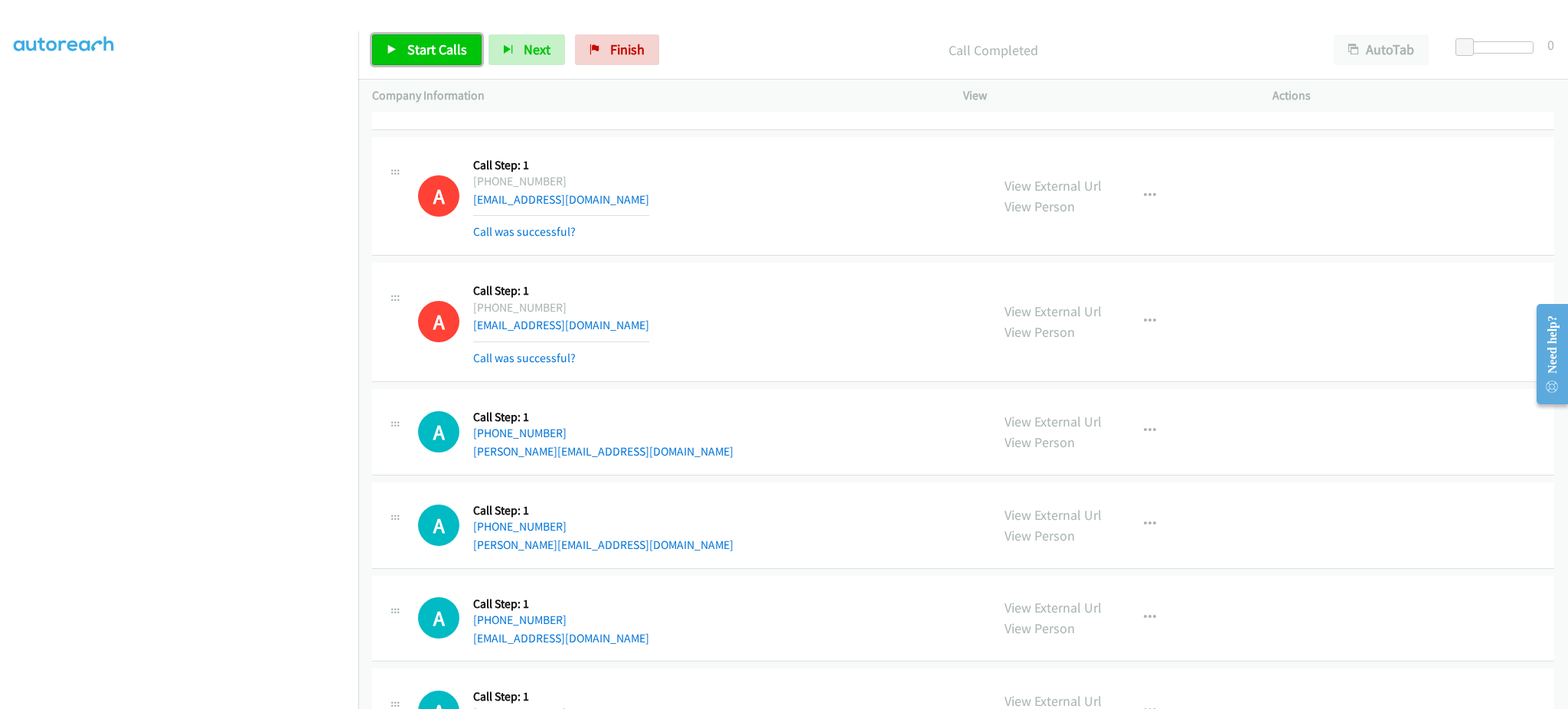
click at [424, 35] on link "Start Calls" at bounding box center [426, 49] width 109 height 30
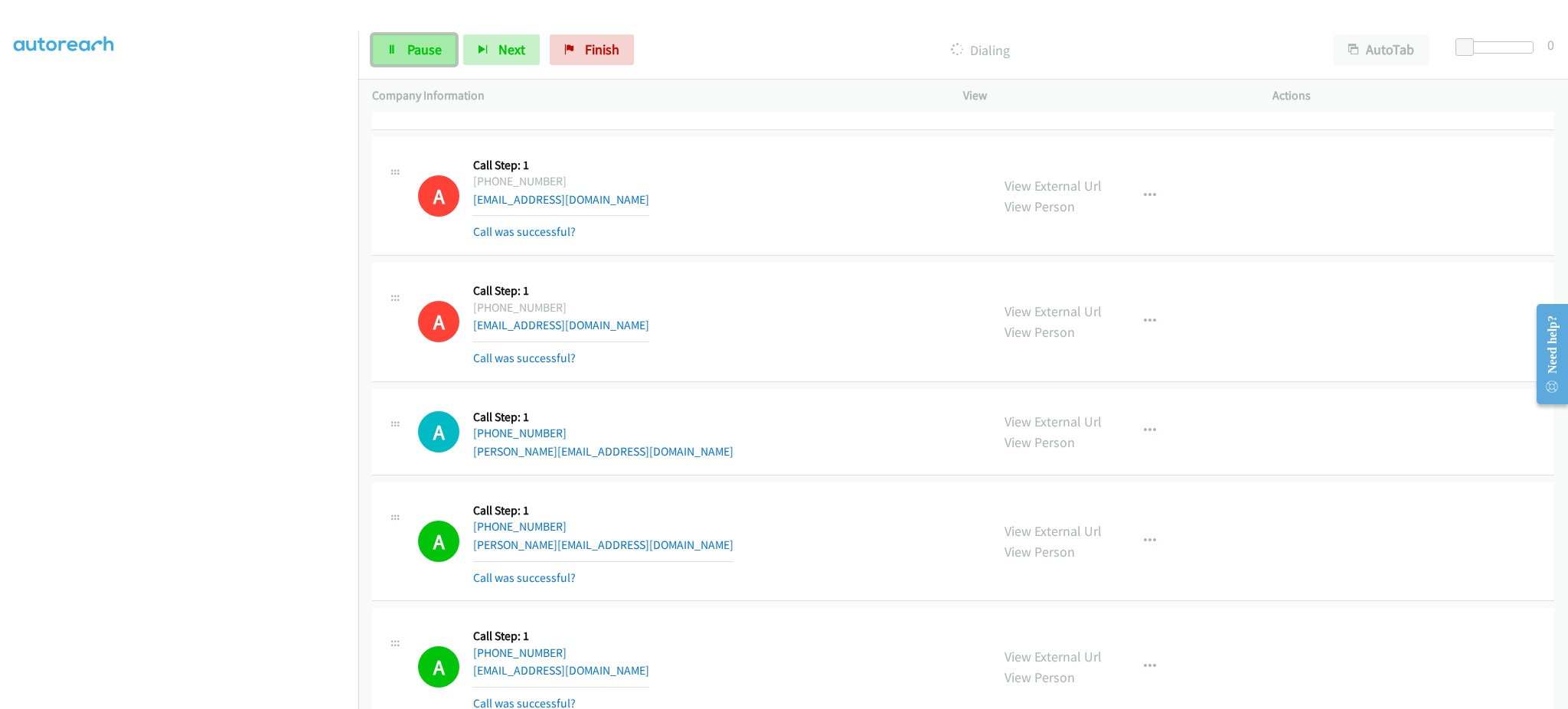
click at [412, 50] on span "Pause" at bounding box center [424, 49] width 35 height 17
click at [421, 36] on link "Start Calls" at bounding box center [426, 49] width 109 height 30
click at [422, 40] on span "Pause" at bounding box center [424, 49] width 35 height 17
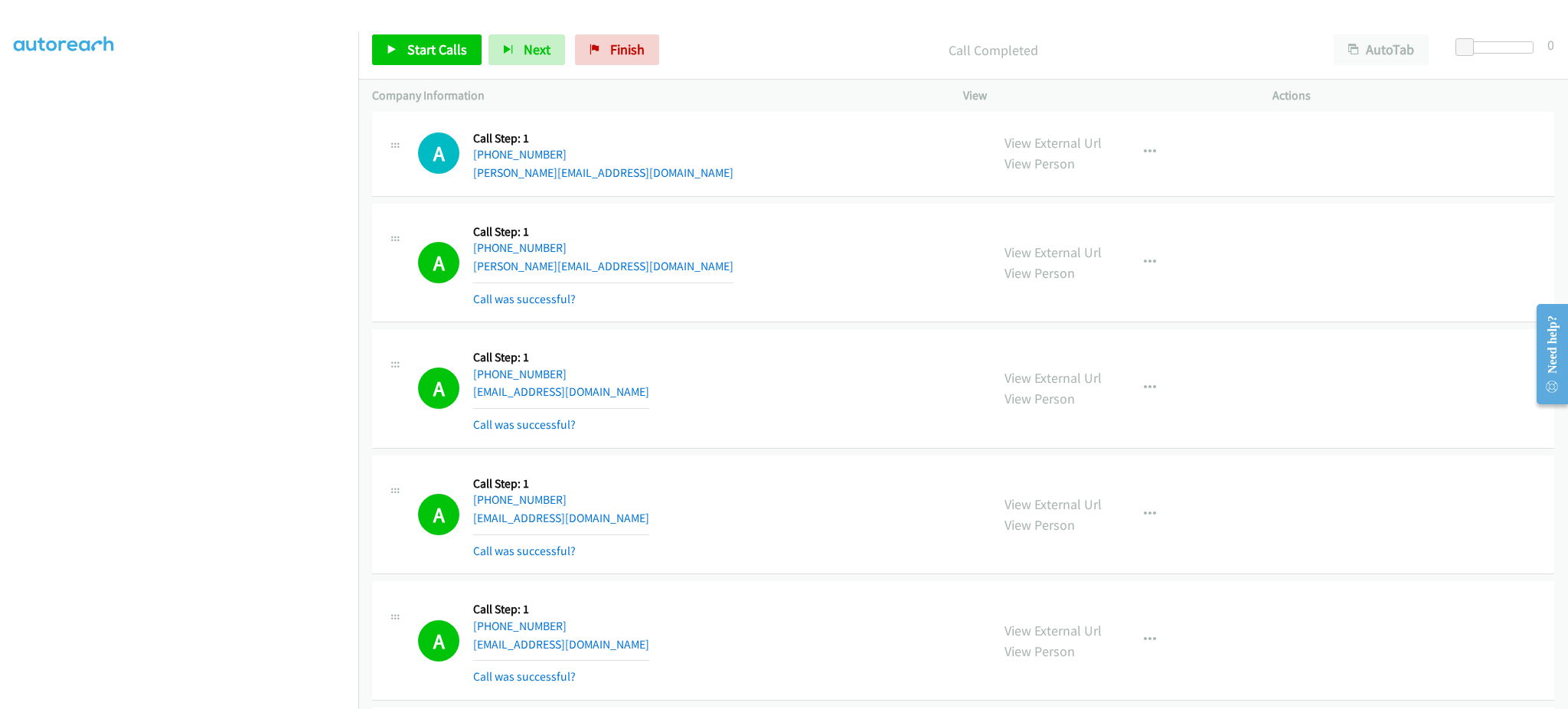
scroll to position [9572, 0]
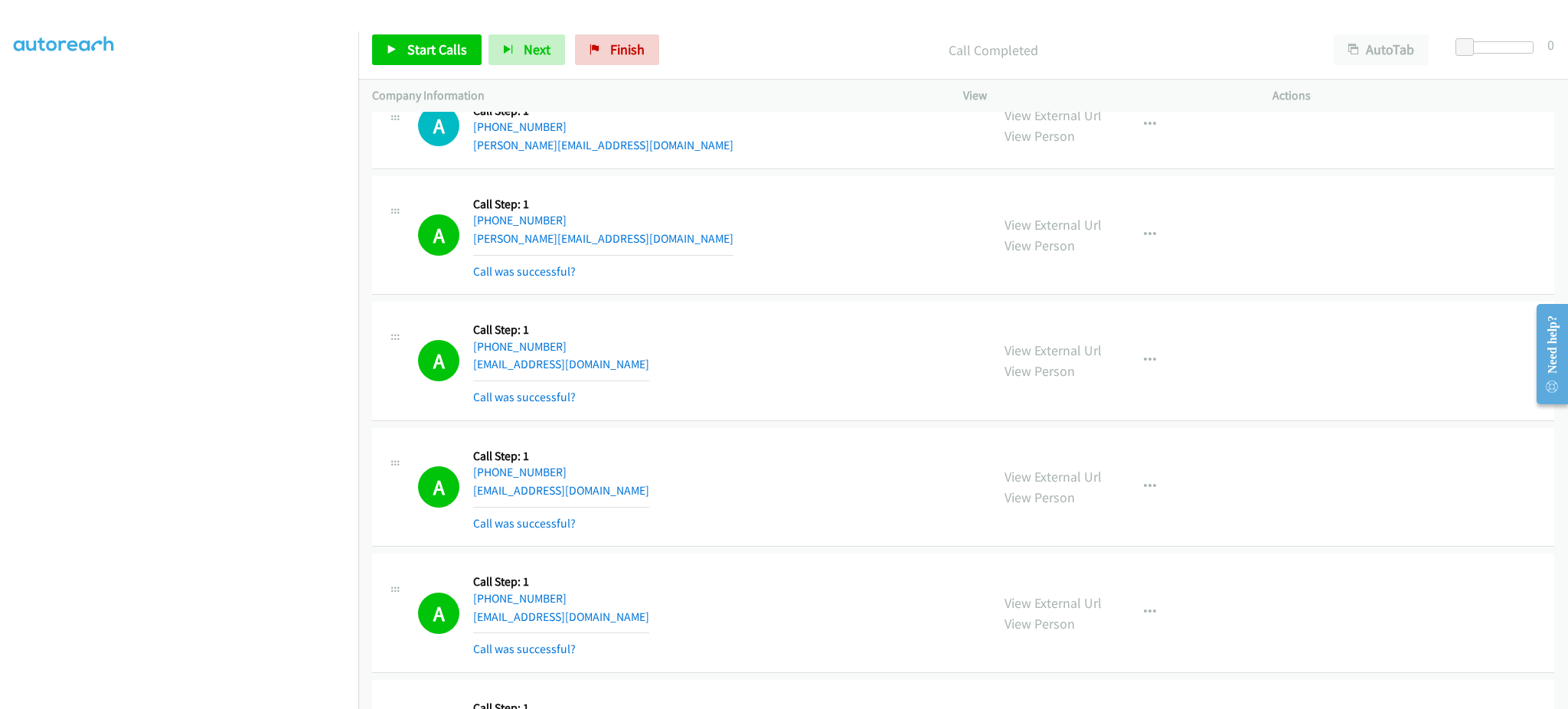
click at [658, 383] on div "A Callback Scheduled Call Step: 1 America/New_York +1 908-967-2679 briana.washi…" at bounding box center [697, 360] width 559 height 91
click at [659, 365] on div "A Callback Scheduled Call Step: 1 America/New_York +1 908-967-2679 briana.washi…" at bounding box center [697, 360] width 559 height 91
click at [644, 502] on div "A Callback Scheduled Call Step: 1 America/New_York +1 781-952-4649 osmarsolis10…" at bounding box center [697, 486] width 559 height 91
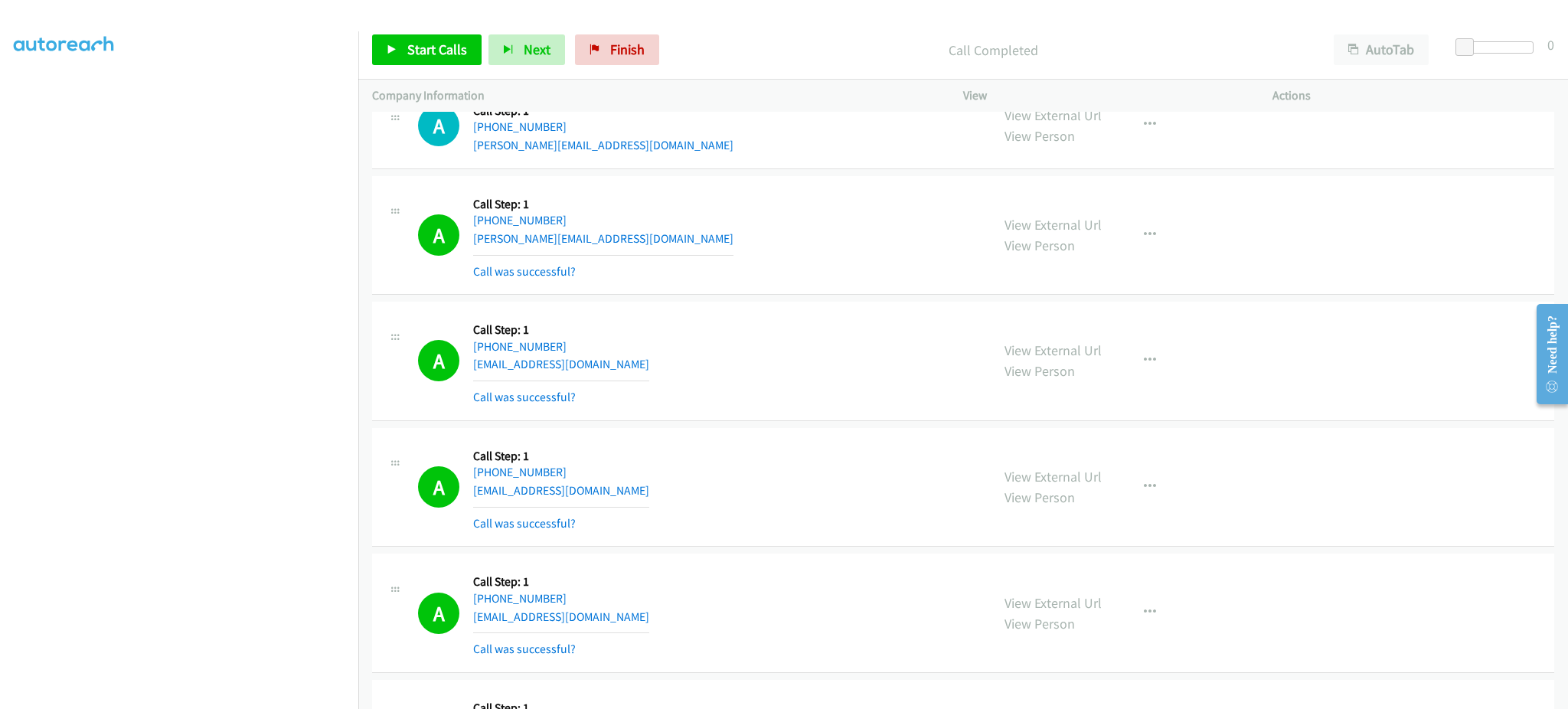
click at [644, 502] on div "A Callback Scheduled Call Step: 1 America/New_York +1 781-952-4649 osmarsolis10…" at bounding box center [697, 486] width 559 height 91
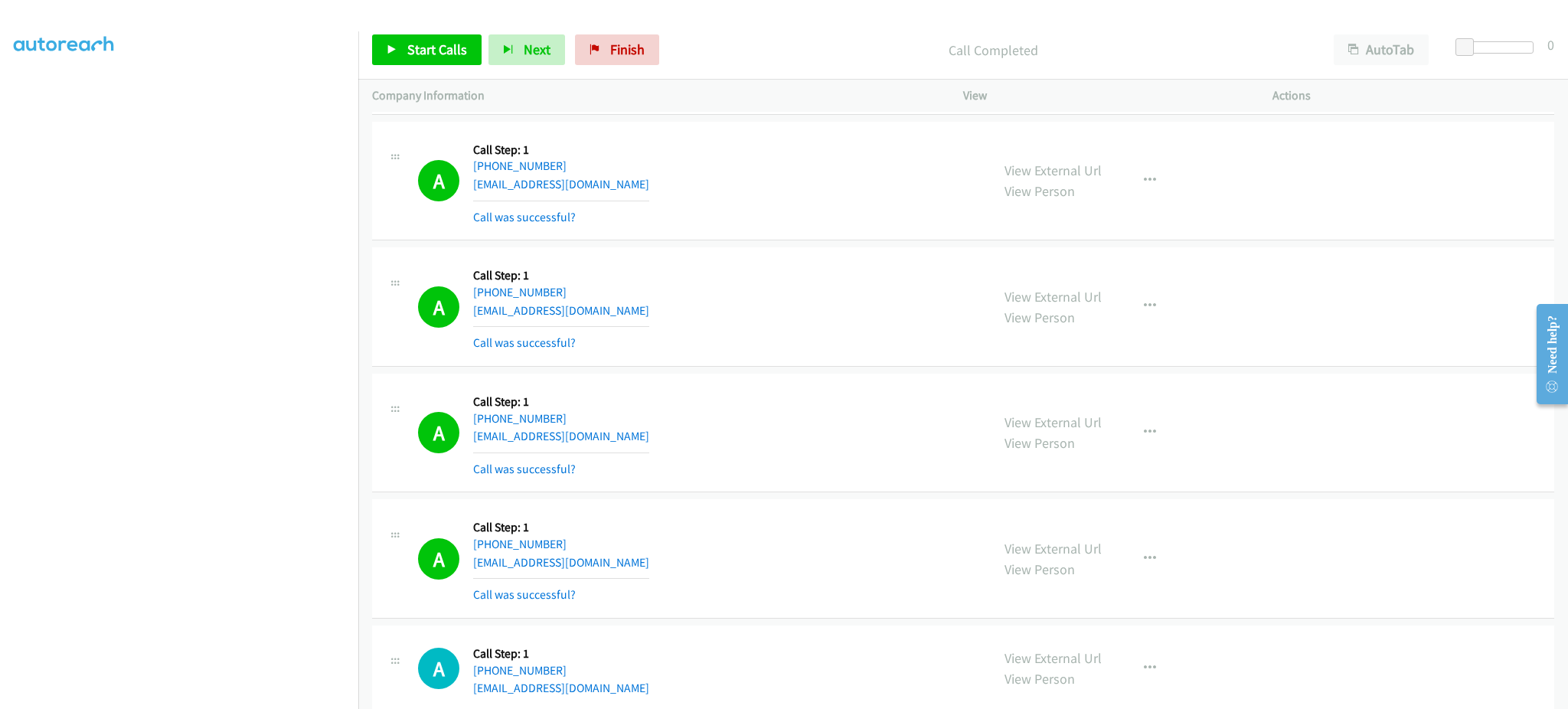
click at [677, 559] on div "A Callback Scheduled Call Step: 1 America/New_York +1 910-200-5246 simpkinsdena…" at bounding box center [697, 558] width 559 height 91
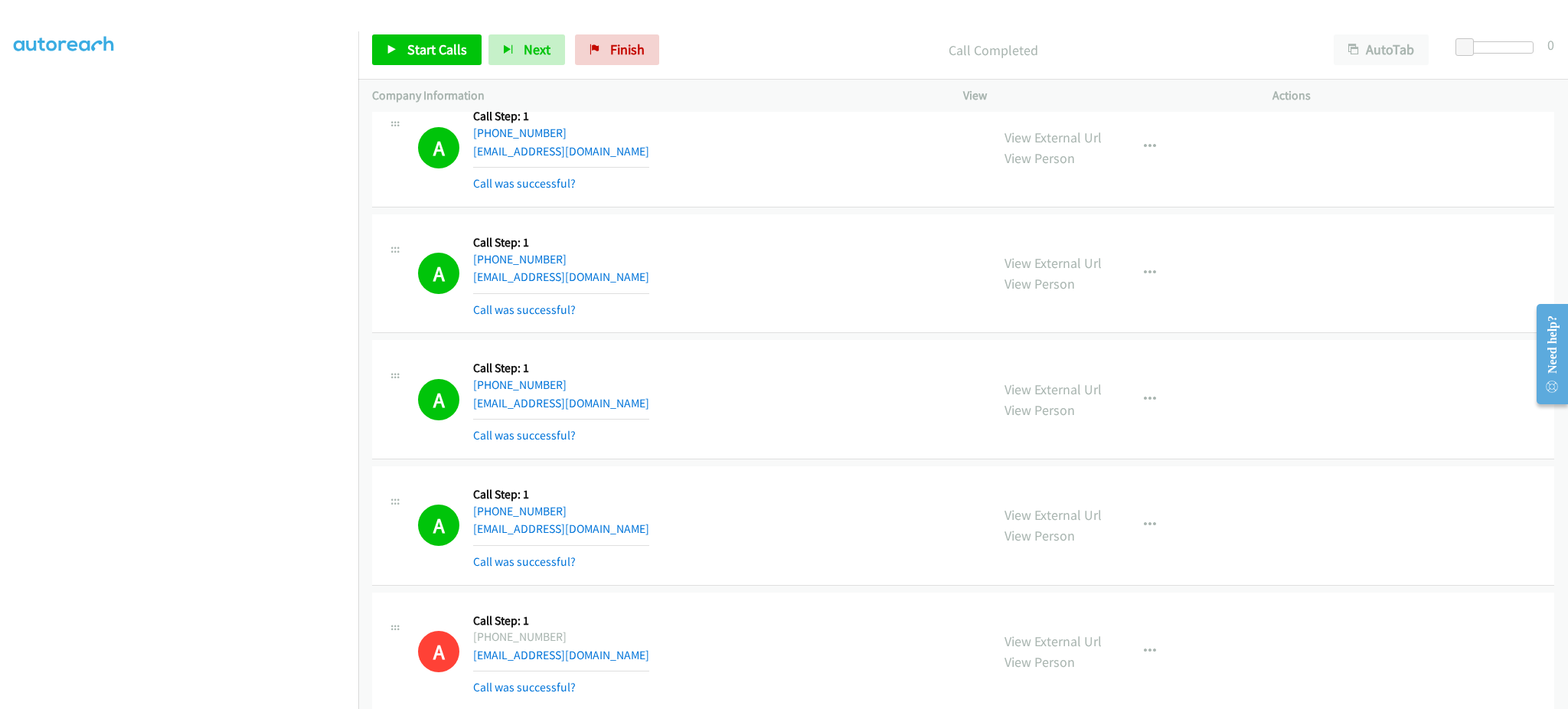
scroll to position [8347, 0]
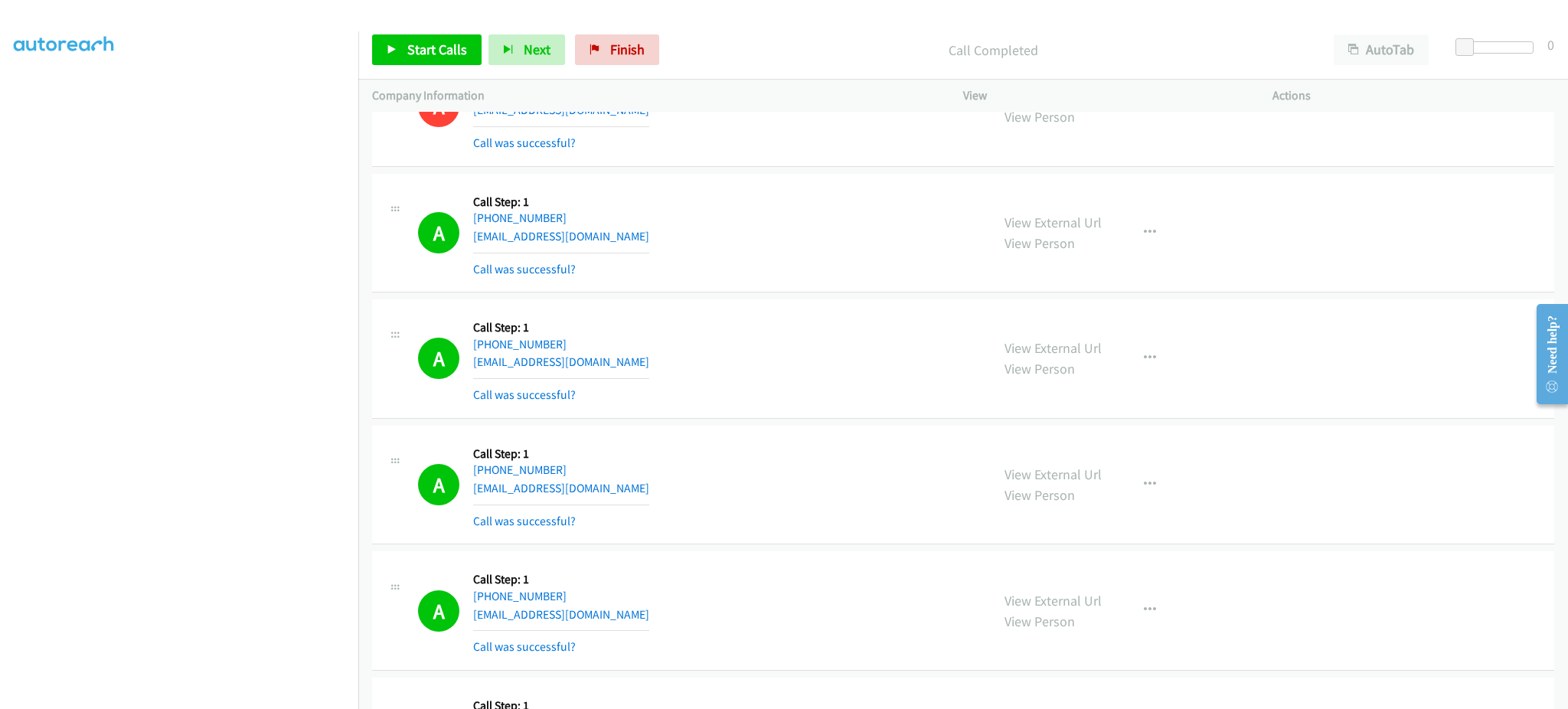
click at [645, 238] on div "A Callback Scheduled Call Step: 1 Pacific/Honolulu +1 808-393-4574 hiro_6295@ms…" at bounding box center [697, 233] width 559 height 91
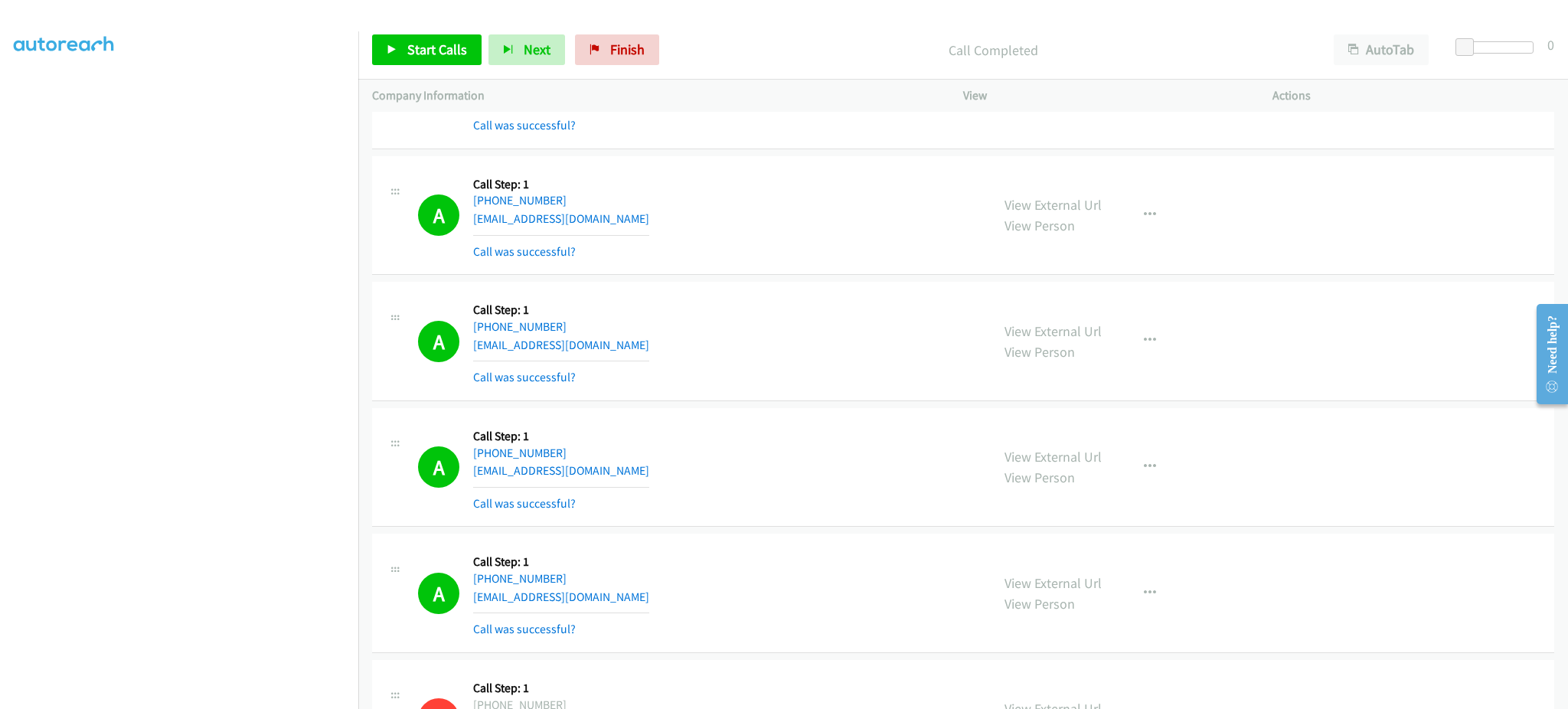
click at [647, 230] on div "A Callback Scheduled Call Step: 1 America/New_York +1 646-831-9803 elansinger@a…" at bounding box center [697, 214] width 559 height 91
click at [454, 42] on span "Start Calls" at bounding box center [436, 49] width 60 height 17
click at [412, 65] on div "Start Calls Pause Next Finish Call Completed AutoTab AutoTab 0" at bounding box center [963, 50] width 1210 height 59
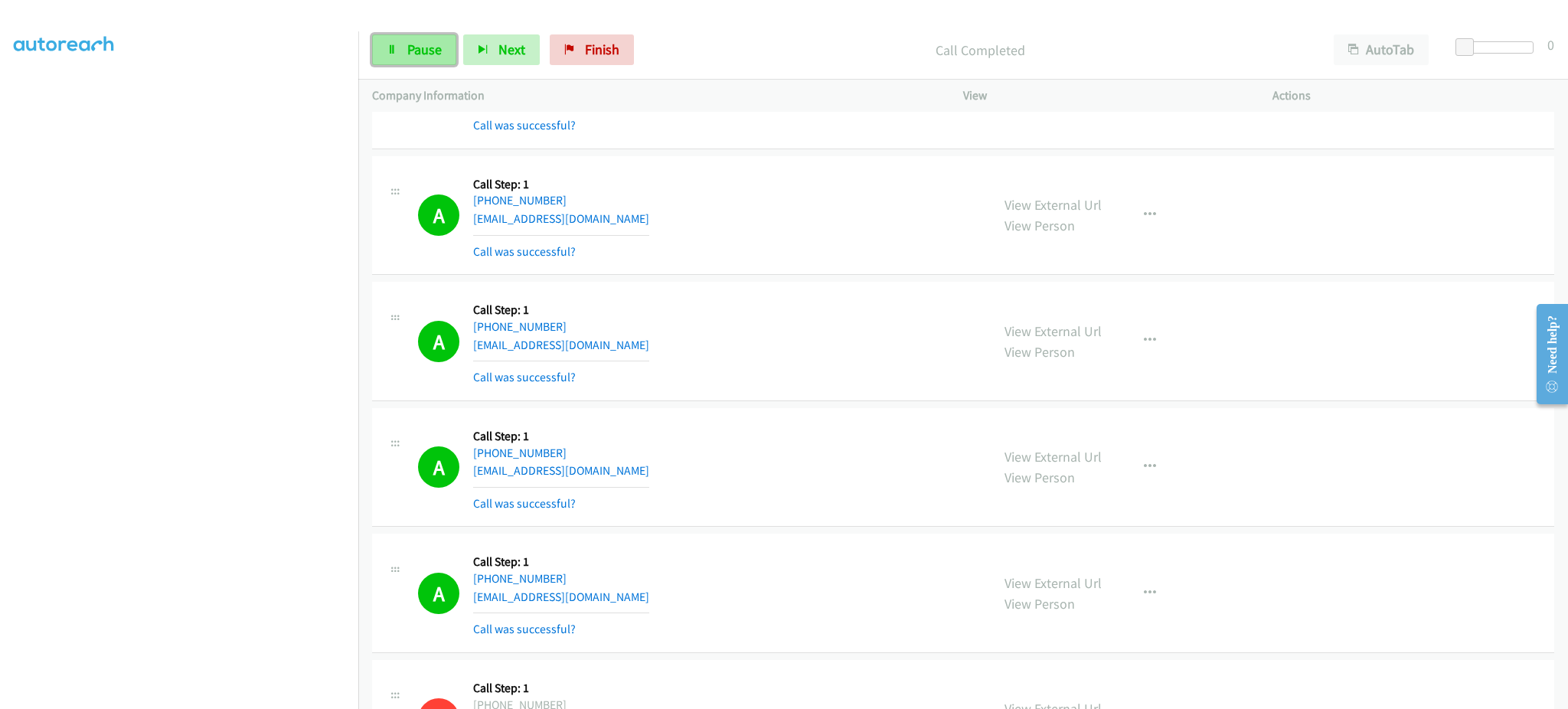
click at [418, 57] on span "Pause" at bounding box center [424, 49] width 35 height 17
click at [426, 50] on span "Start Calls" at bounding box center [436, 49] width 60 height 17
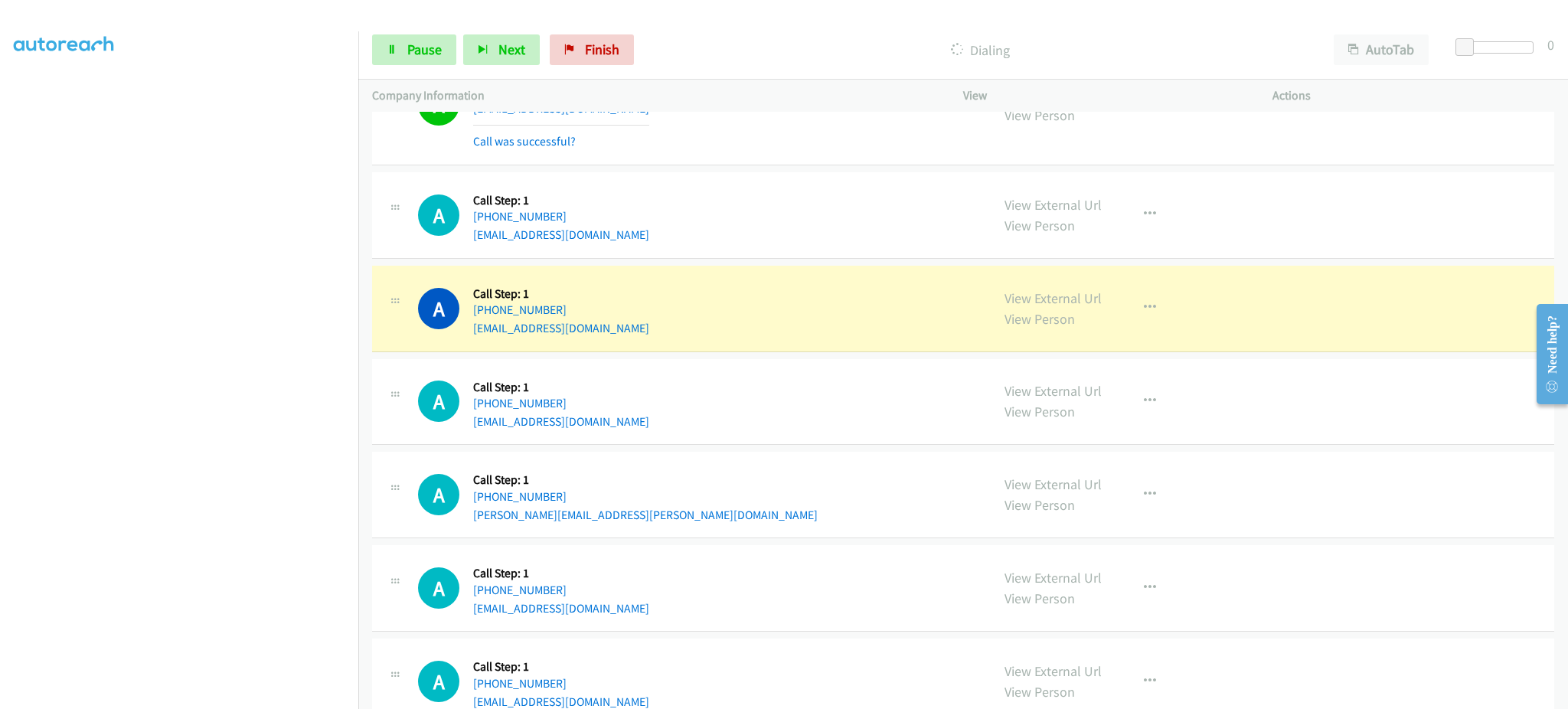
scroll to position [10706, 0]
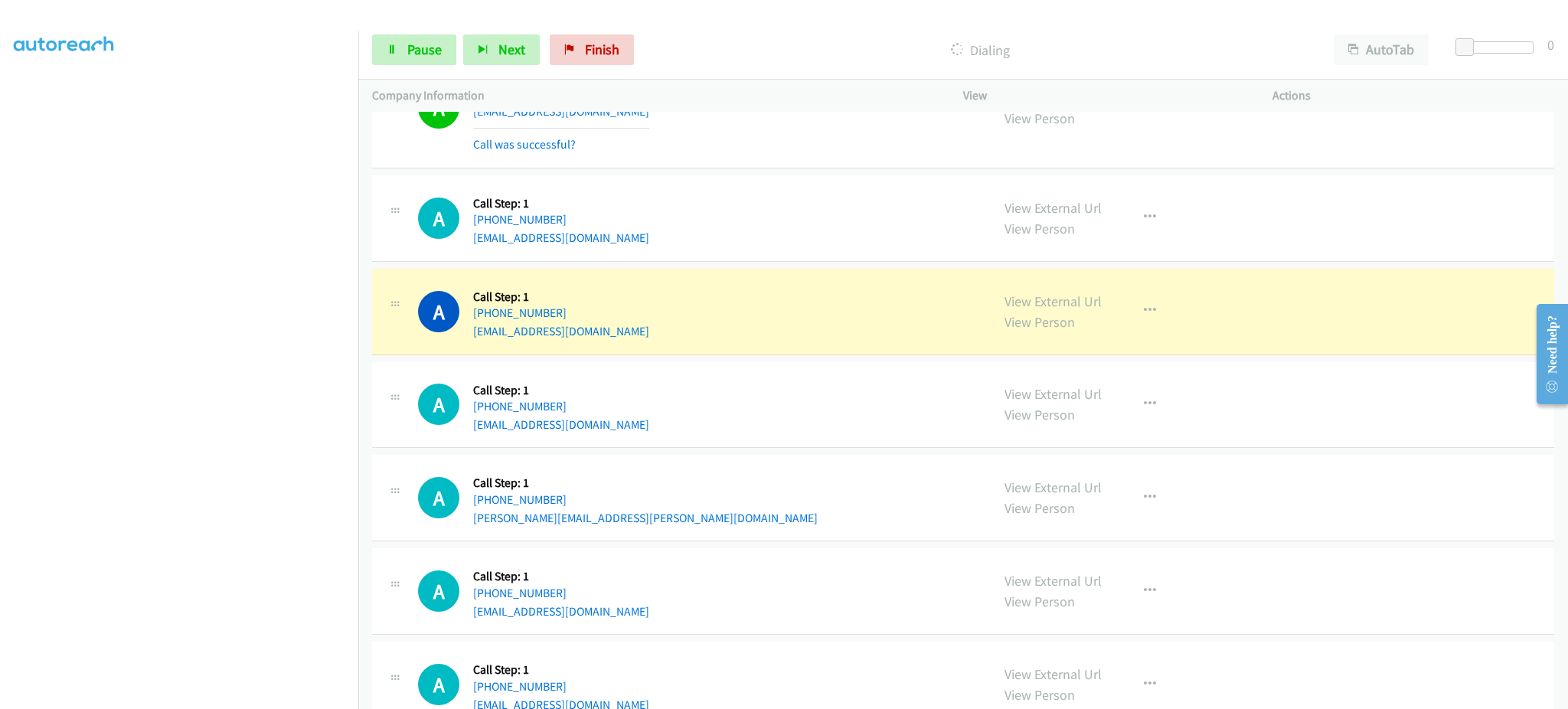
click at [1110, 305] on div "View External Url View Person View External Url Email Schedule/Manage Callback …" at bounding box center [1152, 311] width 323 height 58
click at [1144, 317] on icon "button" at bounding box center [1149, 311] width 12 height 12
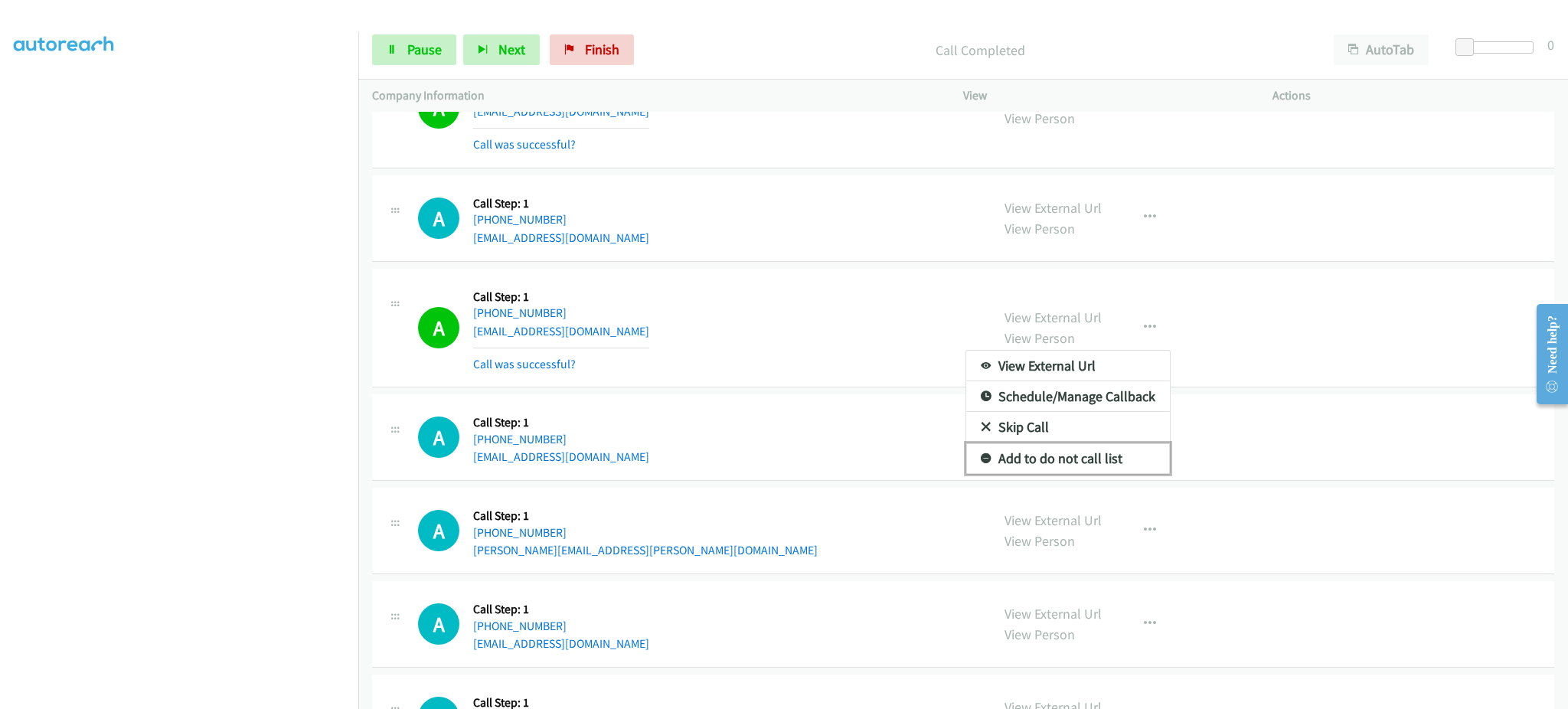
click at [1079, 450] on link "Add to do not call list" at bounding box center [1068, 458] width 203 height 30
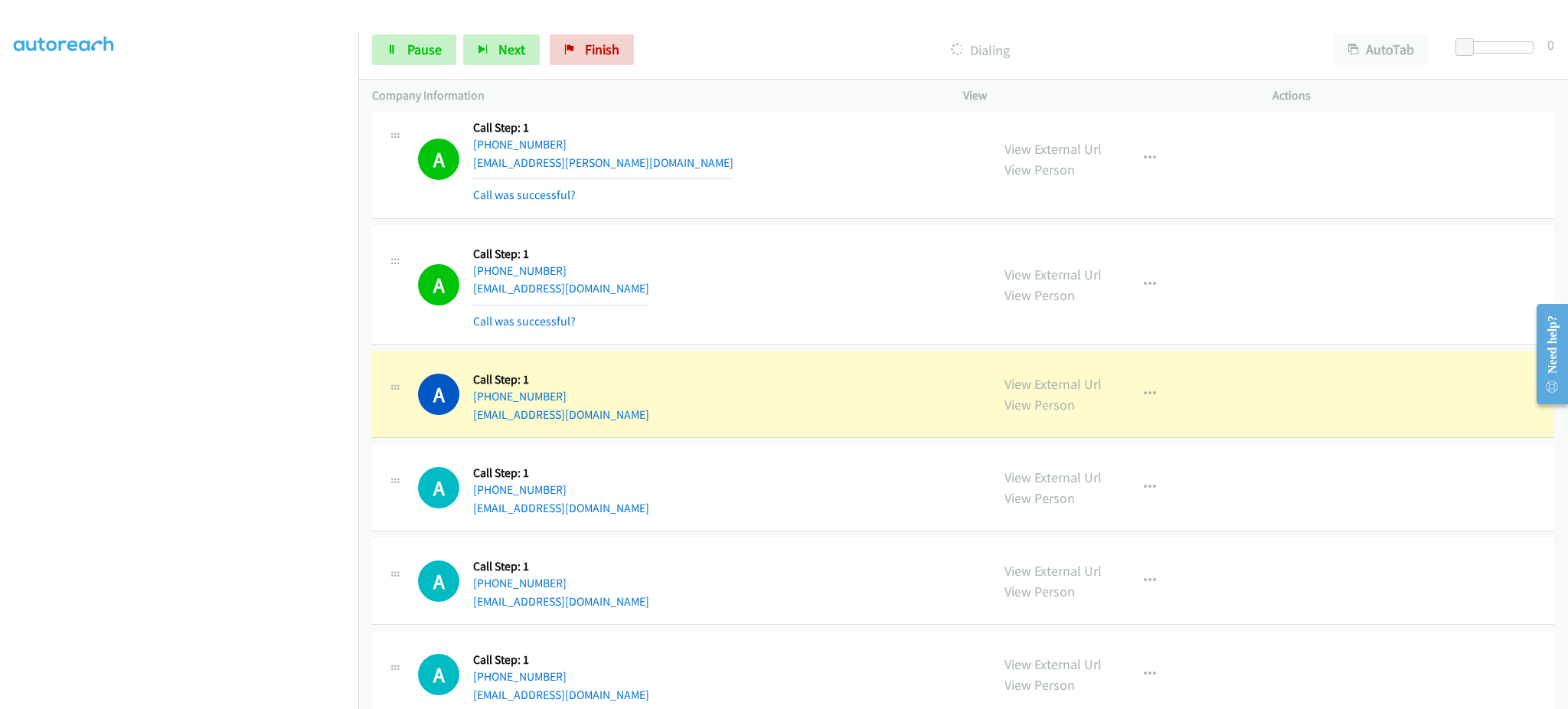
scroll to position [12522, 0]
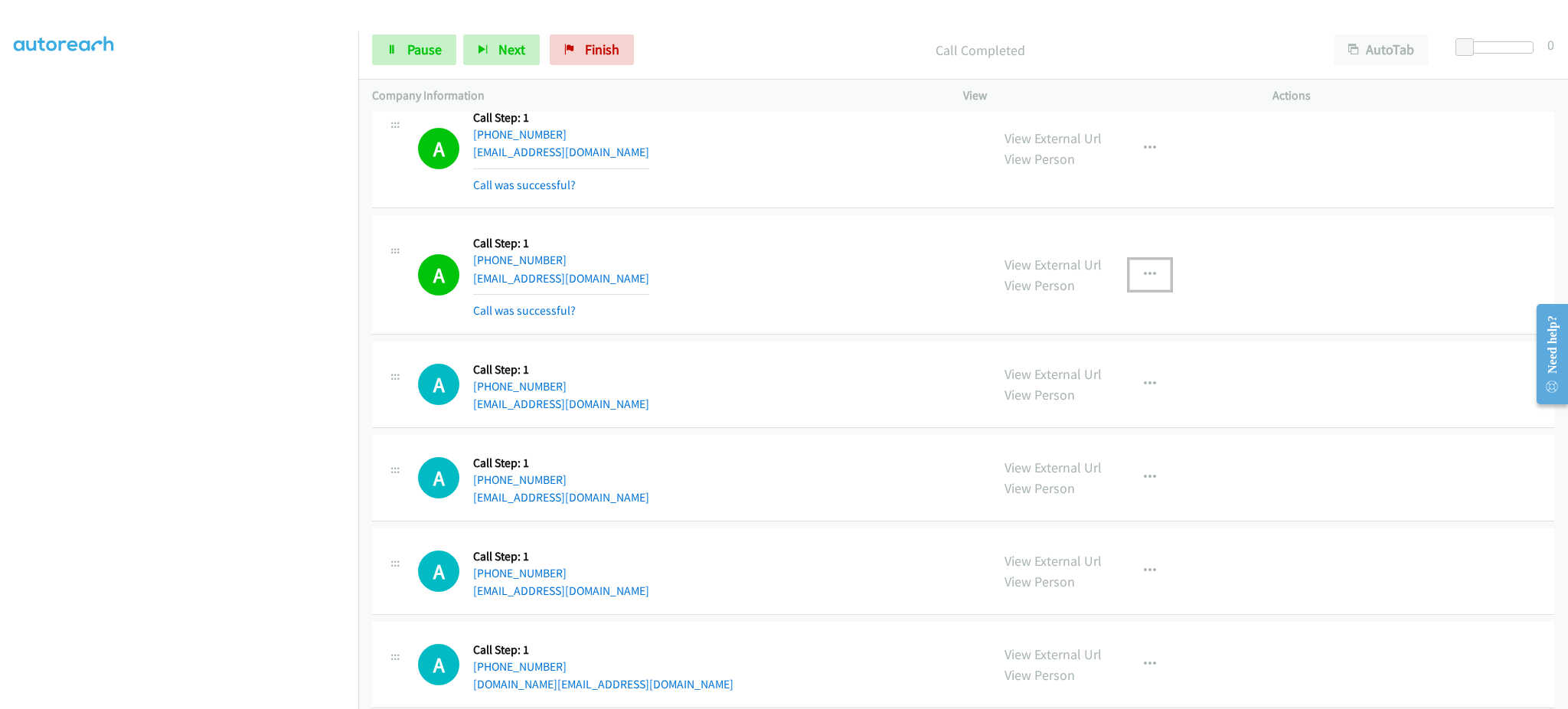
click at [1152, 275] on button "button" at bounding box center [1149, 274] width 41 height 30
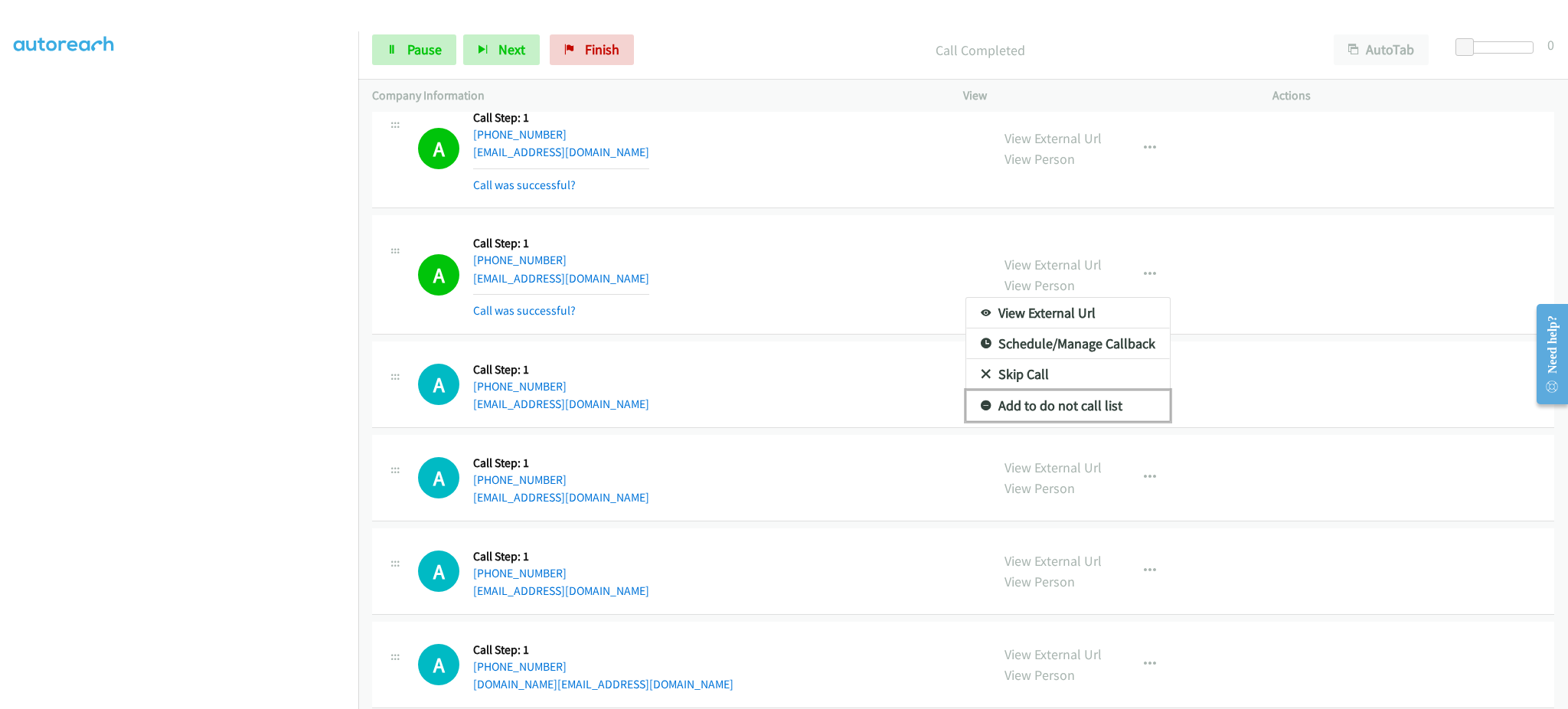
click at [1117, 410] on link "Add to do not call list" at bounding box center [1068, 405] width 203 height 30
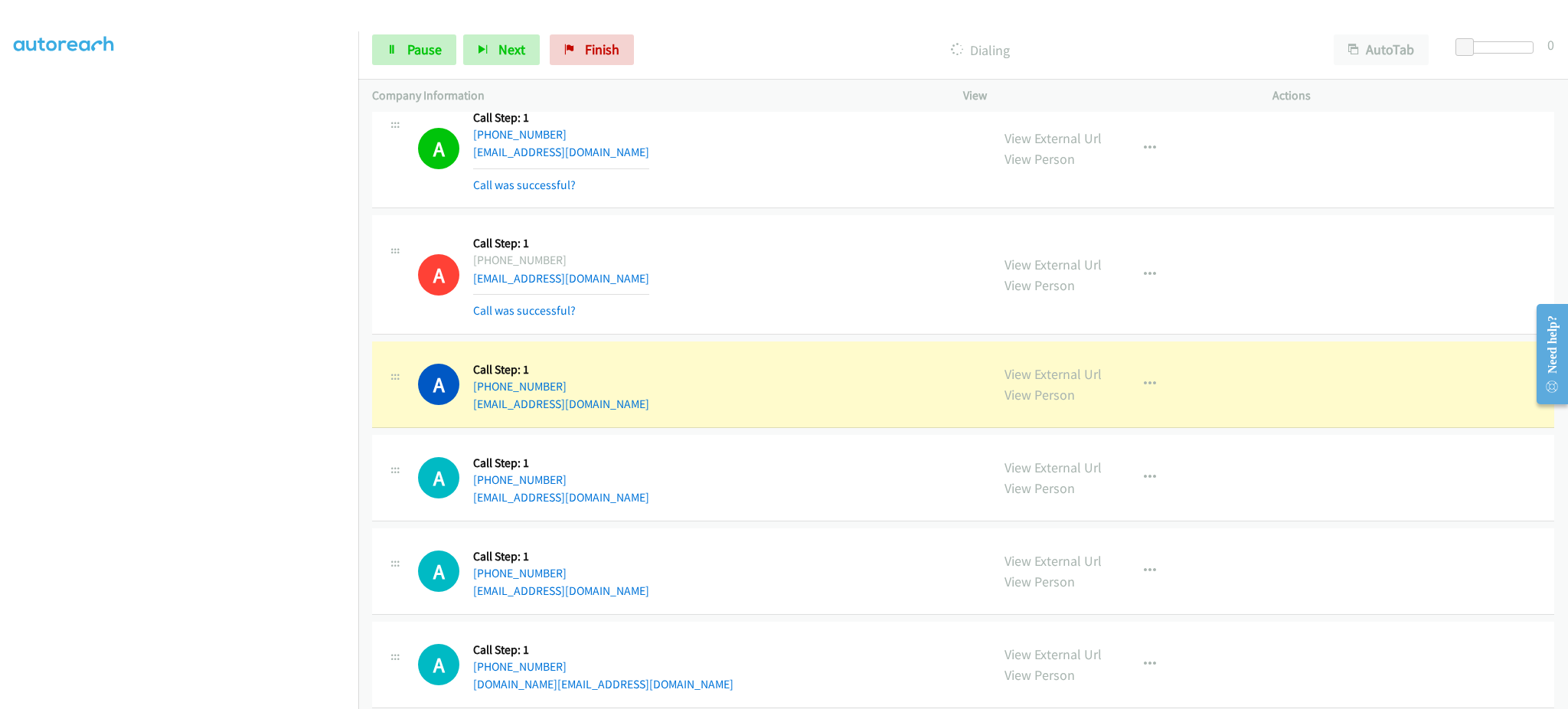
scroll to position [10875, 0]
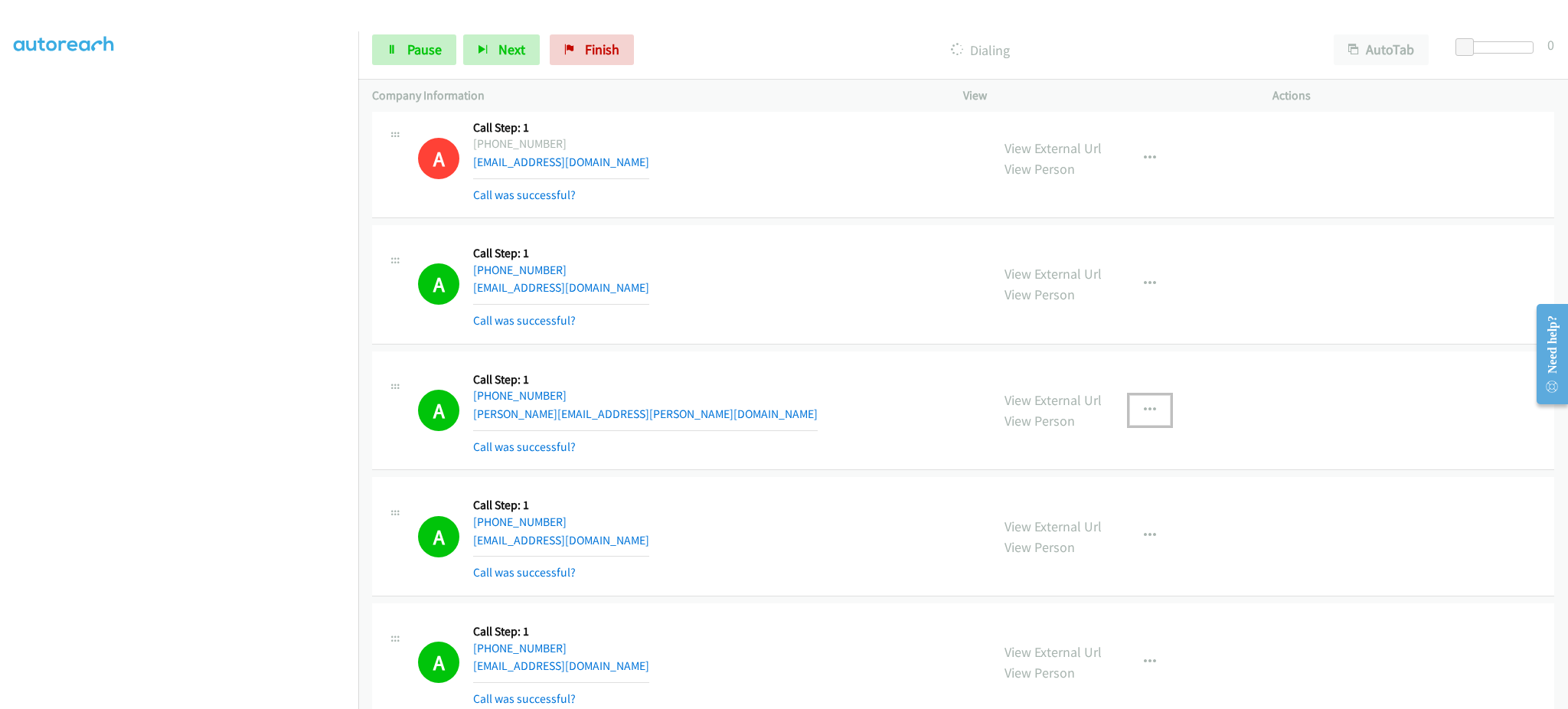
click at [1147, 415] on icon "button" at bounding box center [1149, 409] width 12 height 12
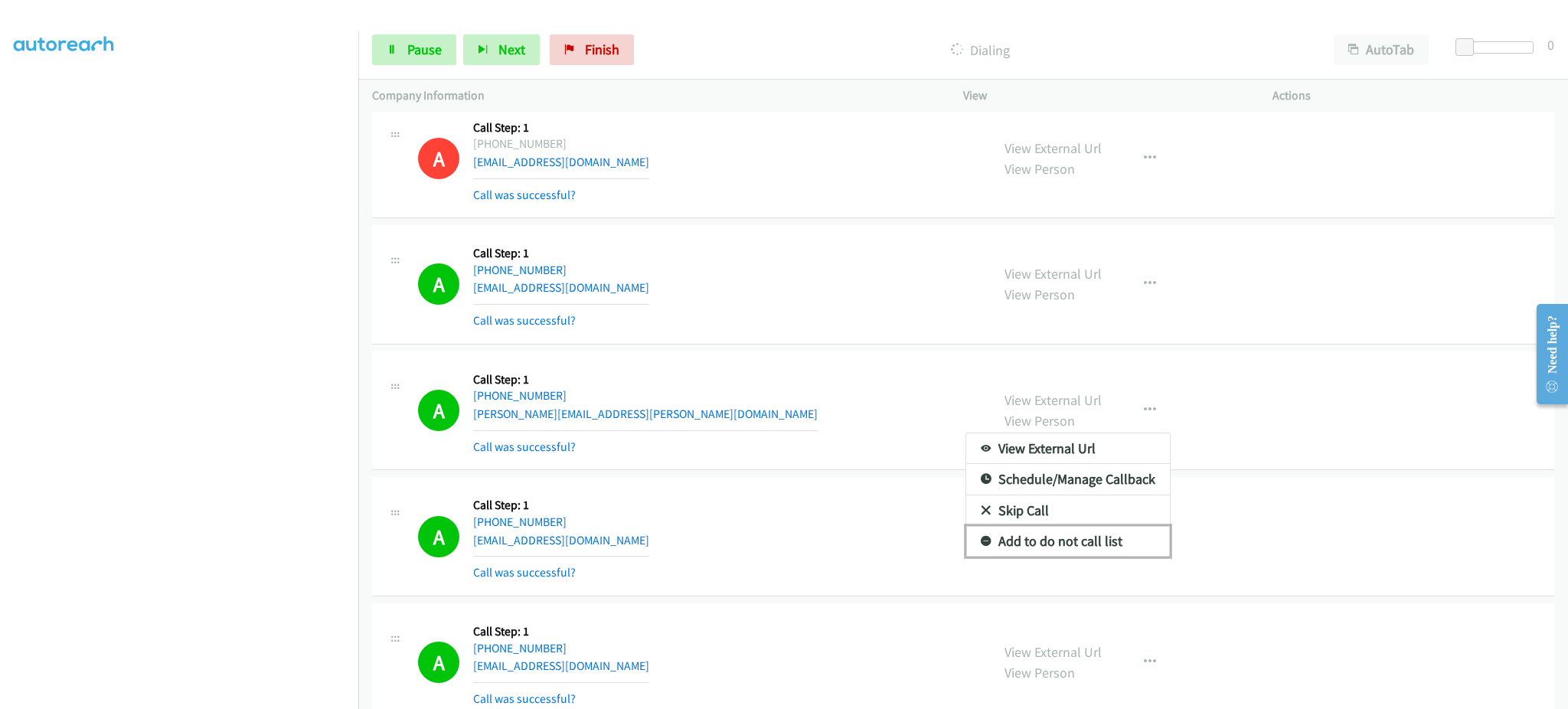
click at [1107, 549] on link "Add to do not call list" at bounding box center [1068, 540] width 203 height 30
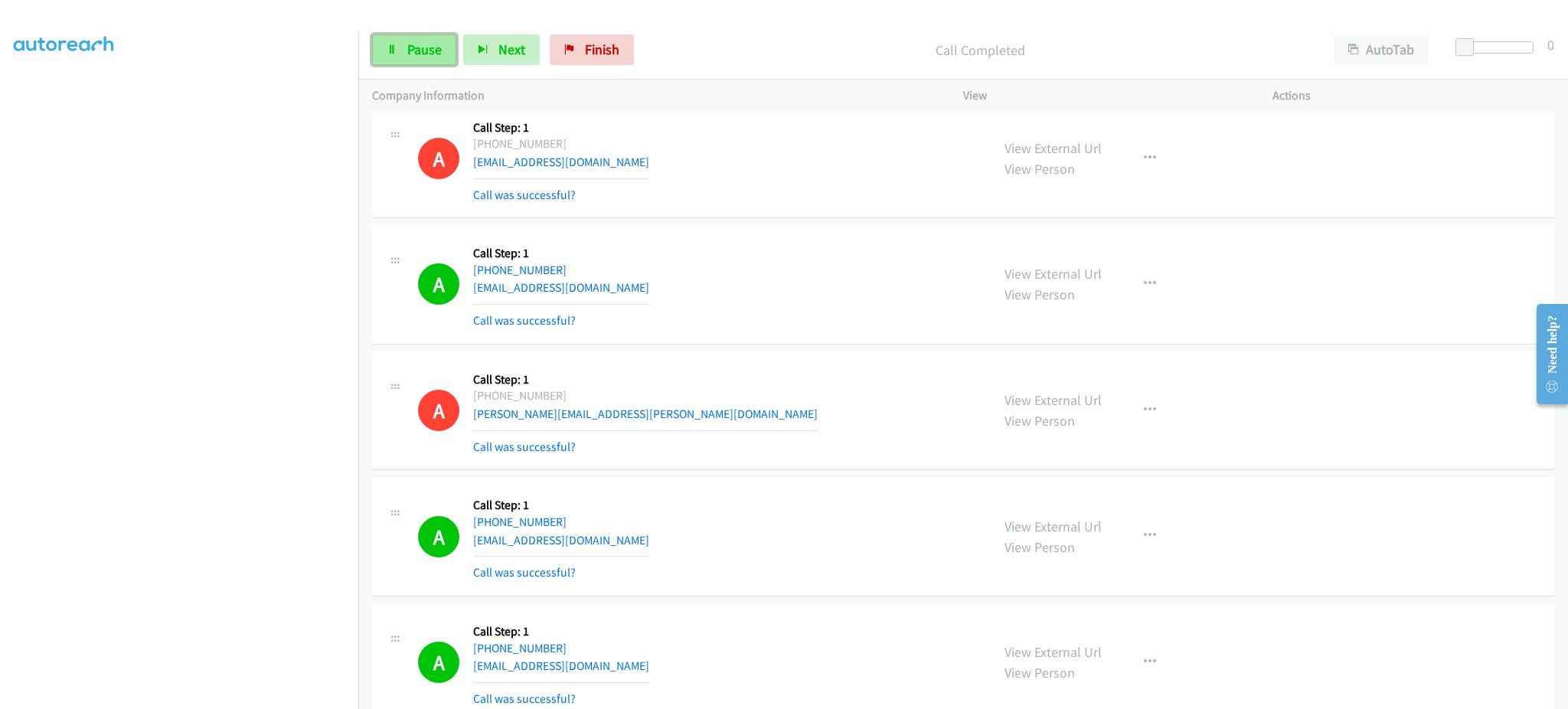
click at [389, 58] on link "Pause" at bounding box center [414, 49] width 84 height 30
click at [412, 54] on span "Start Calls" at bounding box center [436, 49] width 60 height 17
drag, startPoint x: 413, startPoint y: 50, endPoint x: 410, endPoint y: 74, distance: 24.2
click at [413, 50] on span "Pause" at bounding box center [424, 49] width 35 height 17
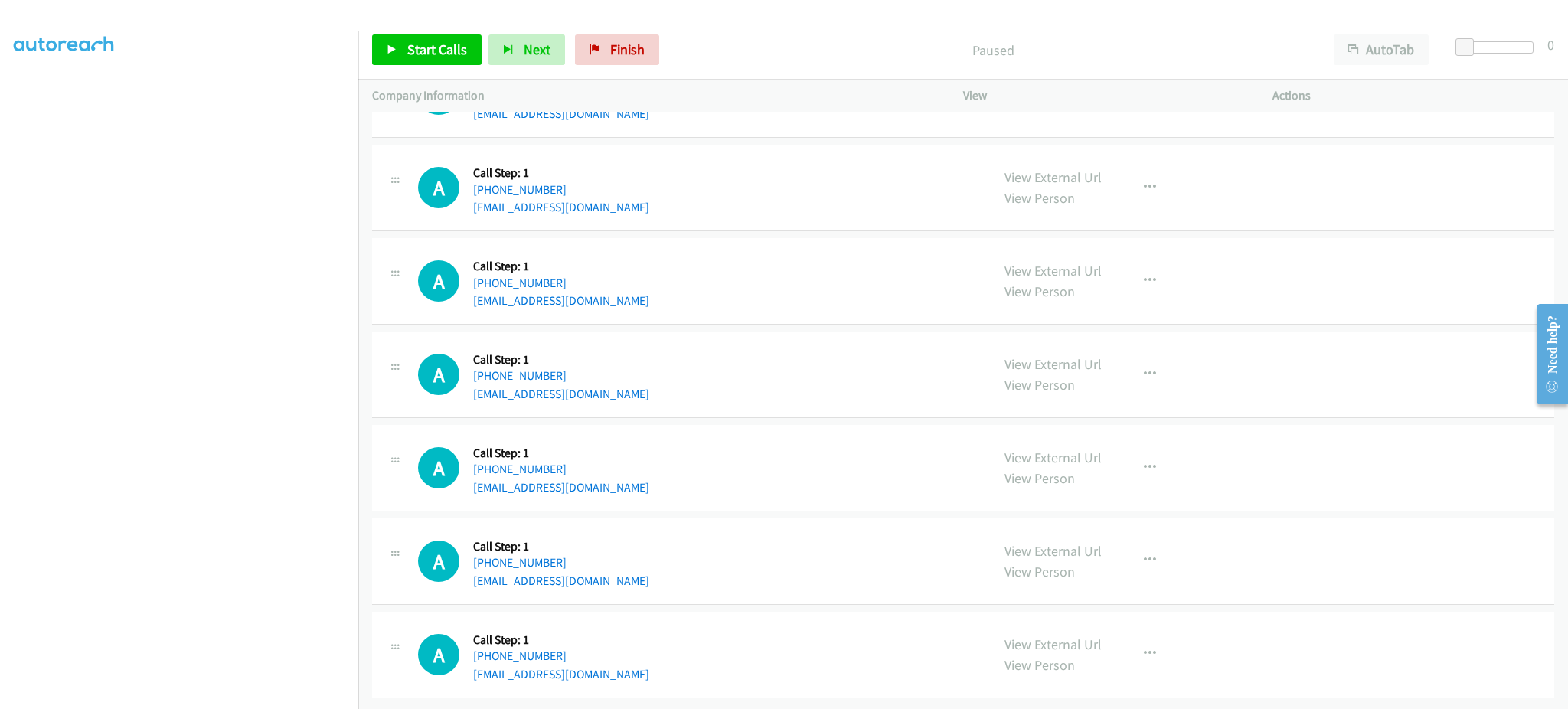
scroll to position [12755, 0]
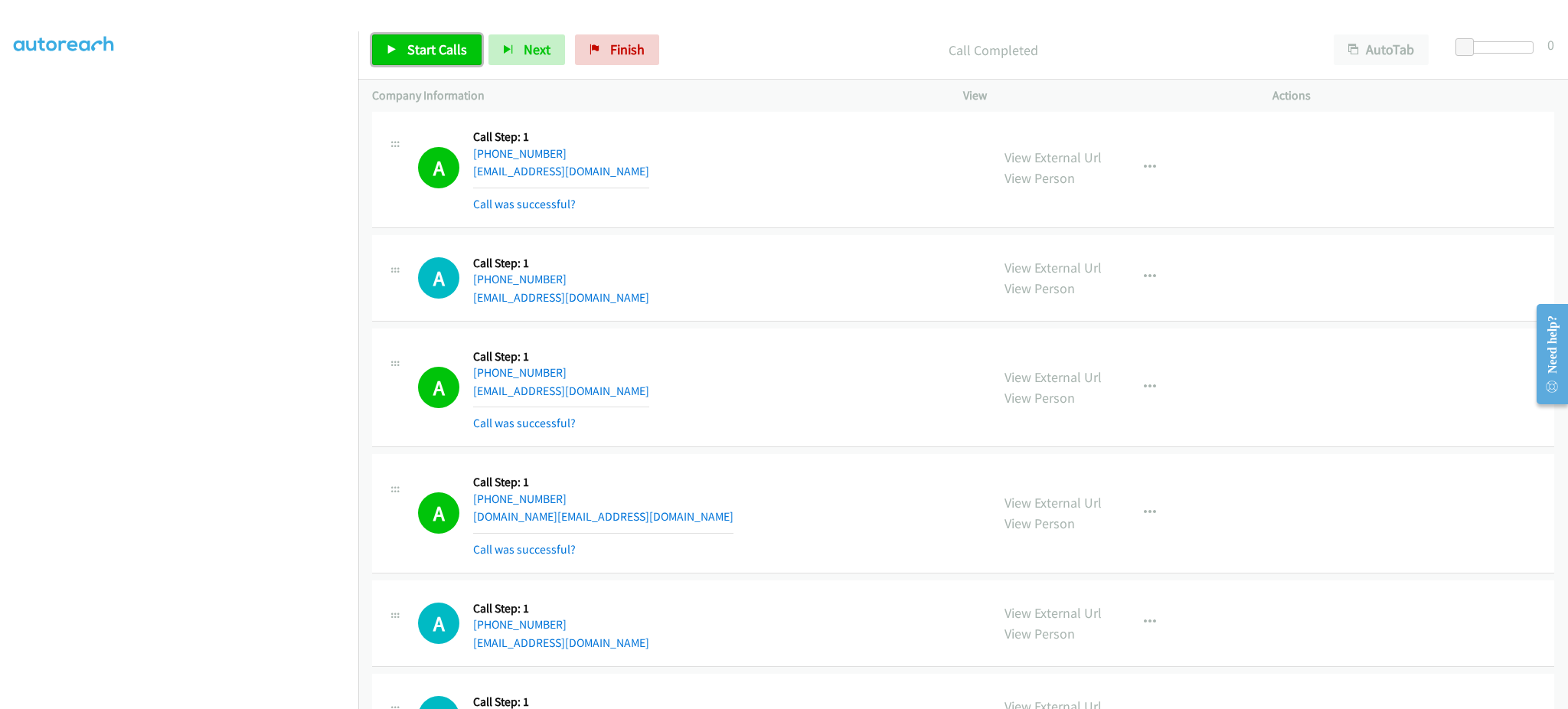
click at [386, 38] on link "Start Calls" at bounding box center [426, 49] width 109 height 30
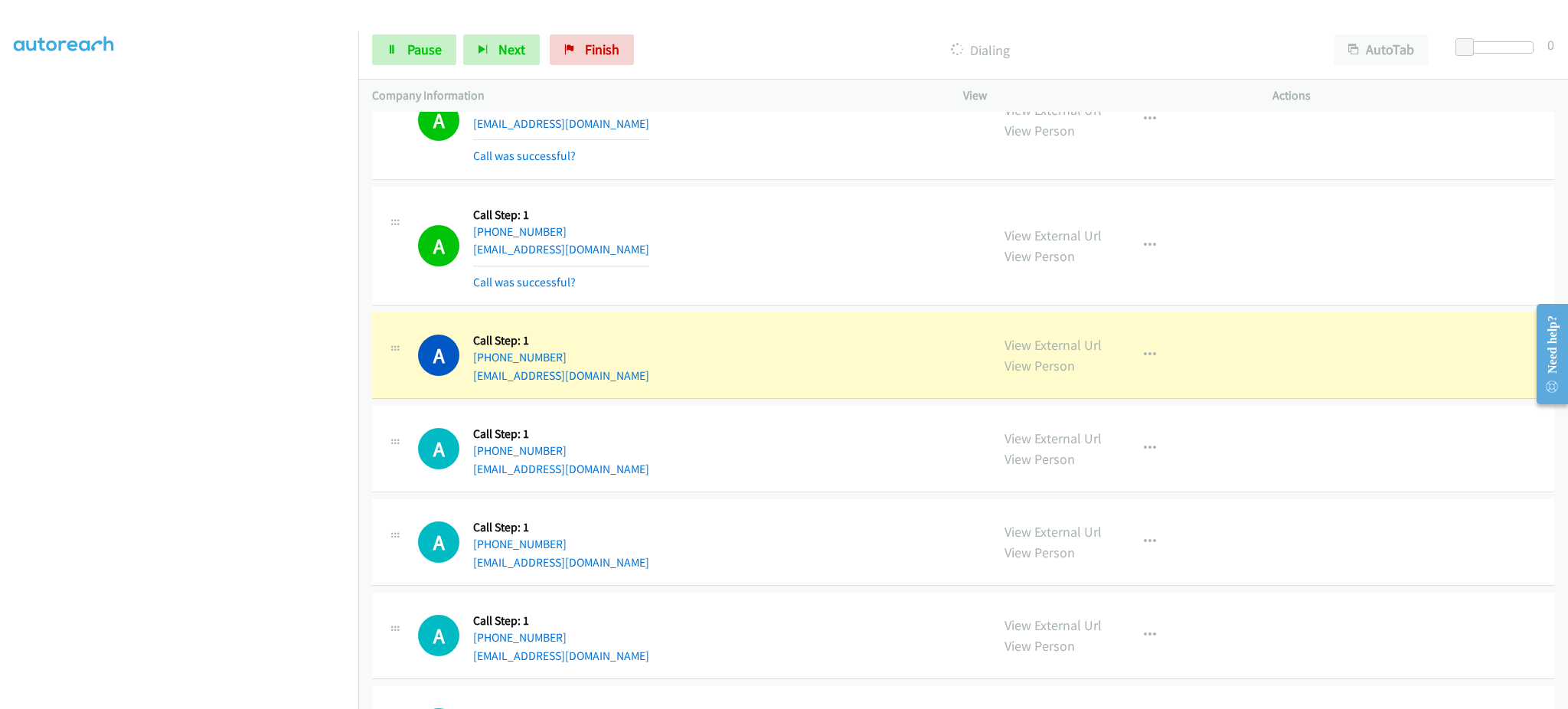
scroll to position [13673, 0]
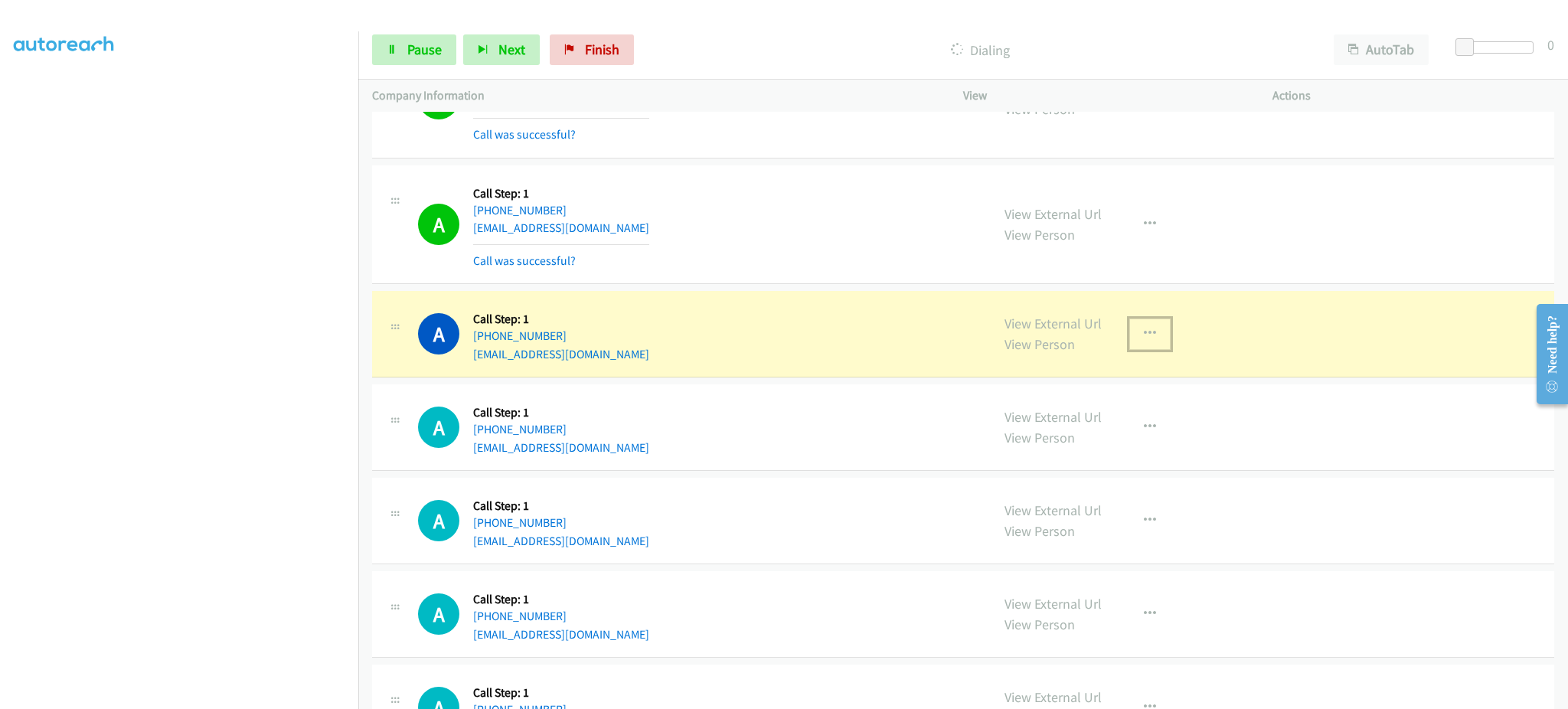
click at [1144, 340] on icon "button" at bounding box center [1149, 333] width 12 height 12
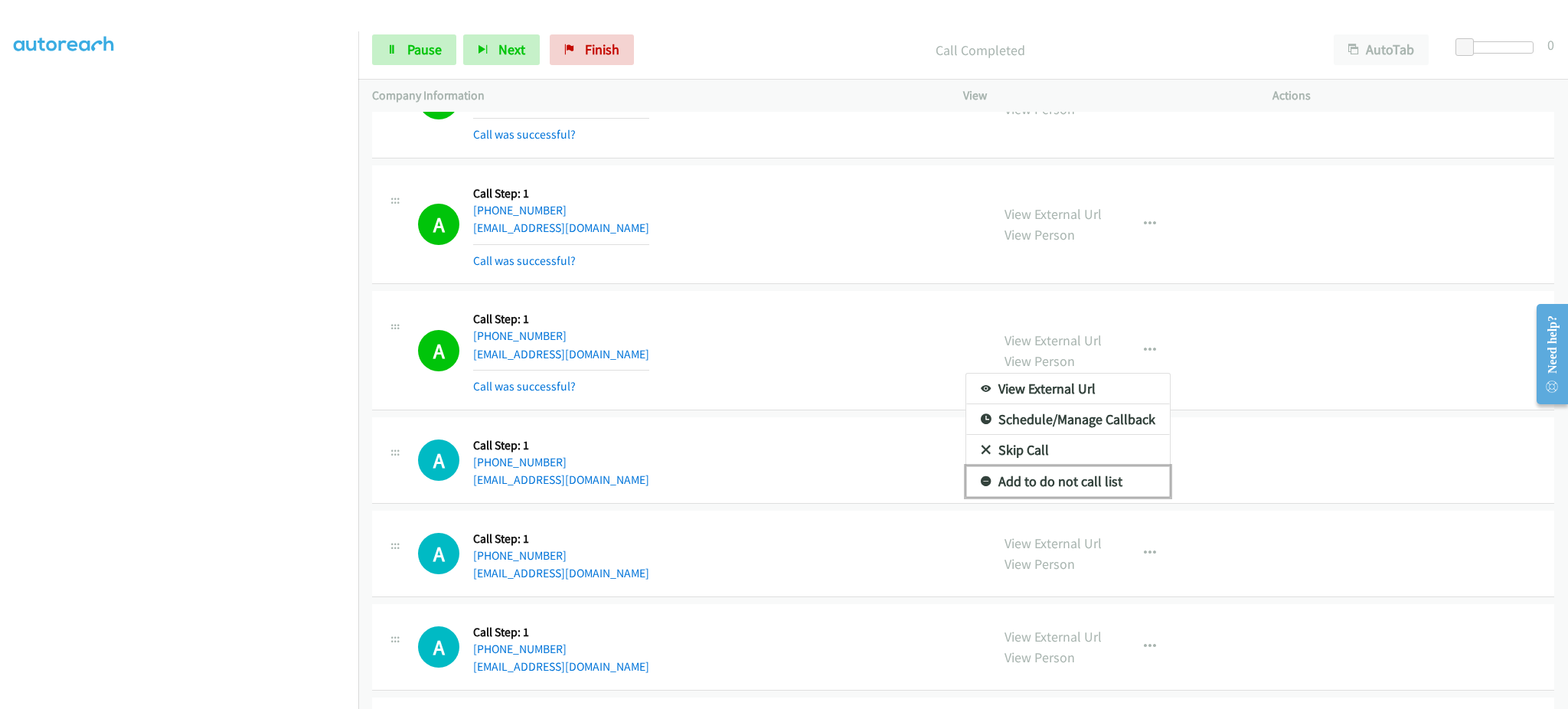
click at [1106, 496] on link "Add to do not call list" at bounding box center [1068, 481] width 203 height 30
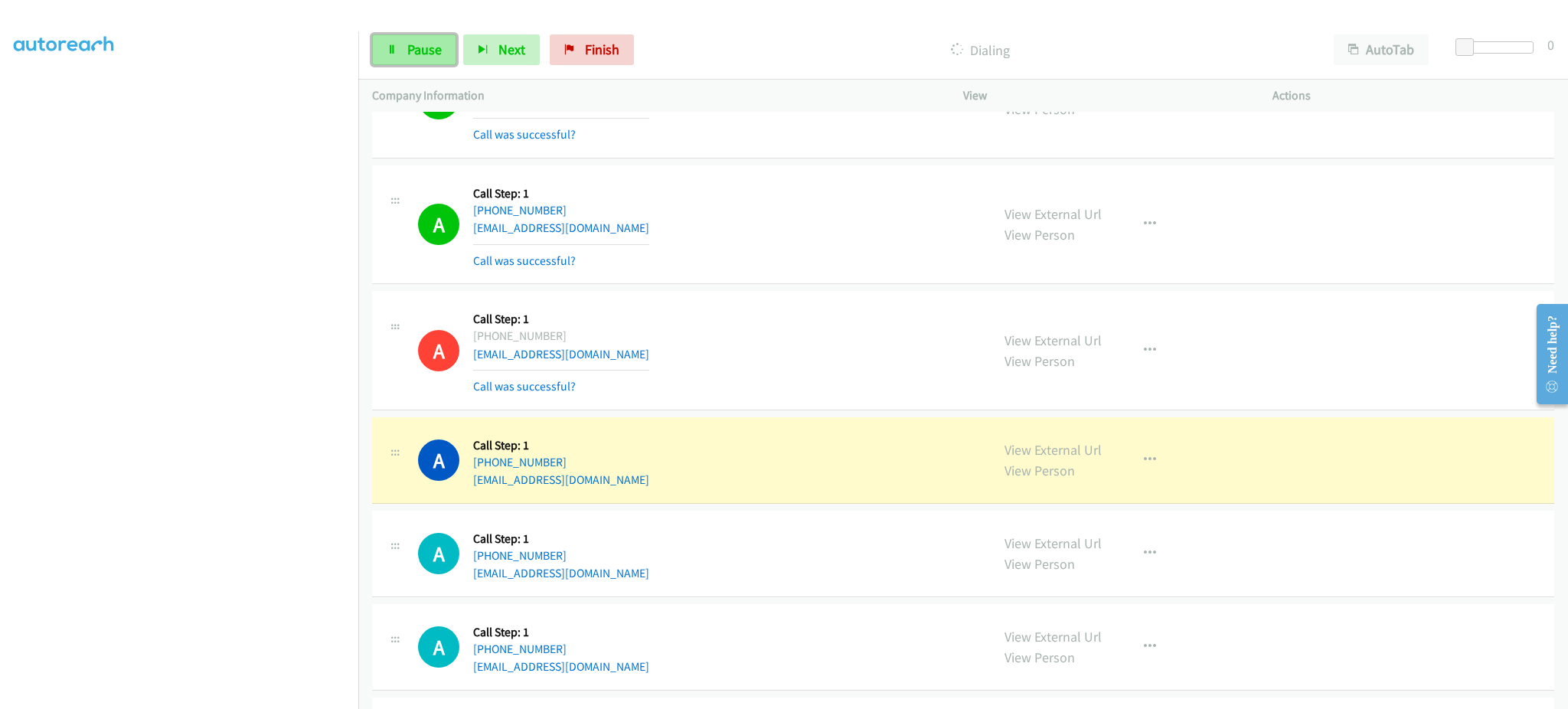
click at [381, 50] on link "Pause" at bounding box center [414, 49] width 84 height 30
